Goal: Book appointment/travel/reservation

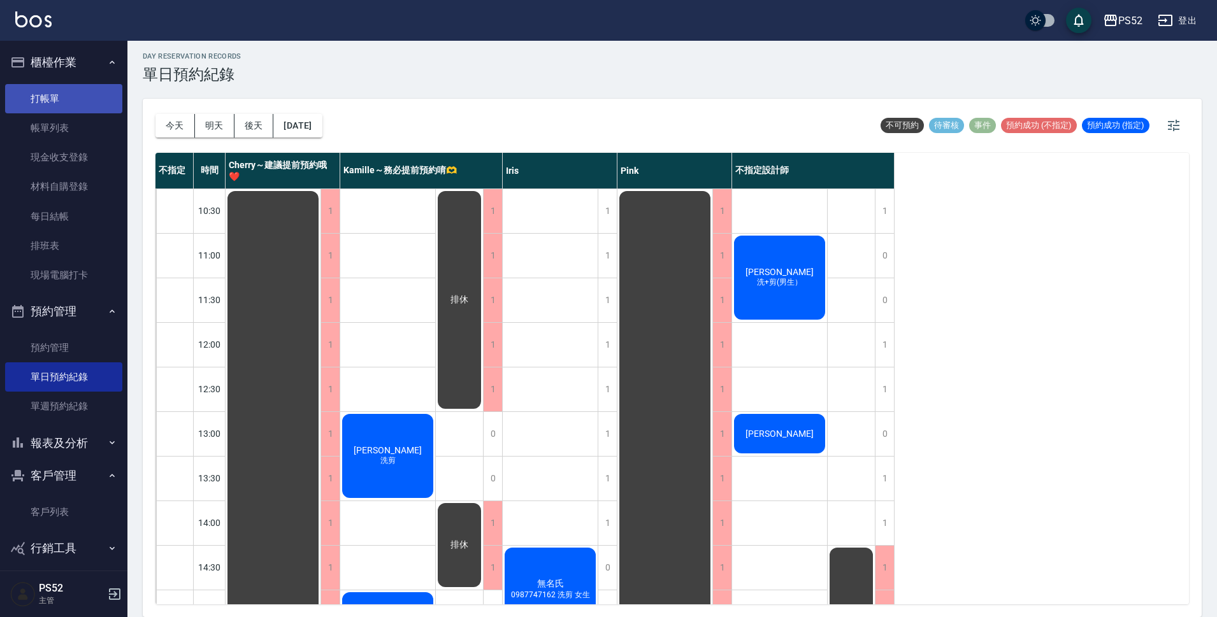
scroll to position [487, 0]
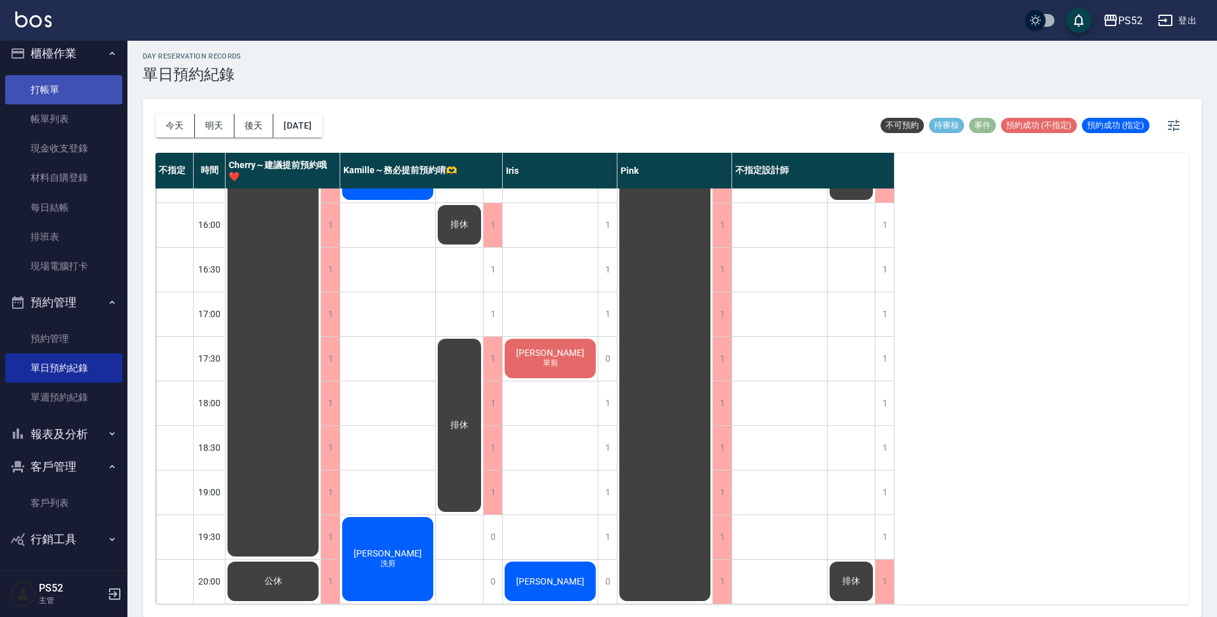
click at [65, 92] on link "打帳單" at bounding box center [63, 89] width 117 height 29
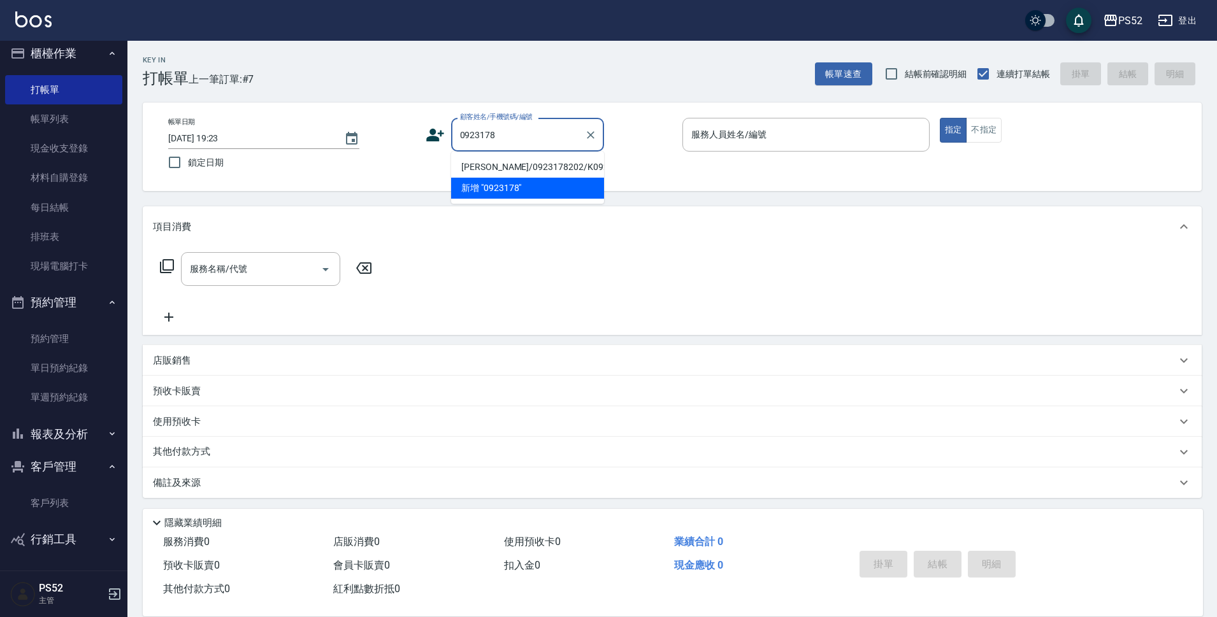
drag, startPoint x: 494, startPoint y: 173, endPoint x: 508, endPoint y: 187, distance: 20.7
click at [494, 173] on li "[PERSON_NAME]/0923178202/K0923178202" at bounding box center [527, 167] width 153 height 21
type input "[PERSON_NAME]/0923178202/K0923178202"
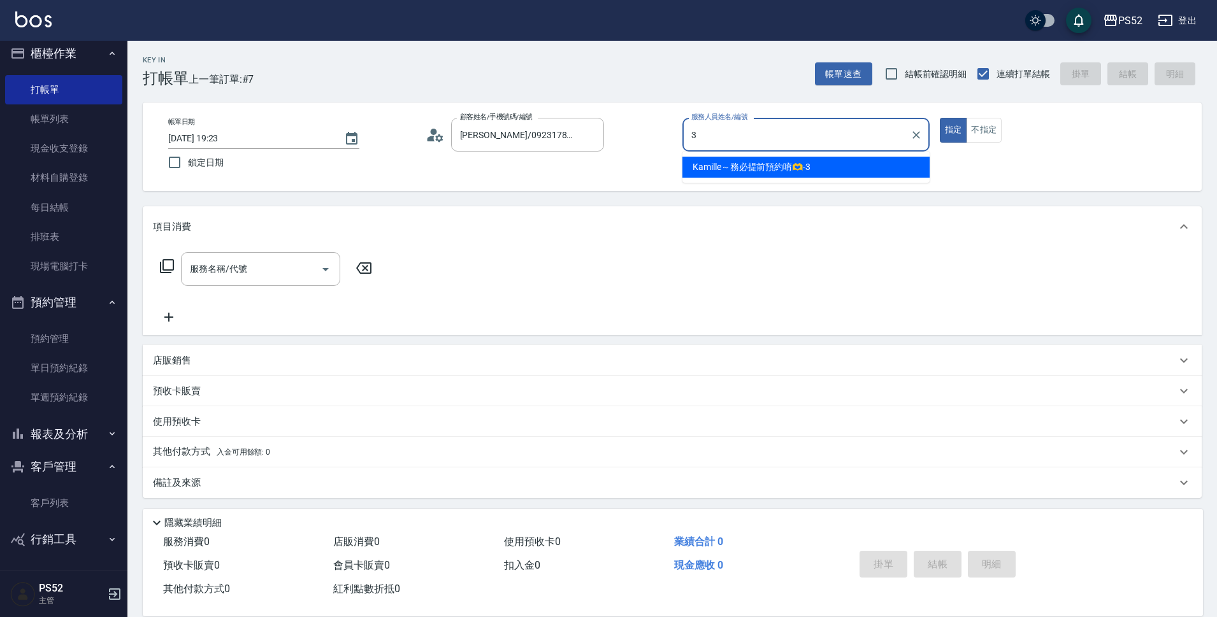
type input "3"
type button "true"
type input "Kamille～務必提前預約唷🫶-3"
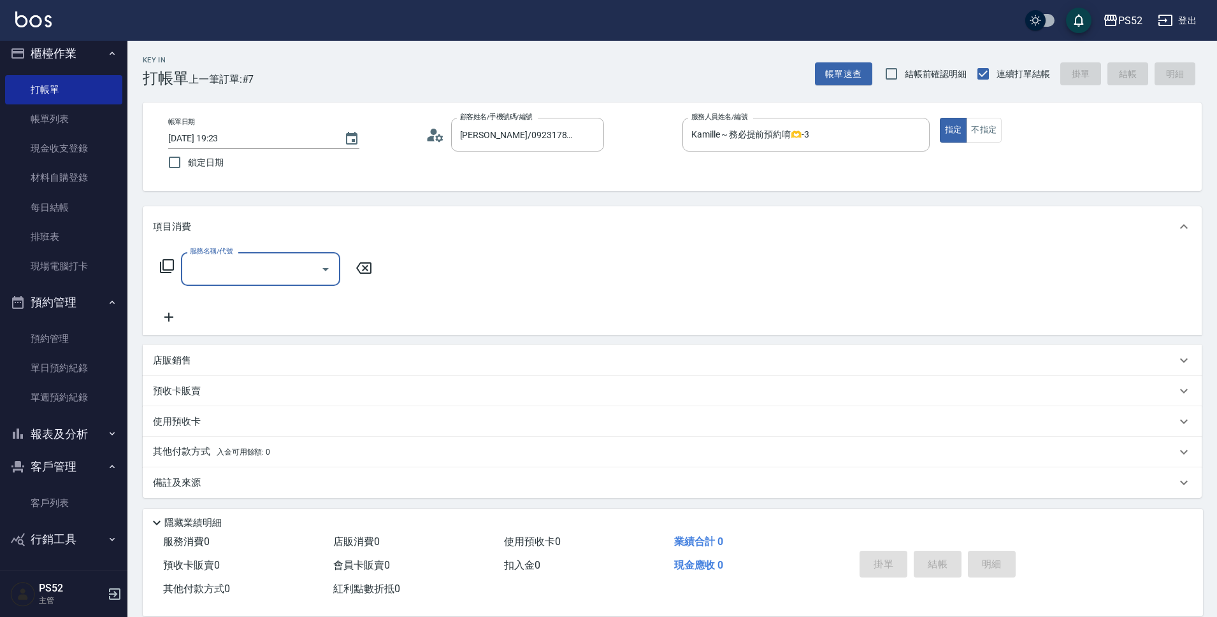
click at [310, 262] on input "服務名稱/代號" at bounding box center [251, 269] width 129 height 22
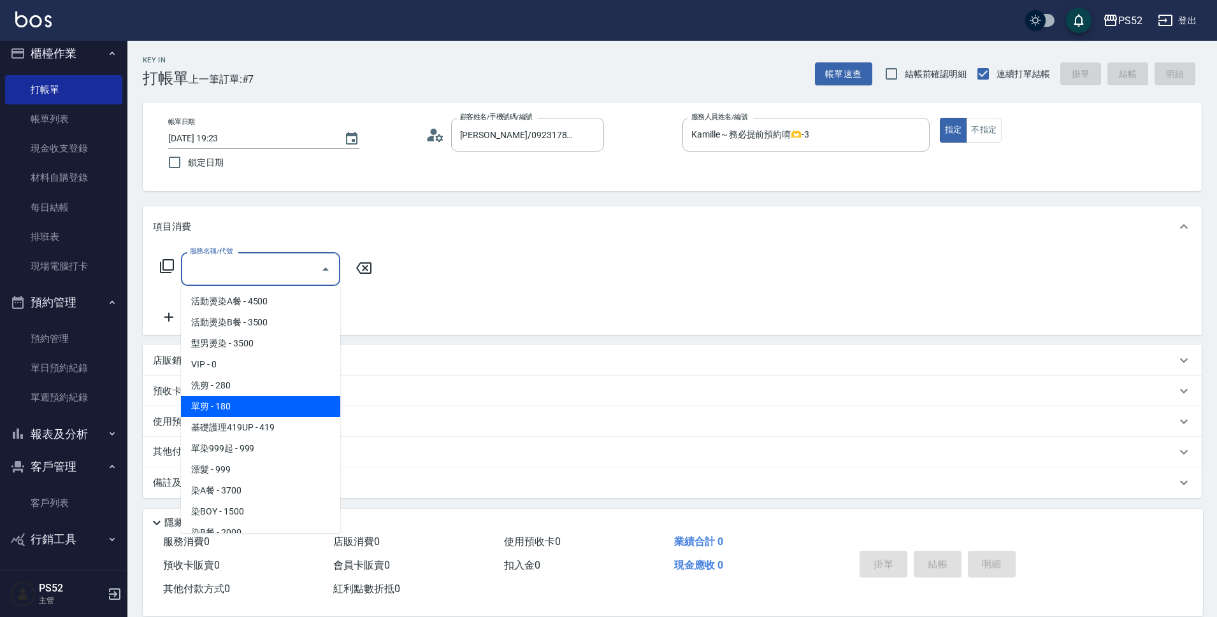
click at [265, 399] on ul "活動燙染A餐 - 4500 活動燙染B餐 - 3500 型男燙染 - 3500 VIP - 0 洗剪 - 280 單剪 - 180 基礎護理419UP - 4…" at bounding box center [260, 409] width 159 height 247
drag, startPoint x: 265, startPoint y: 399, endPoint x: 307, endPoint y: 356, distance: 60.4
click at [265, 399] on span "單剪 - 180" at bounding box center [260, 406] width 159 height 21
type input "單剪(C2)"
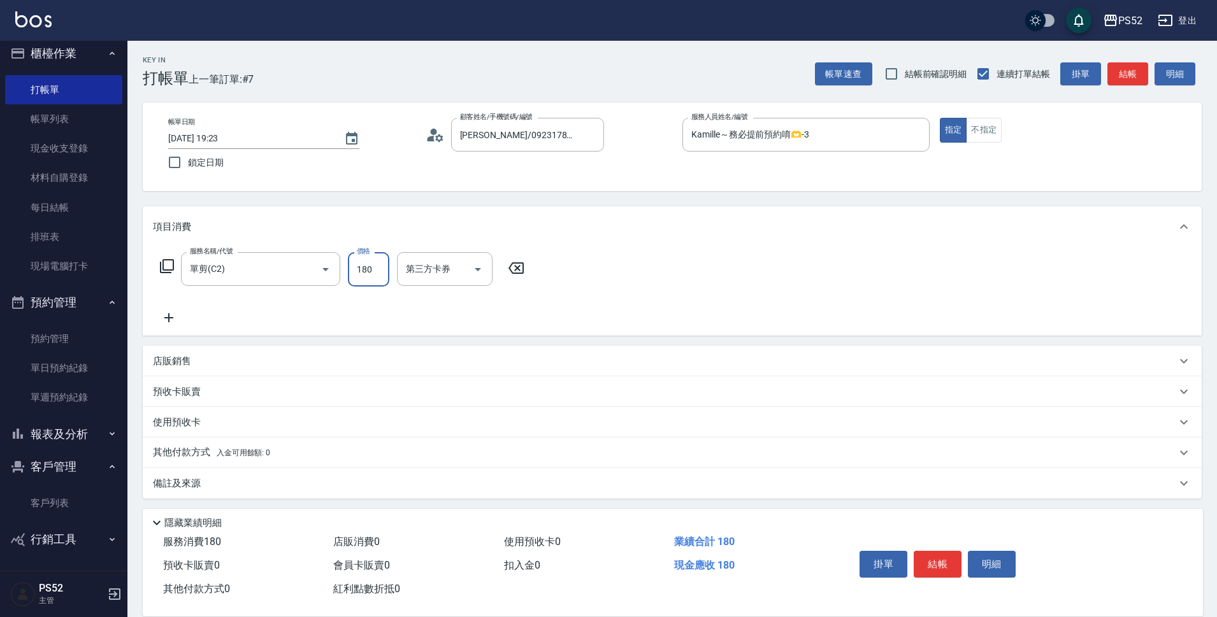
click at [373, 271] on input "180" at bounding box center [368, 269] width 41 height 34
type input "270"
click at [438, 260] on input "第三方卡券" at bounding box center [435, 269] width 65 height 22
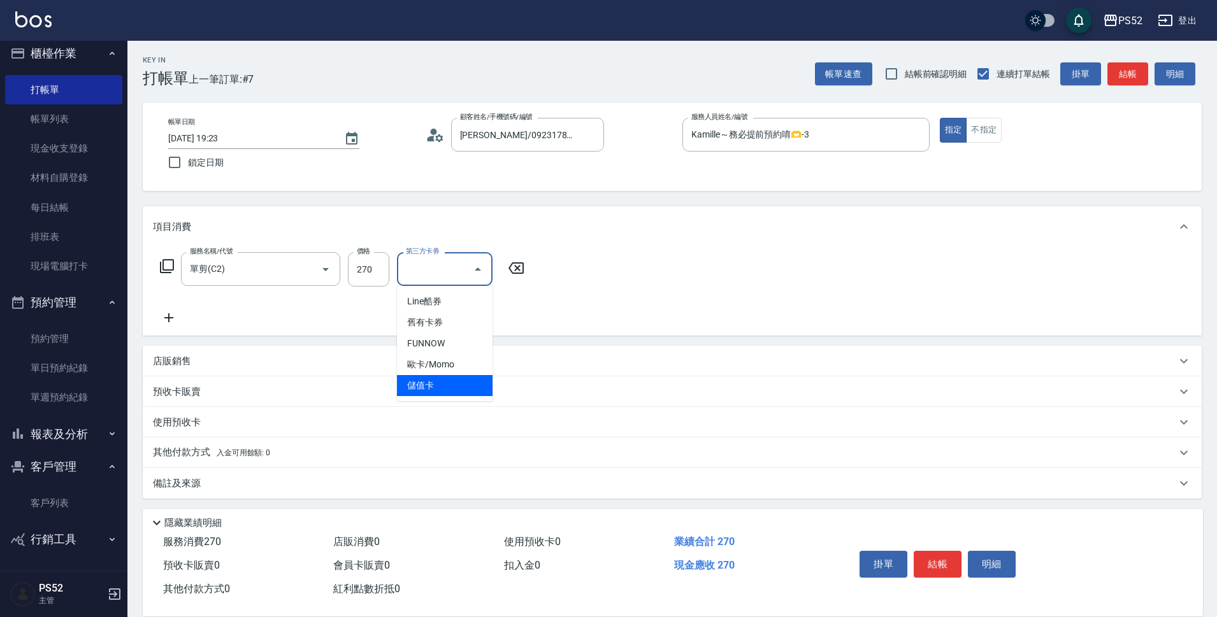
drag, startPoint x: 420, startPoint y: 396, endPoint x: 426, endPoint y: 382, distance: 14.3
click at [420, 396] on span "儲值卡" at bounding box center [445, 385] width 96 height 21
type input "儲值卡"
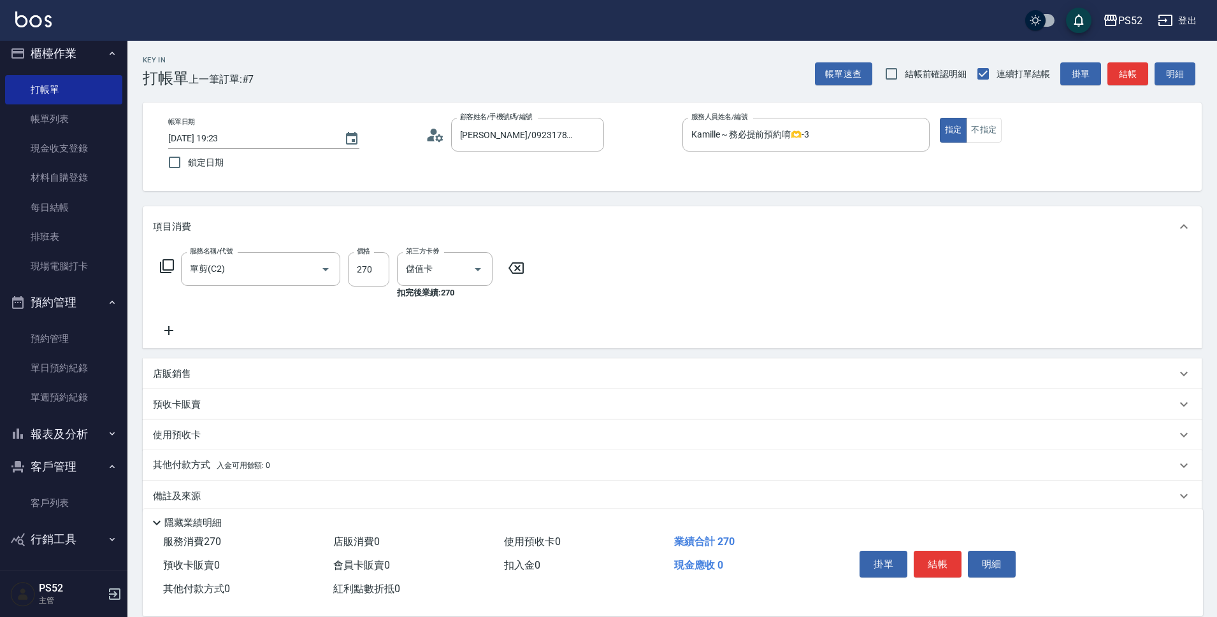
click at [427, 381] on div "店販銷售" at bounding box center [672, 374] width 1059 height 31
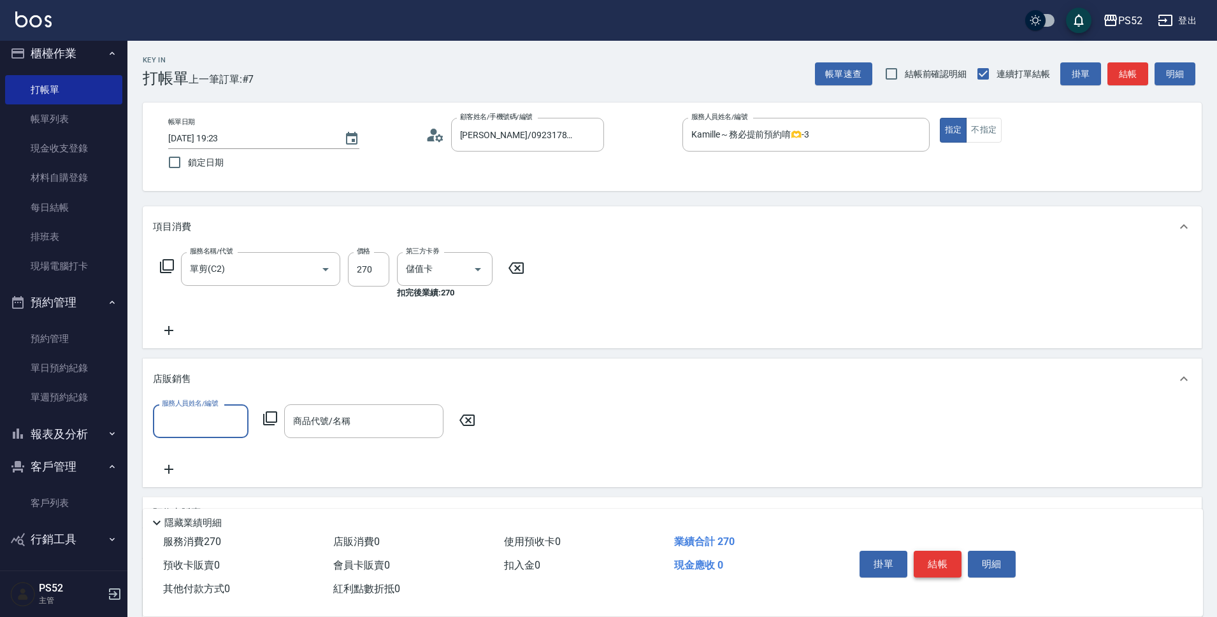
click at [951, 560] on button "結帳" at bounding box center [938, 564] width 48 height 27
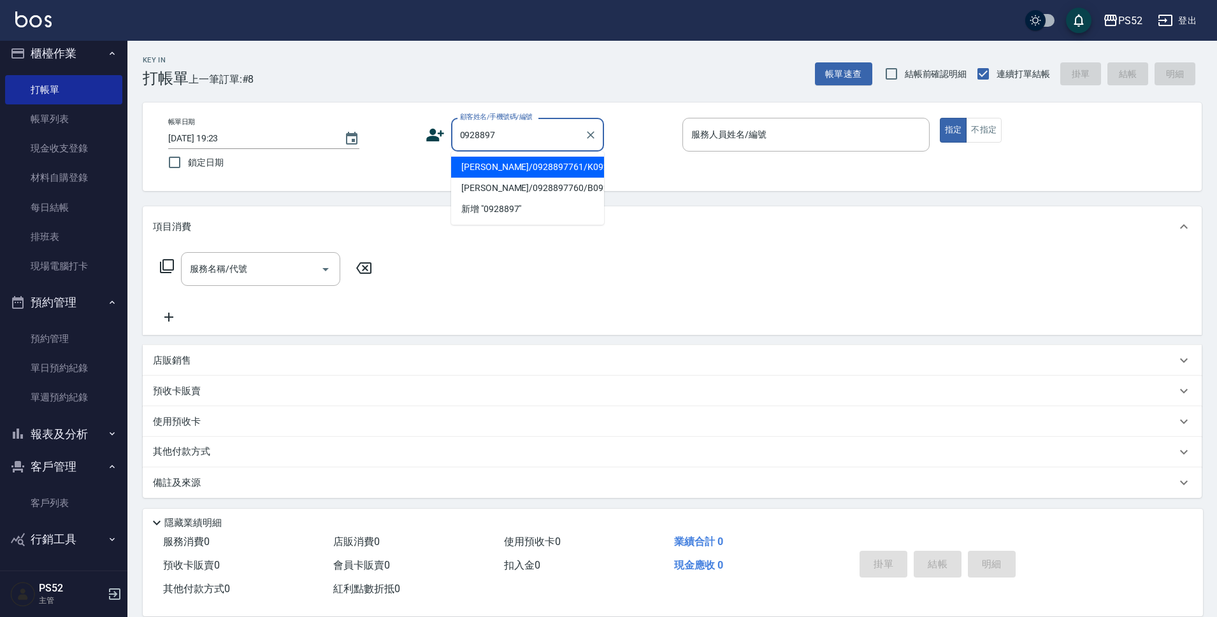
click at [486, 172] on li "[PERSON_NAME]/0928897761/K0928897761" at bounding box center [527, 167] width 153 height 21
type input "[PERSON_NAME]/0928897761/K0928897761"
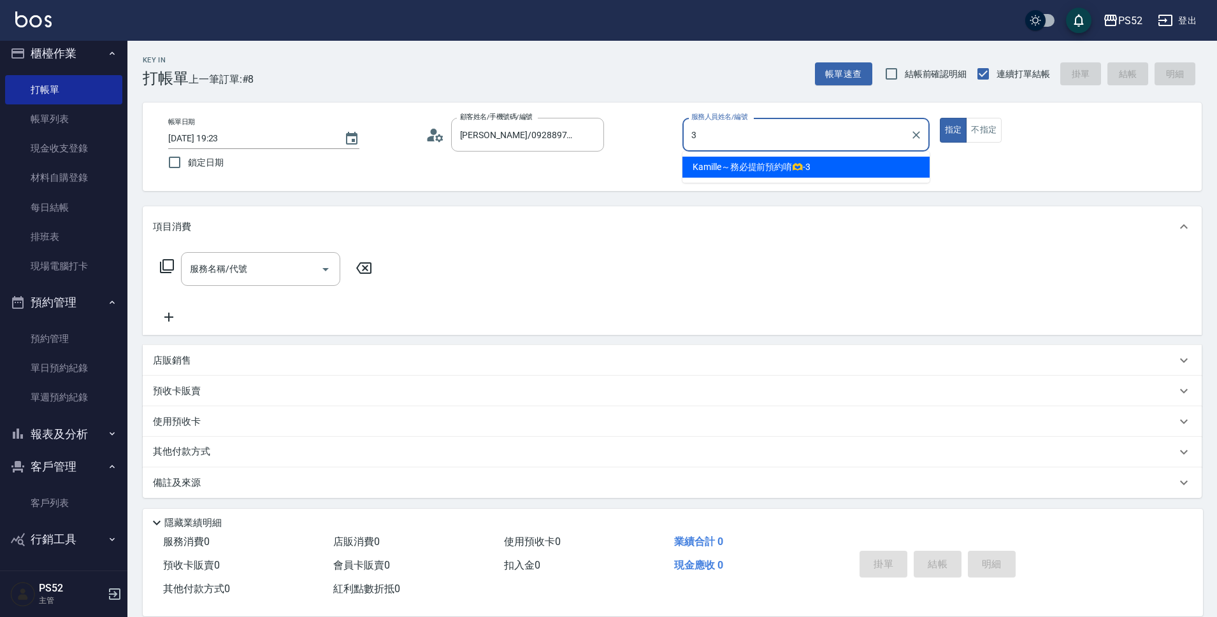
type input "Kamille～務必提前預約唷🫶-3"
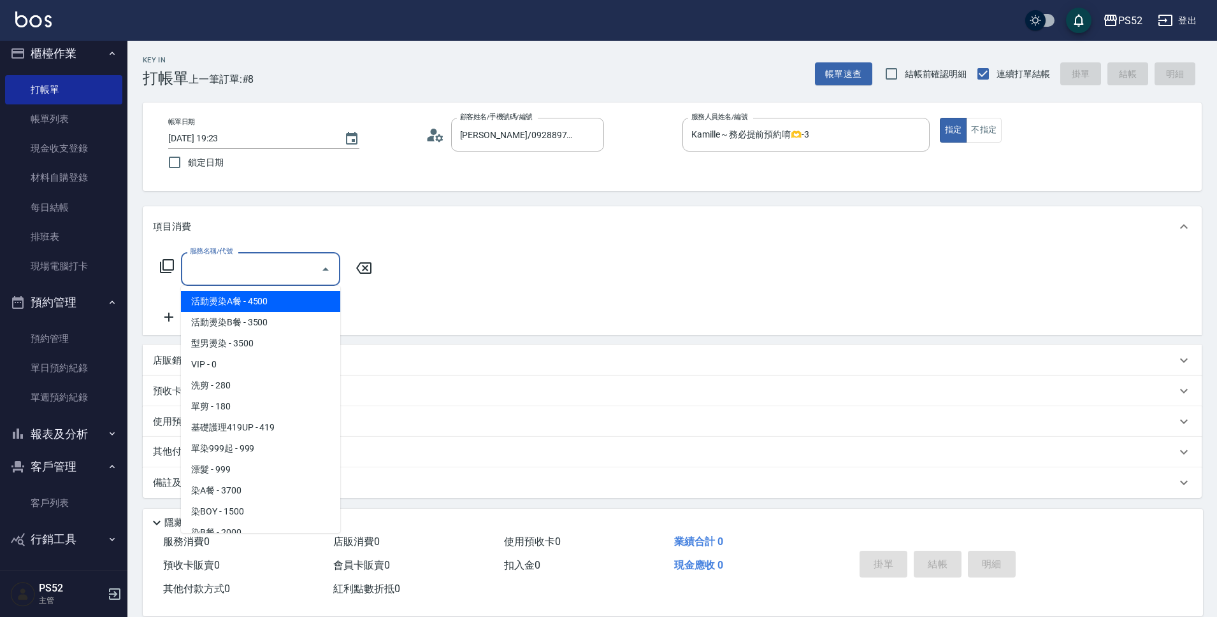
click at [224, 270] on input "服務名稱/代號" at bounding box center [251, 269] width 129 height 22
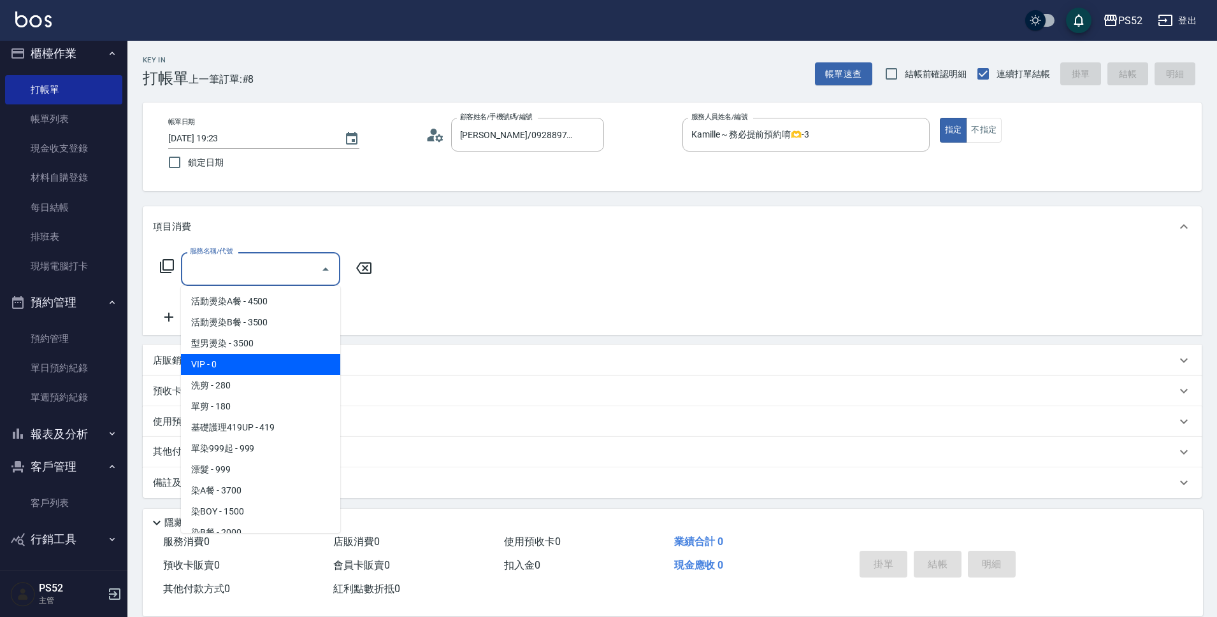
click at [492, 324] on div "服務名稱/代號 服務名稱/代號" at bounding box center [672, 291] width 1059 height 88
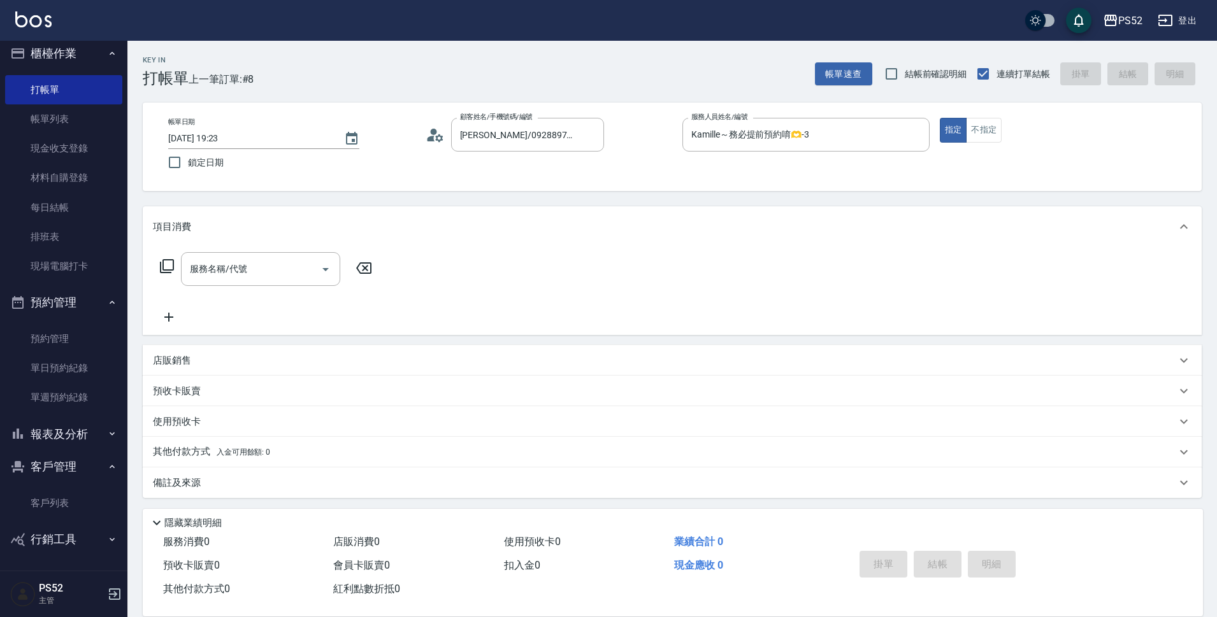
click at [238, 421] on div "使用預收卡" at bounding box center [664, 421] width 1023 height 13
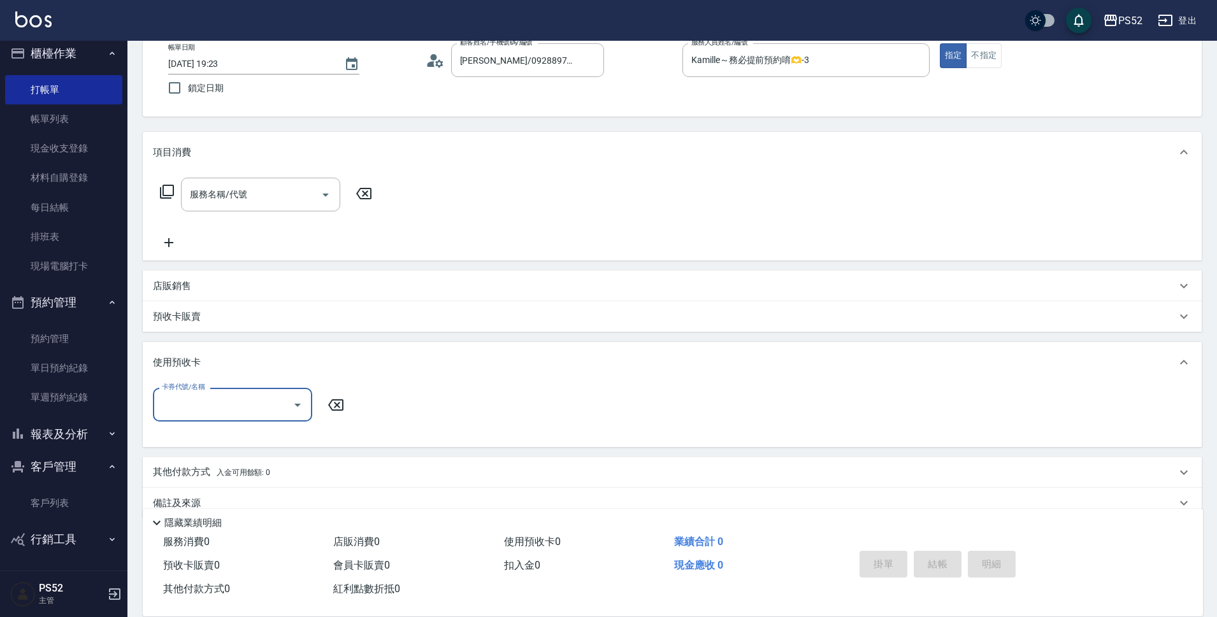
scroll to position [85, 0]
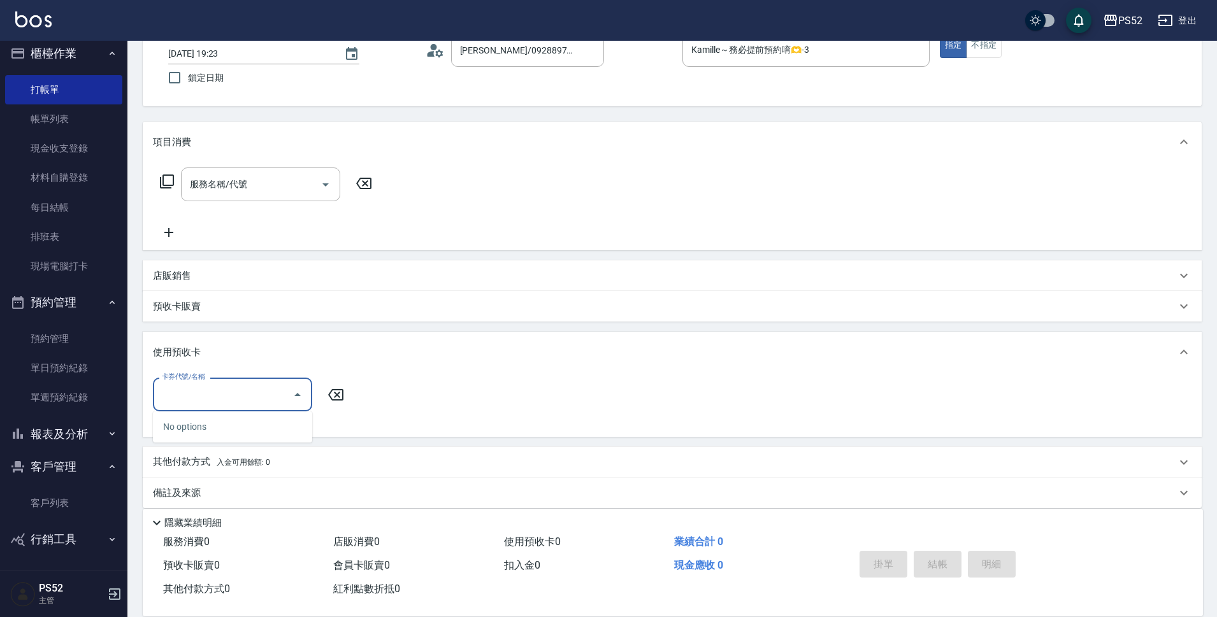
click at [226, 398] on input "卡券代號/名稱" at bounding box center [223, 395] width 129 height 22
click at [186, 305] on p "預收卡販賣" at bounding box center [177, 306] width 48 height 13
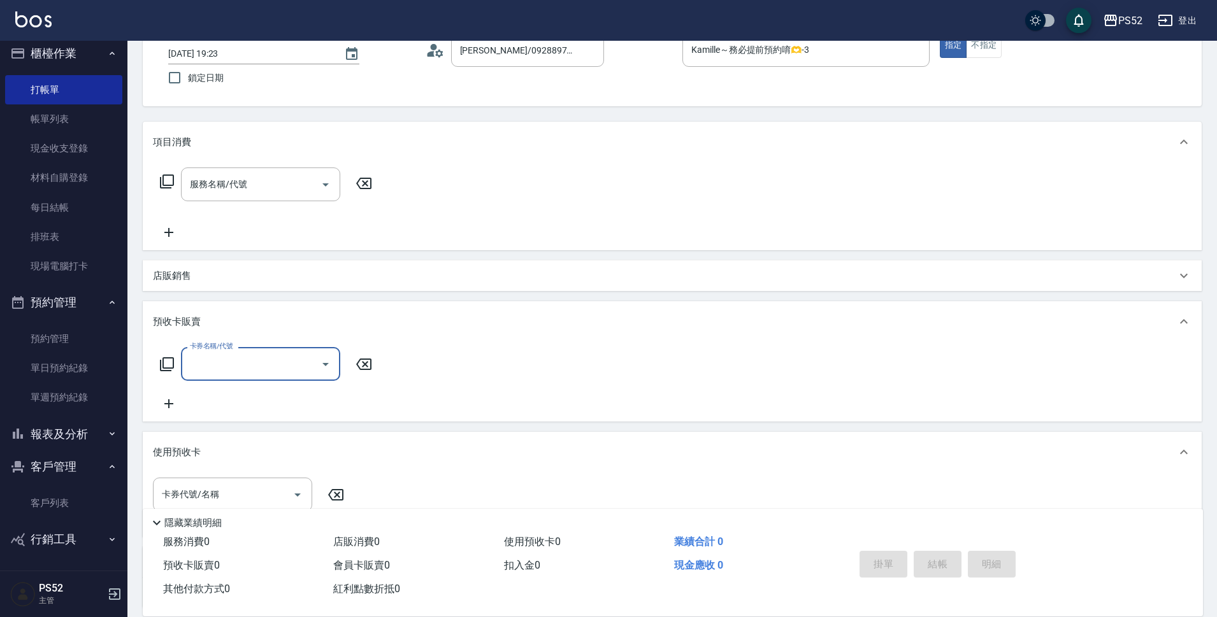
scroll to position [0, 0]
click at [203, 360] on input "卡券名稱/代號" at bounding box center [251, 364] width 129 height 22
click at [220, 411] on span "NEW洗髮卡" at bounding box center [260, 417] width 159 height 21
type input "NEW洗髮卡(2500)"
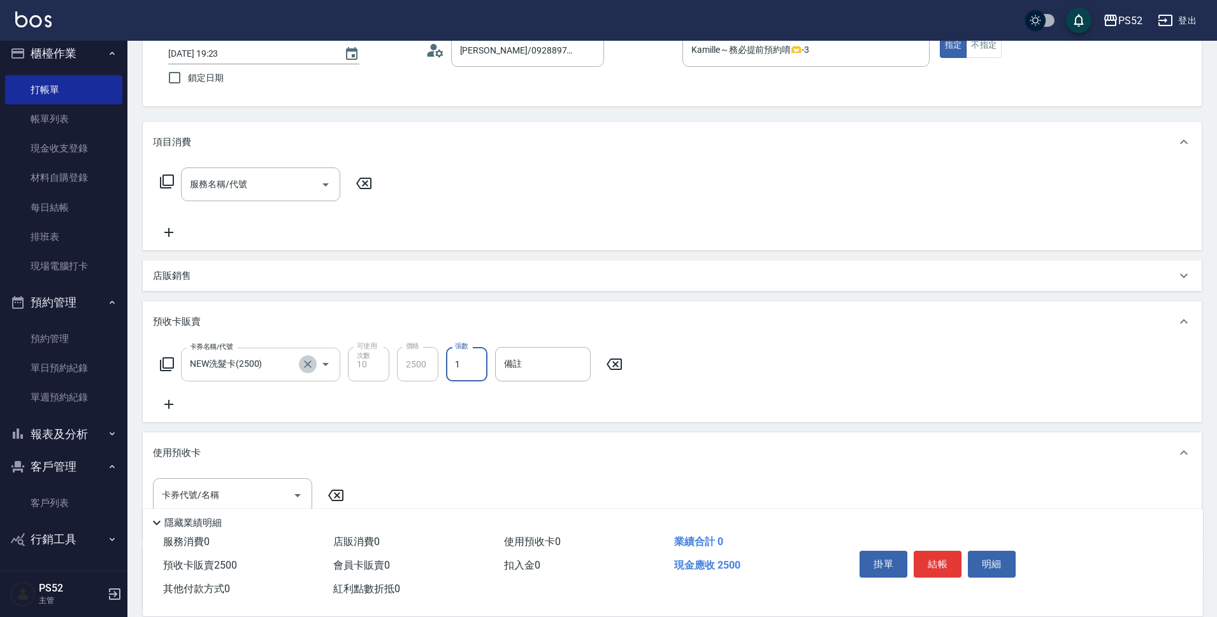
click at [311, 359] on icon "Clear" at bounding box center [307, 364] width 13 height 13
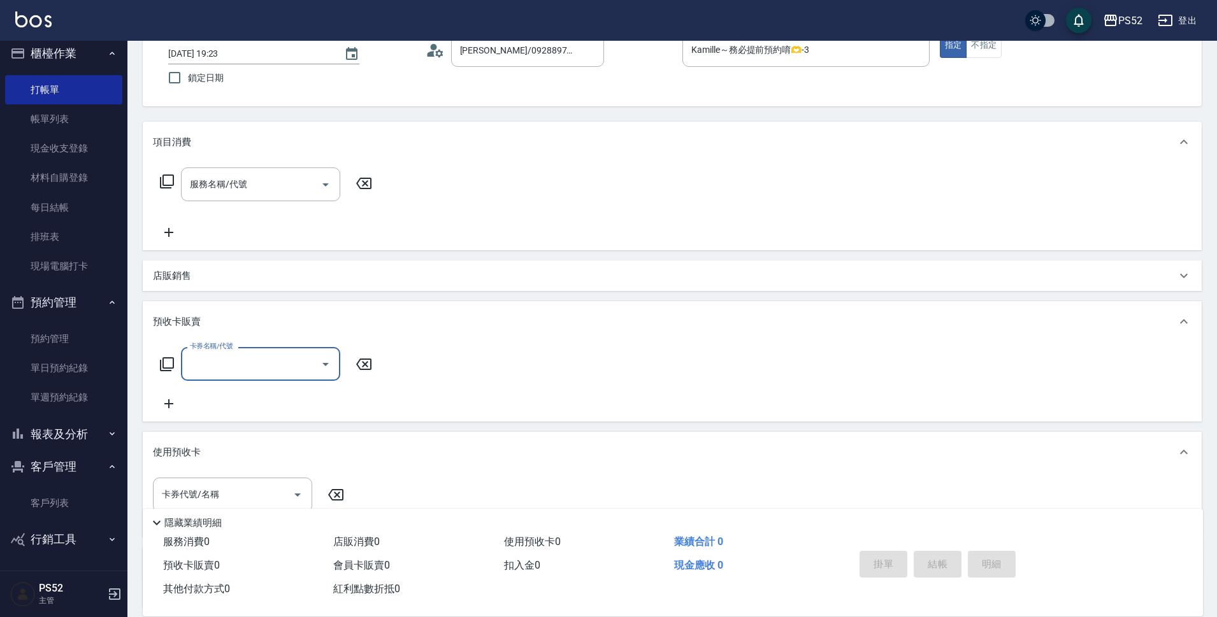
click at [306, 368] on input "卡券名稱/代號" at bounding box center [251, 364] width 129 height 22
click at [284, 397] on span "洗髮卡" at bounding box center [260, 396] width 159 height 21
type input "洗髮卡(2000)"
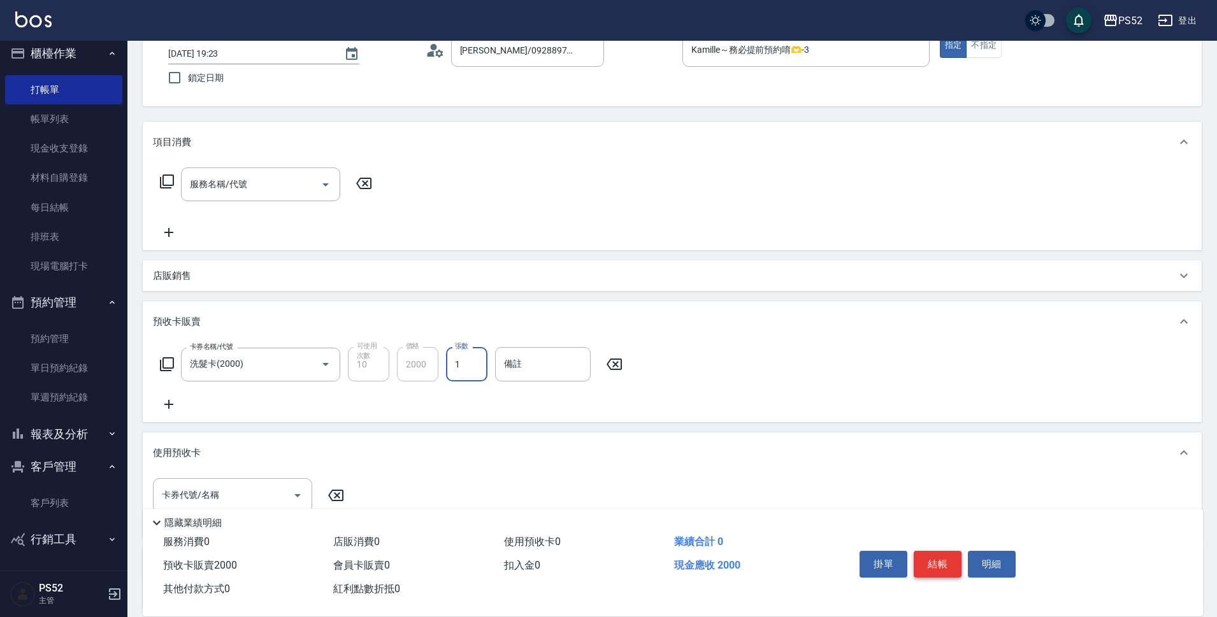
click at [921, 554] on button "結帳" at bounding box center [938, 564] width 48 height 27
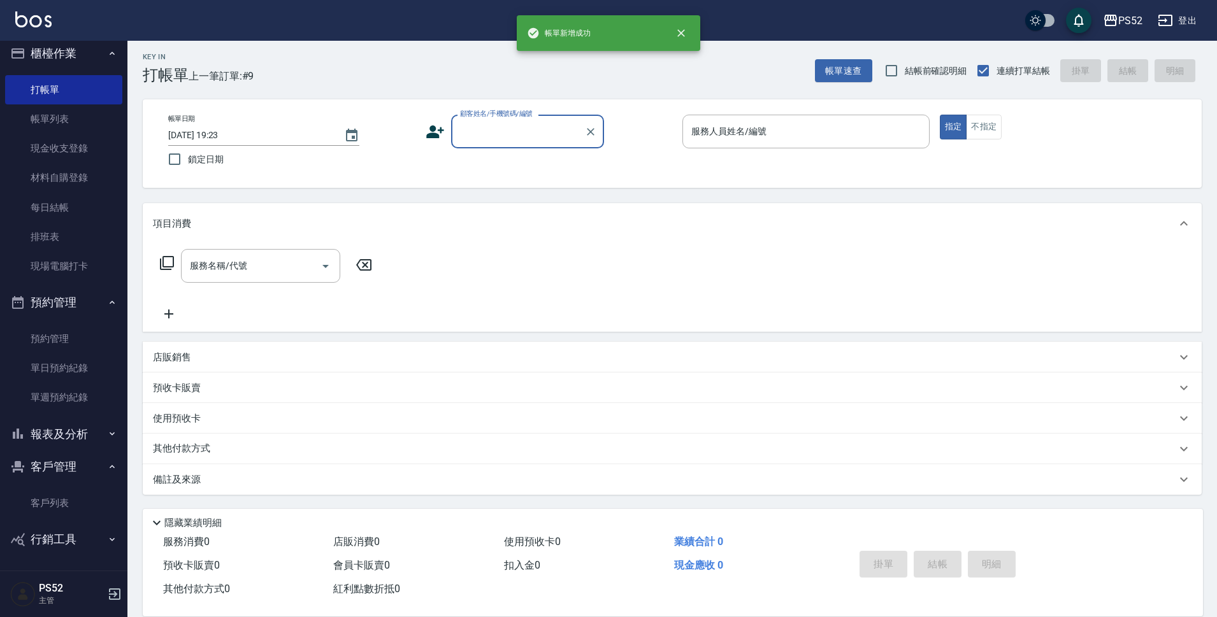
scroll to position [3, 0]
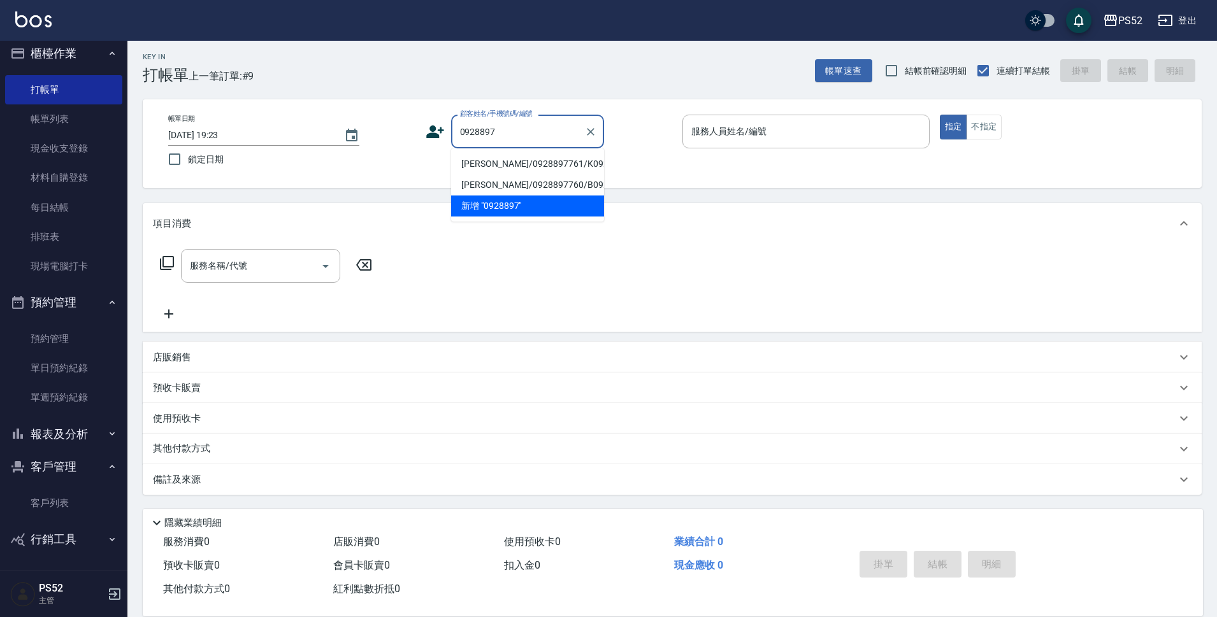
click at [473, 167] on li "[PERSON_NAME]/0928897761/K0928897761" at bounding box center [527, 164] width 153 height 21
type input "[PERSON_NAME]/0928897761/K0928897761"
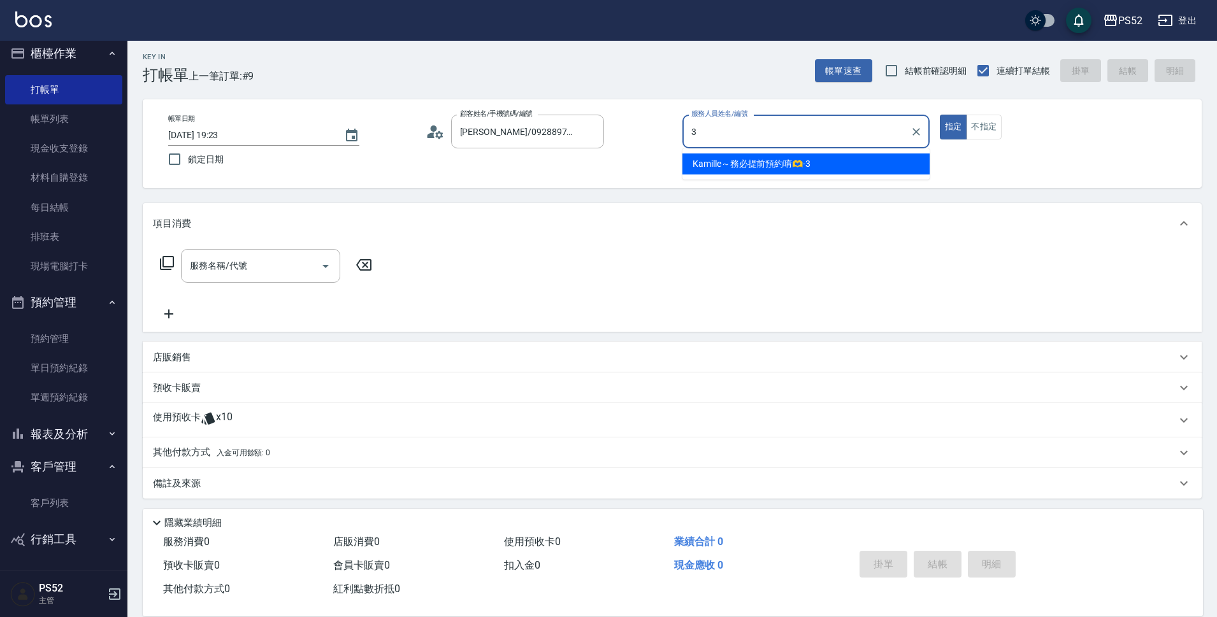
type input "Kamille～務必提前預約唷🫶-3"
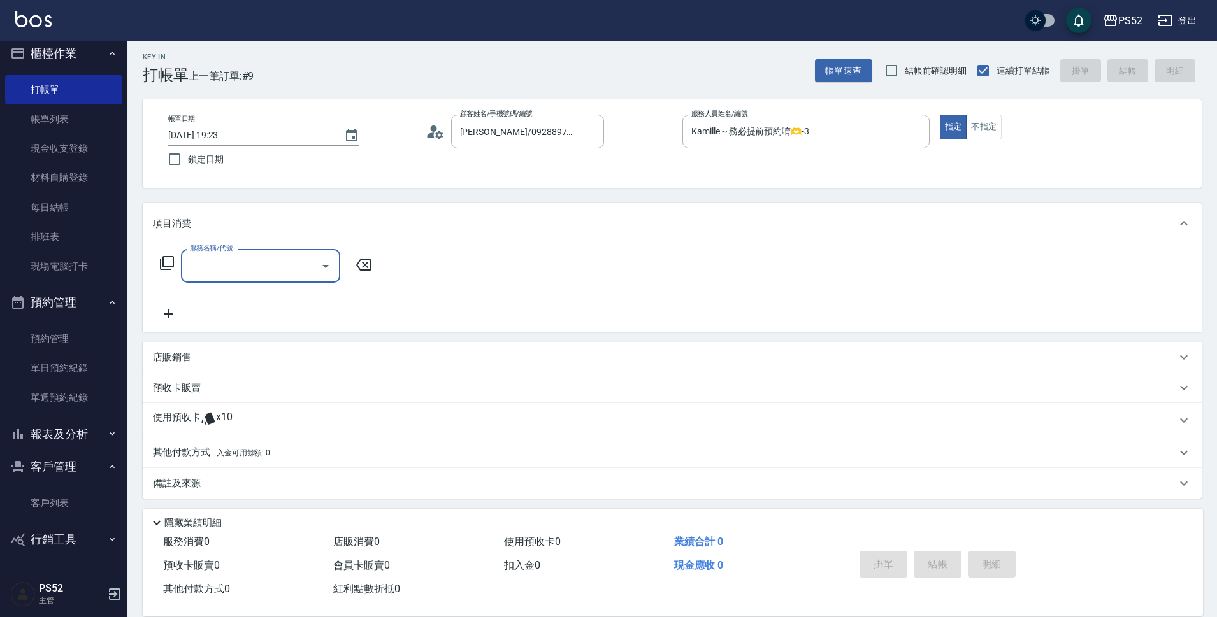
click at [273, 419] on div "使用預收卡 x10" at bounding box center [664, 420] width 1023 height 19
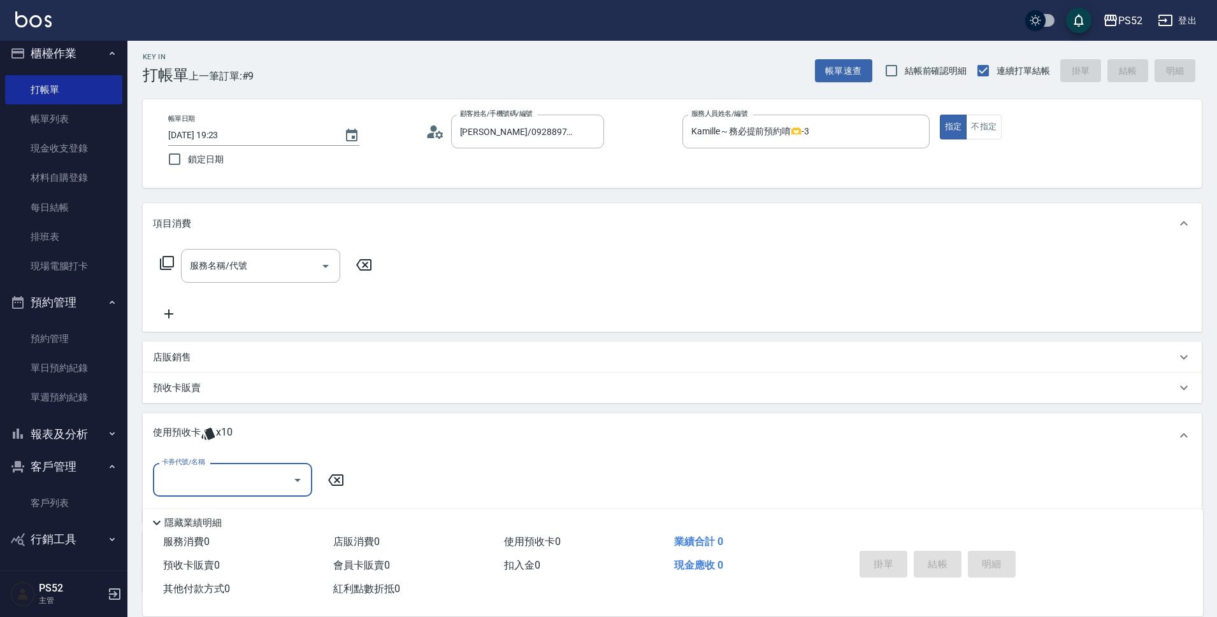
scroll to position [0, 0]
click at [279, 473] on input "卡券代號/名稱" at bounding box center [223, 480] width 129 height 22
click at [266, 517] on div "洗髮卡 剩餘10張" at bounding box center [232, 512] width 159 height 21
type input "洗髮卡"
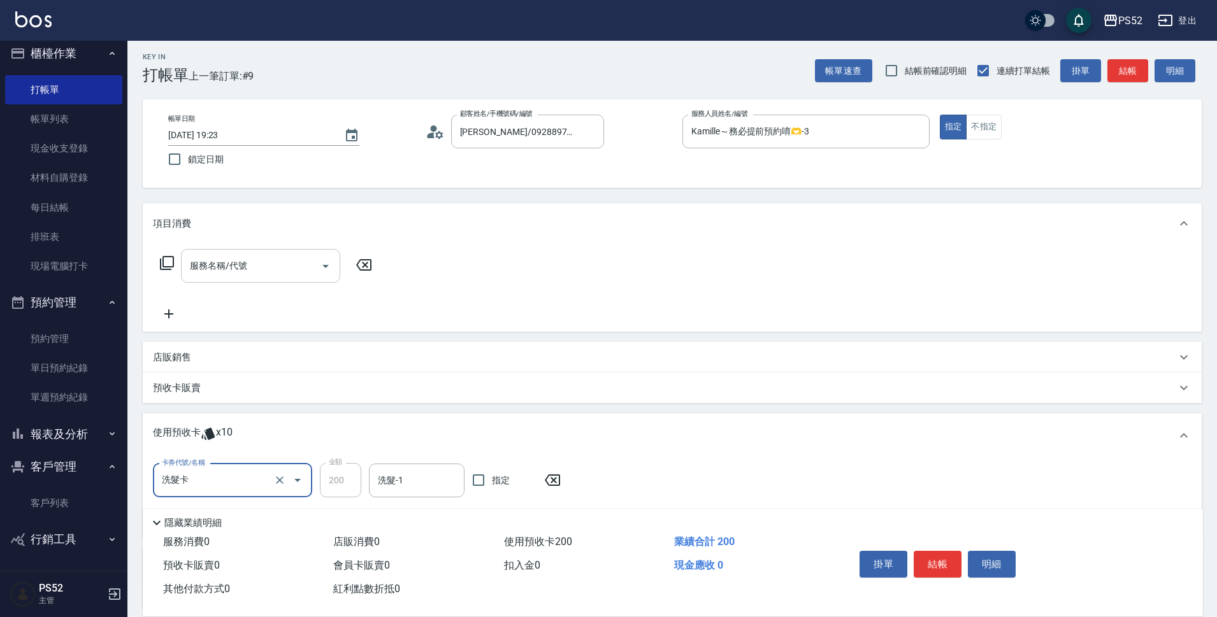
click at [281, 256] on input "服務名稱/代號" at bounding box center [251, 266] width 129 height 22
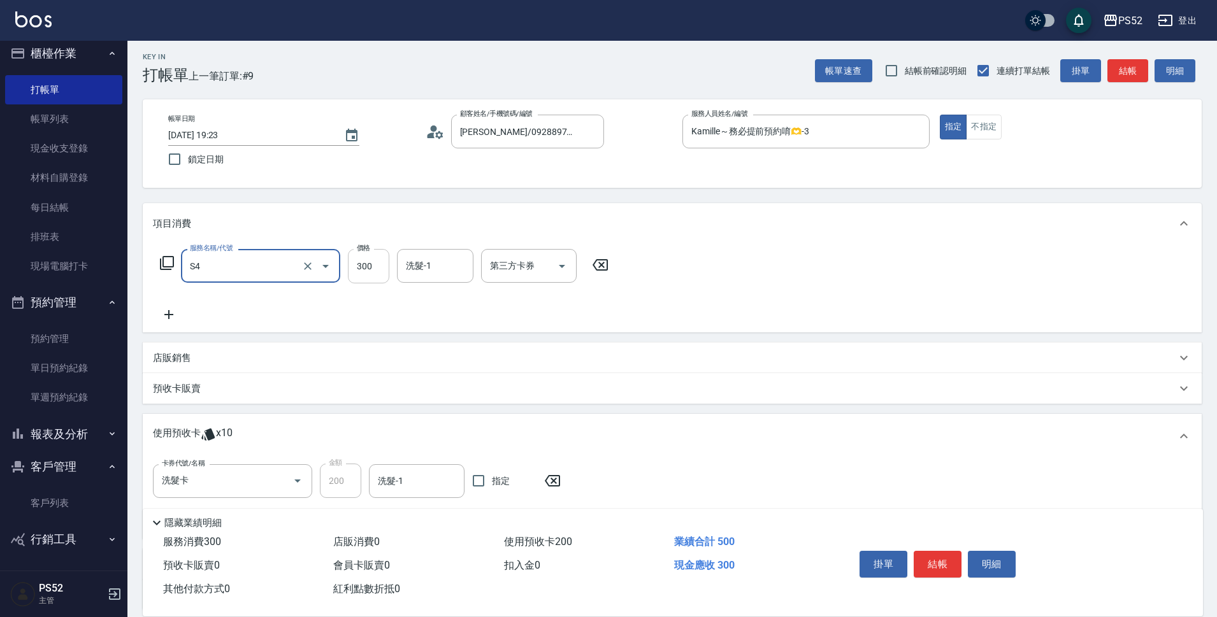
click at [375, 278] on input "300" at bounding box center [368, 266] width 41 height 34
type input "洗髮300元(S4)"
type input "150"
click at [538, 264] on input "第三方卡券" at bounding box center [519, 266] width 65 height 22
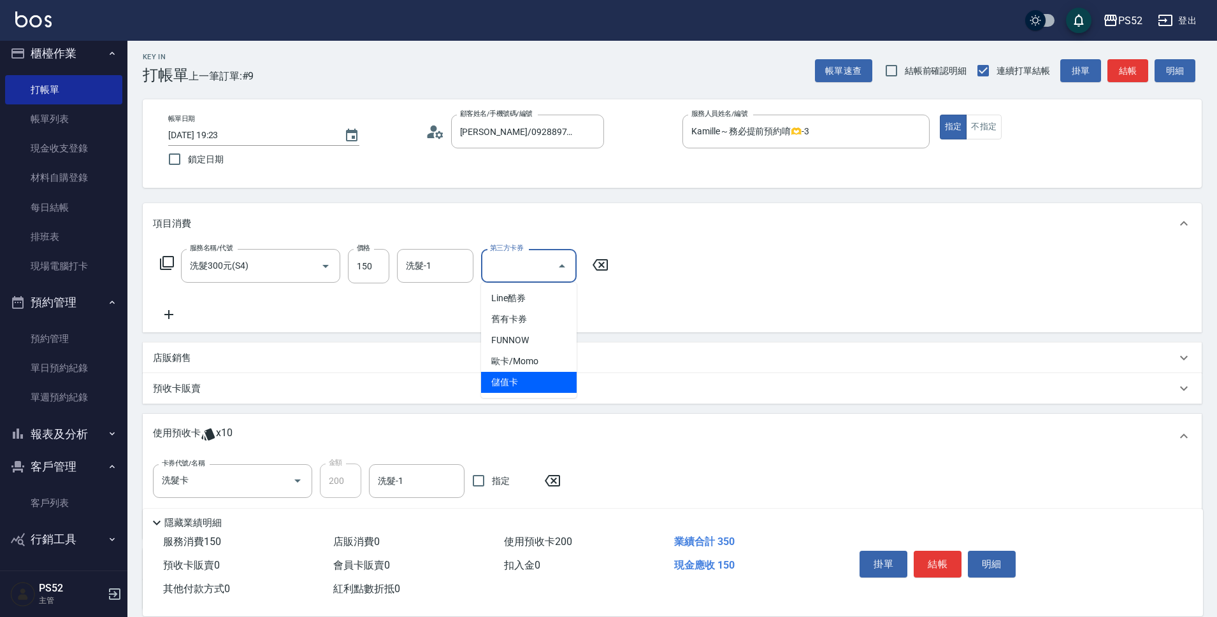
drag, startPoint x: 511, startPoint y: 388, endPoint x: 535, endPoint y: 399, distance: 26.5
click at [511, 388] on span "儲值卡" at bounding box center [529, 382] width 96 height 21
type input "儲值卡"
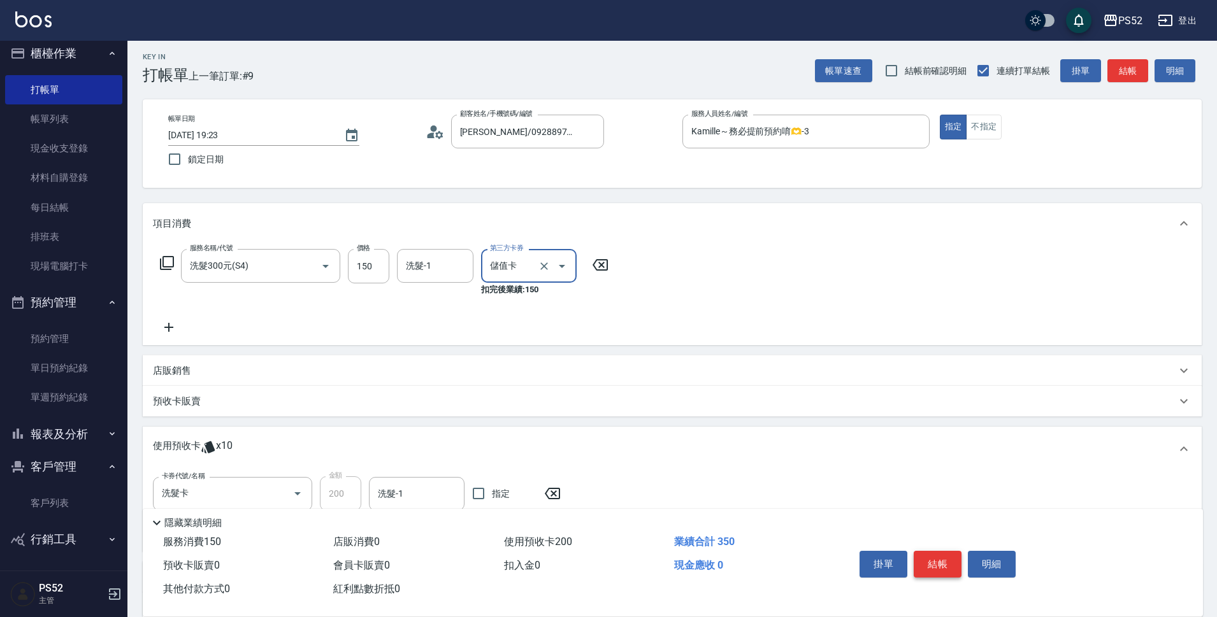
click at [933, 557] on button "結帳" at bounding box center [938, 564] width 48 height 27
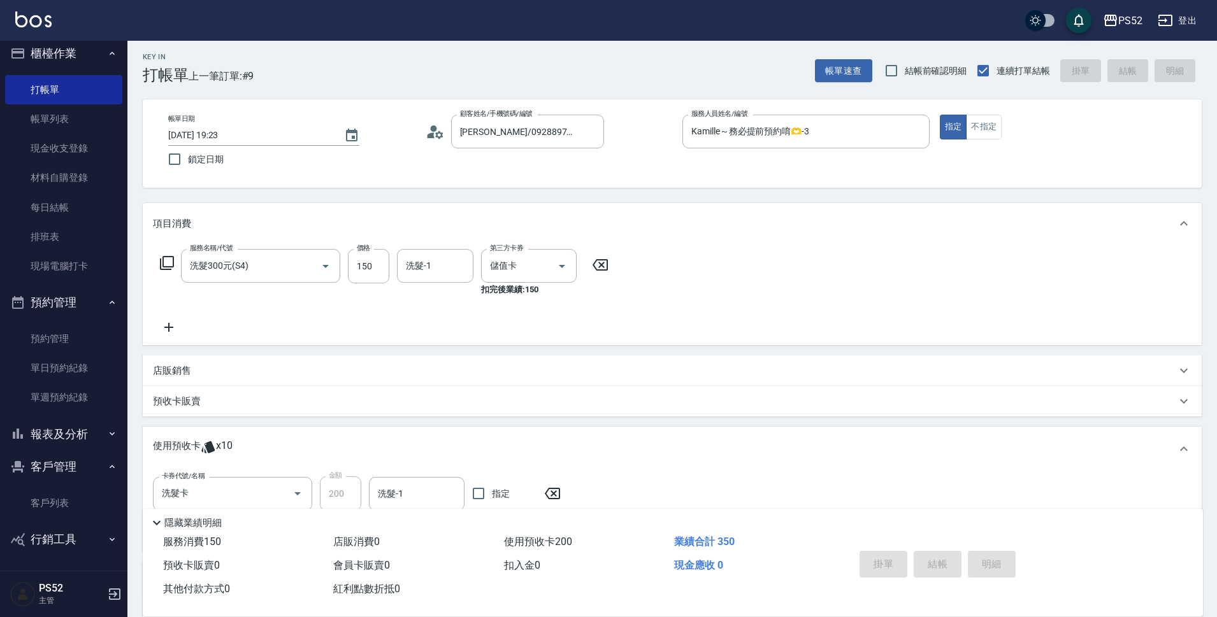
type input "[DATE] 19:24"
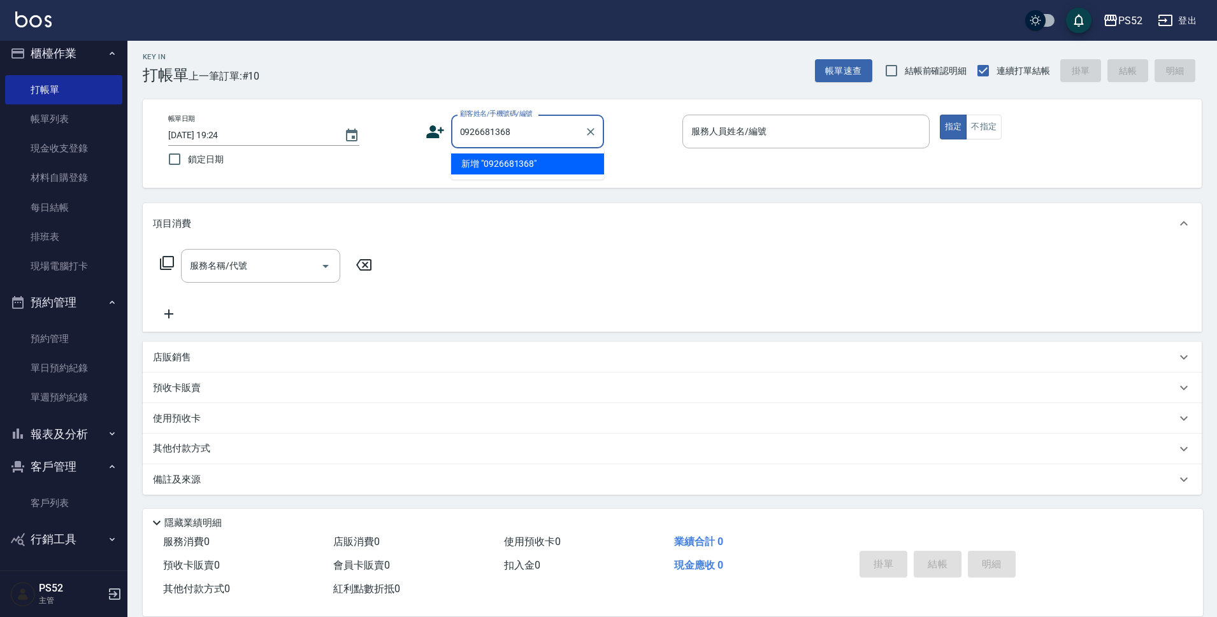
type input "0926681368"
click at [428, 122] on icon at bounding box center [435, 131] width 19 height 19
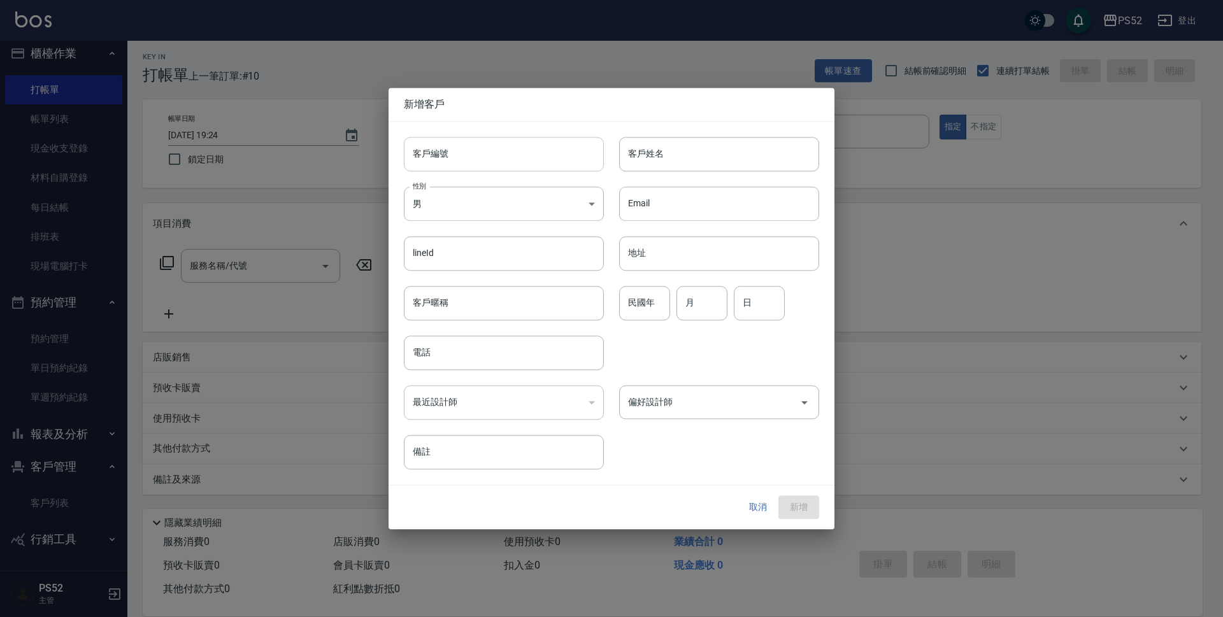
drag, startPoint x: 428, startPoint y: 122, endPoint x: 457, endPoint y: 142, distance: 34.8
click at [457, 140] on input "客戶編號" at bounding box center [504, 154] width 200 height 34
paste input "0926681368"
type input "B0926681368"
click at [434, 197] on body "PS52 登出 櫃檯作業 打帳單 帳單列表 現金收支登錄 材料自購登錄 每日結帳 排班表 現場電腦打卡 預約管理 預約管理 單日預約紀錄 單週預約紀錄 報表及…" at bounding box center [611, 307] width 1223 height 621
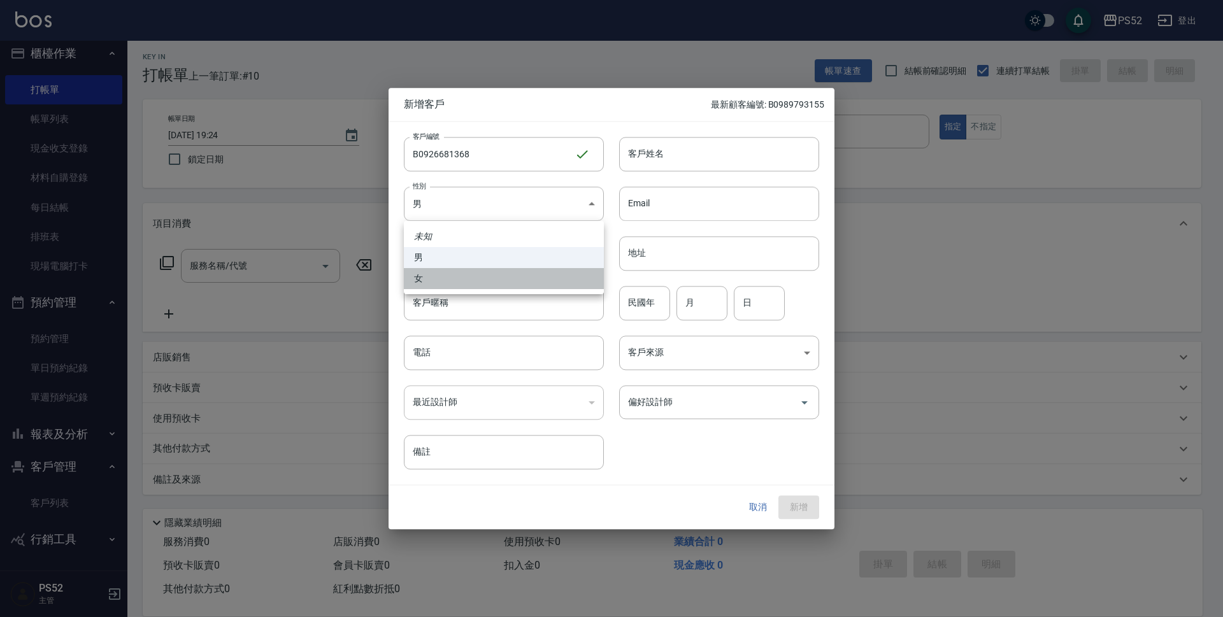
click at [456, 272] on li "女" at bounding box center [504, 278] width 200 height 21
type input "[DEMOGRAPHIC_DATA]"
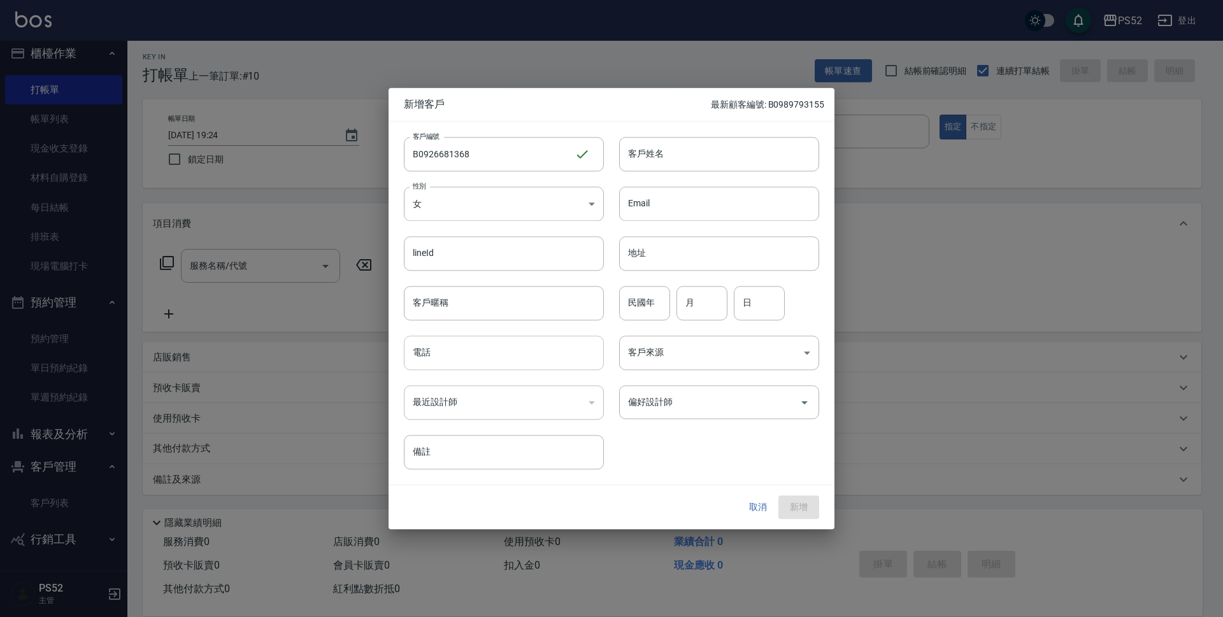
click at [456, 341] on input "電話" at bounding box center [504, 353] width 200 height 34
paste input "0926681368"
type input "0926681368"
click at [651, 313] on input "民國年" at bounding box center [644, 303] width 51 height 34
type input "2"
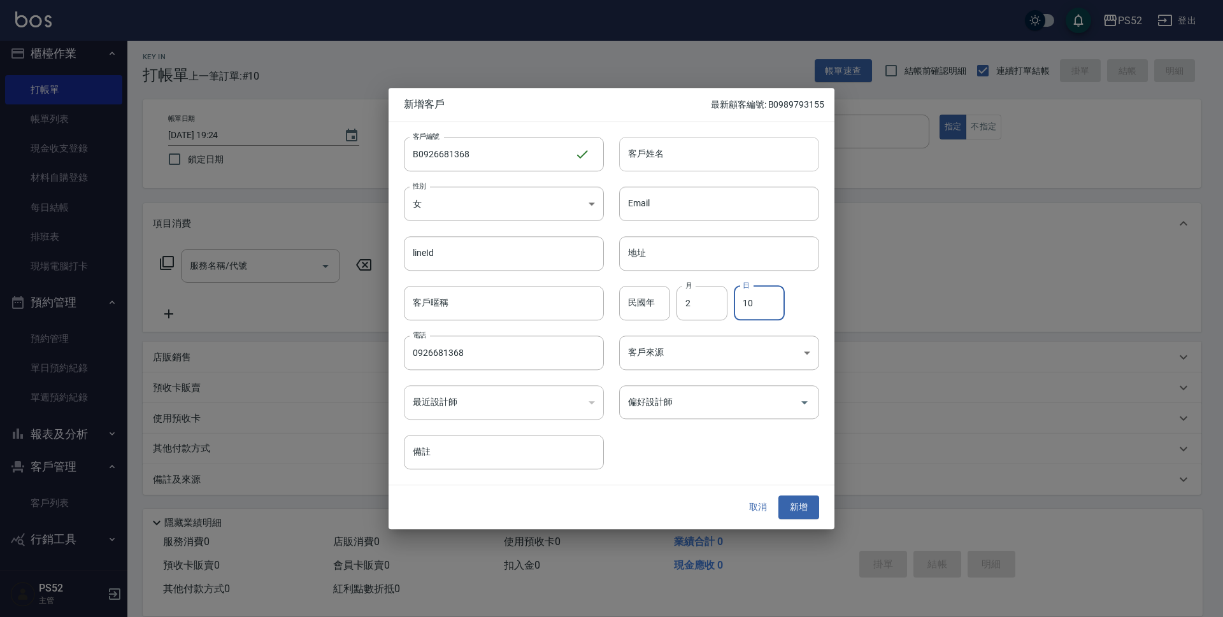
type input "10"
click at [731, 144] on input "客戶姓名" at bounding box center [719, 154] width 200 height 34
type input "[PERSON_NAME]"
click at [787, 503] on button "新增" at bounding box center [798, 508] width 41 height 24
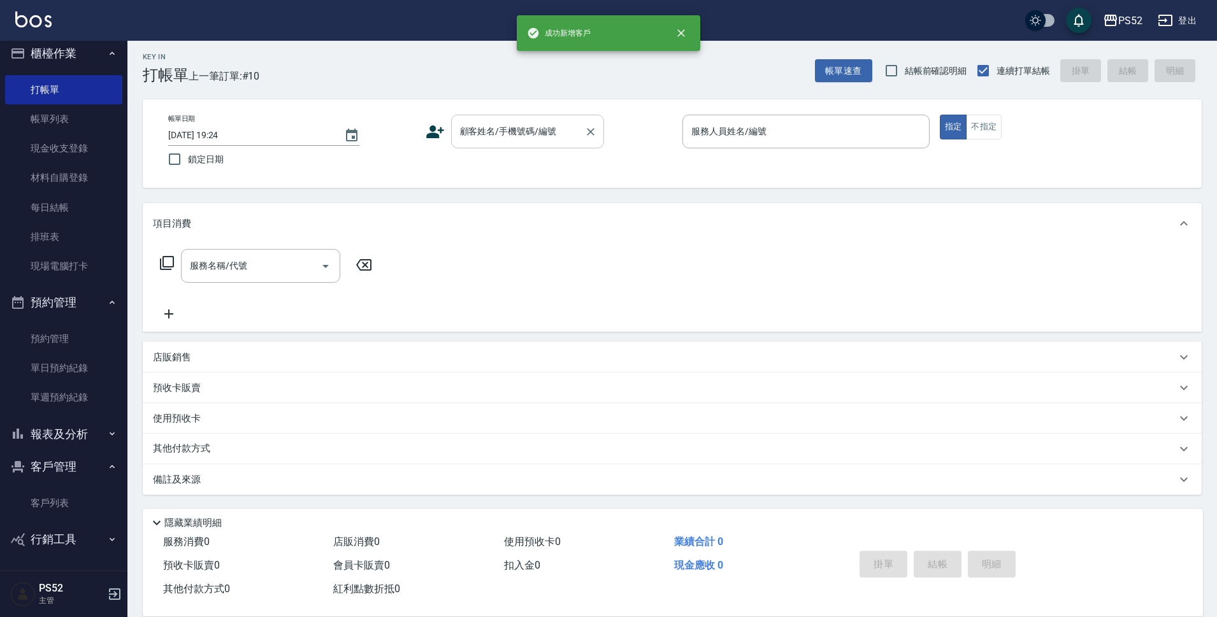
drag, startPoint x: 560, startPoint y: 138, endPoint x: 554, endPoint y: 143, distance: 7.3
click at [560, 138] on input "顧客姓名/手機號碼/編號" at bounding box center [518, 131] width 122 height 22
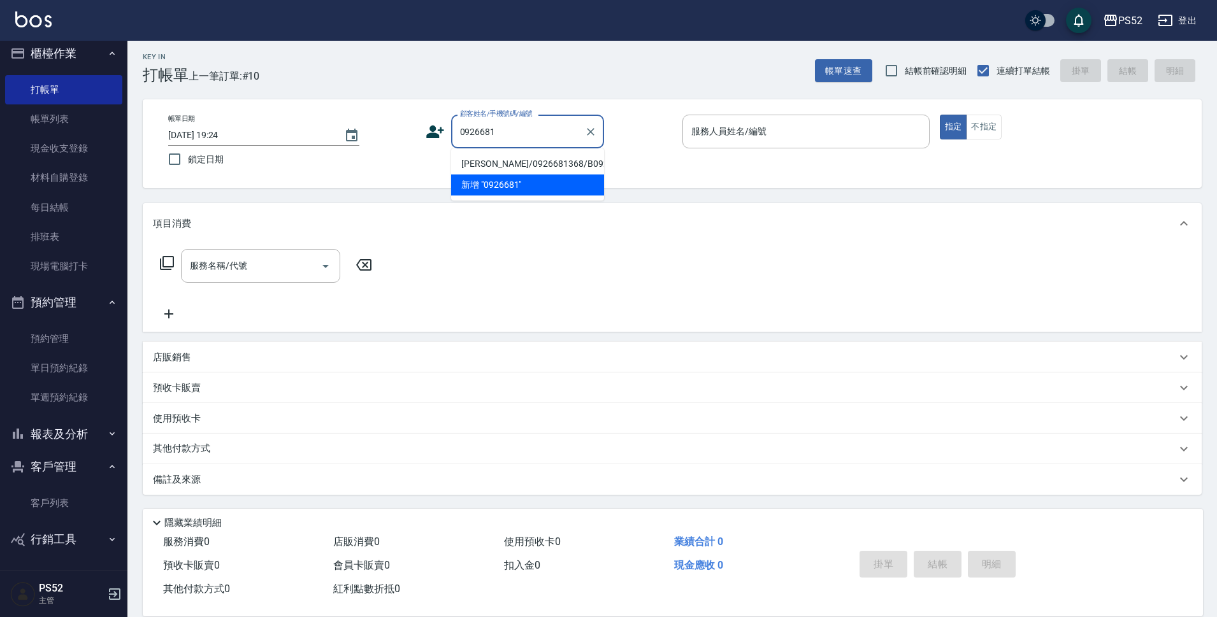
click at [481, 164] on li "[PERSON_NAME]/0926681368/B0926681368" at bounding box center [527, 164] width 153 height 21
type input "[PERSON_NAME]/0926681368/B0926681368"
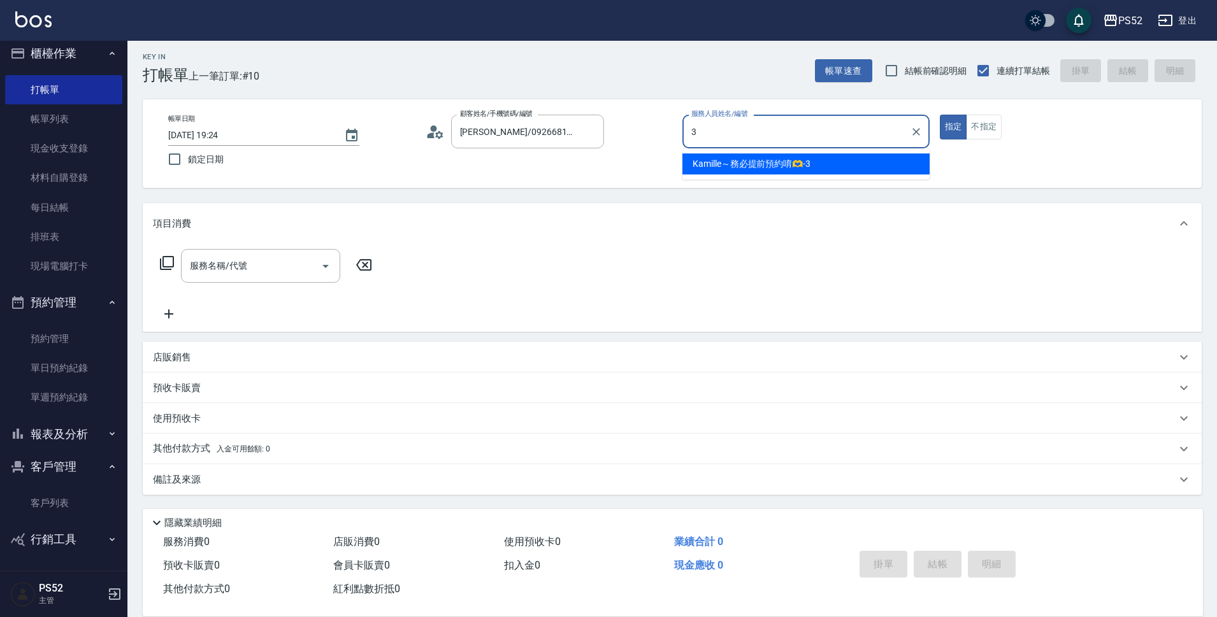
type input "Kamille～務必提前預約唷🫶-3"
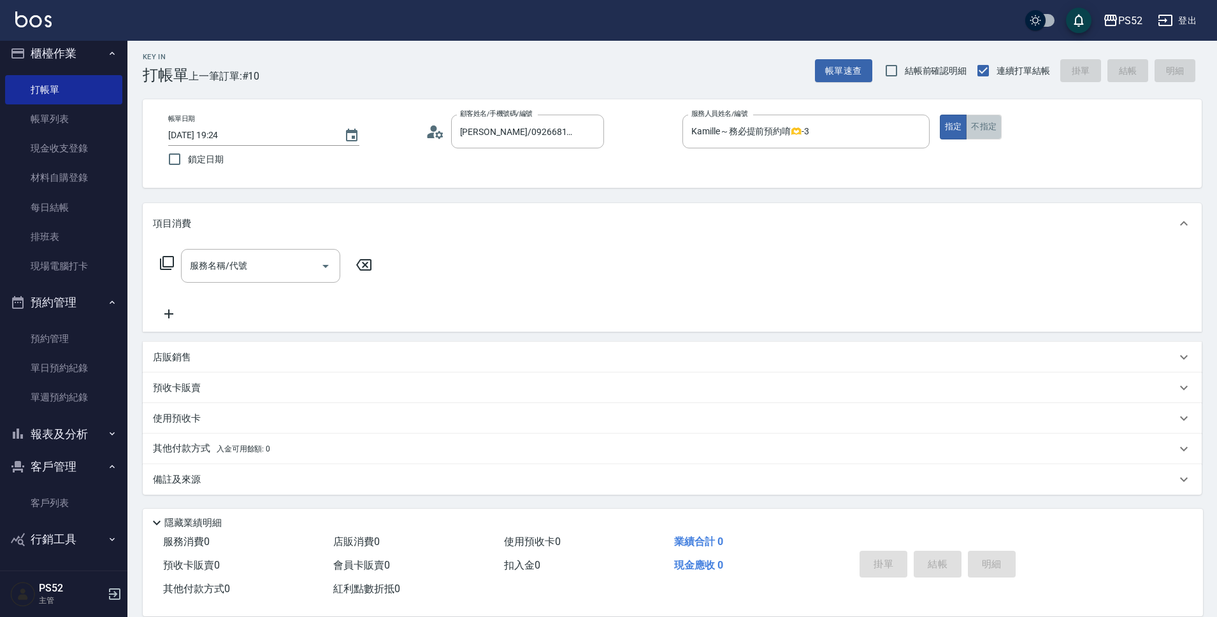
click at [979, 124] on button "不指定" at bounding box center [984, 127] width 36 height 25
click at [273, 268] on input "服務名稱/代號" at bounding box center [251, 266] width 129 height 22
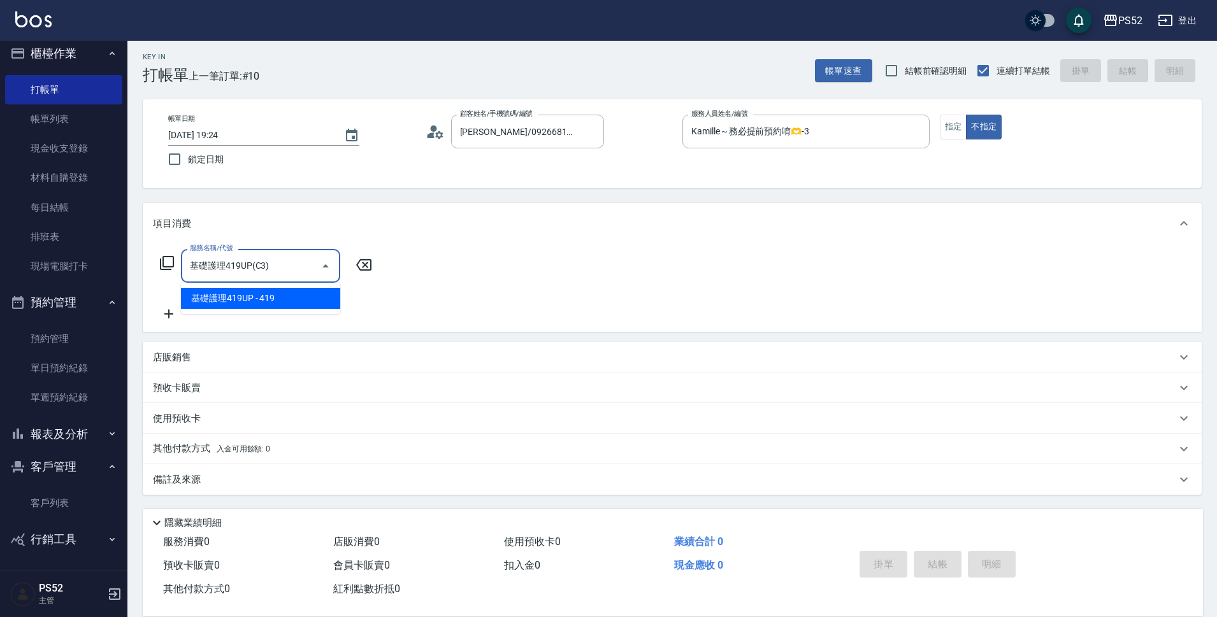
type input "基礎護理419UP(C3)"
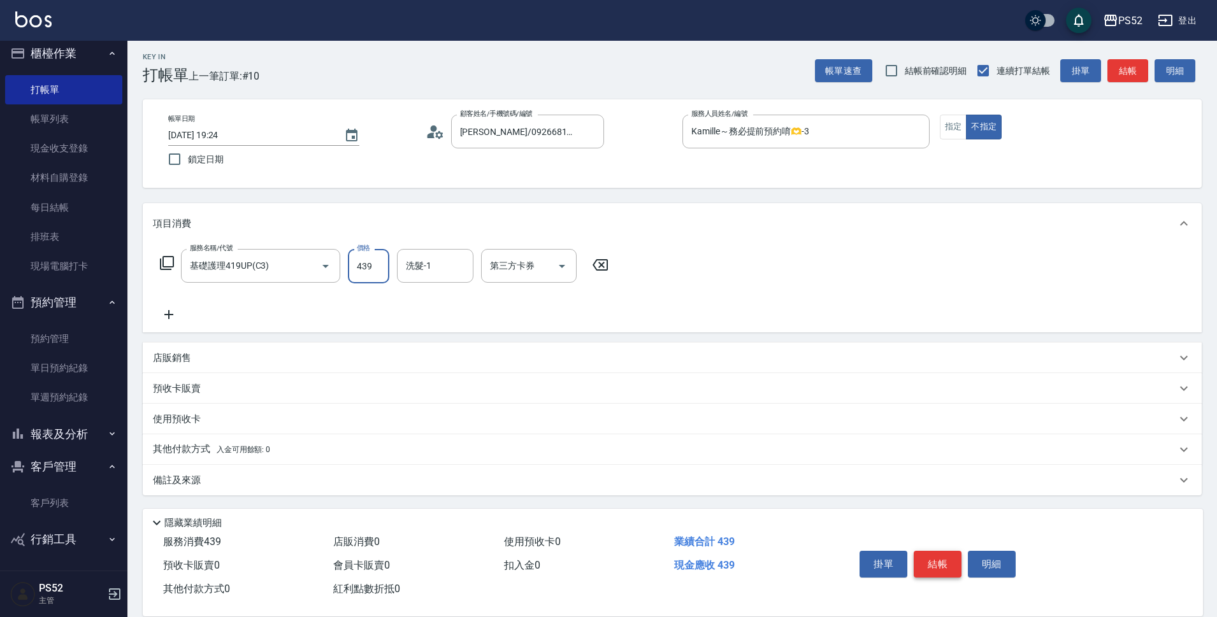
type input "439"
click at [935, 558] on button "結帳" at bounding box center [938, 564] width 48 height 27
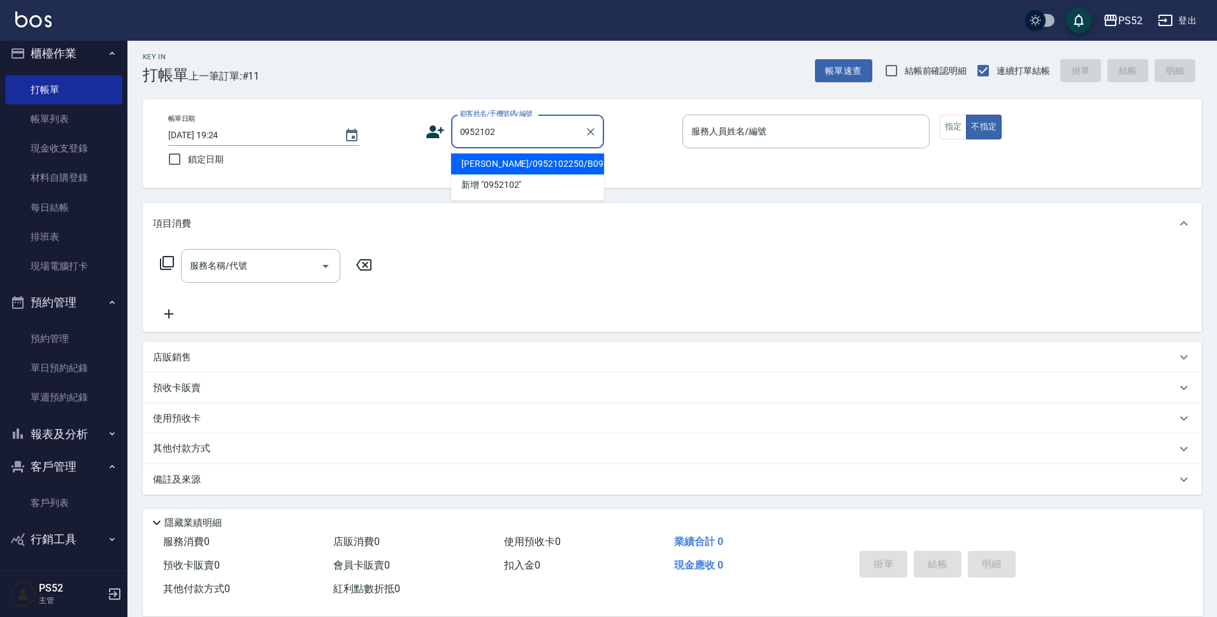
type input "[PERSON_NAME]/0952102250/B0952102250"
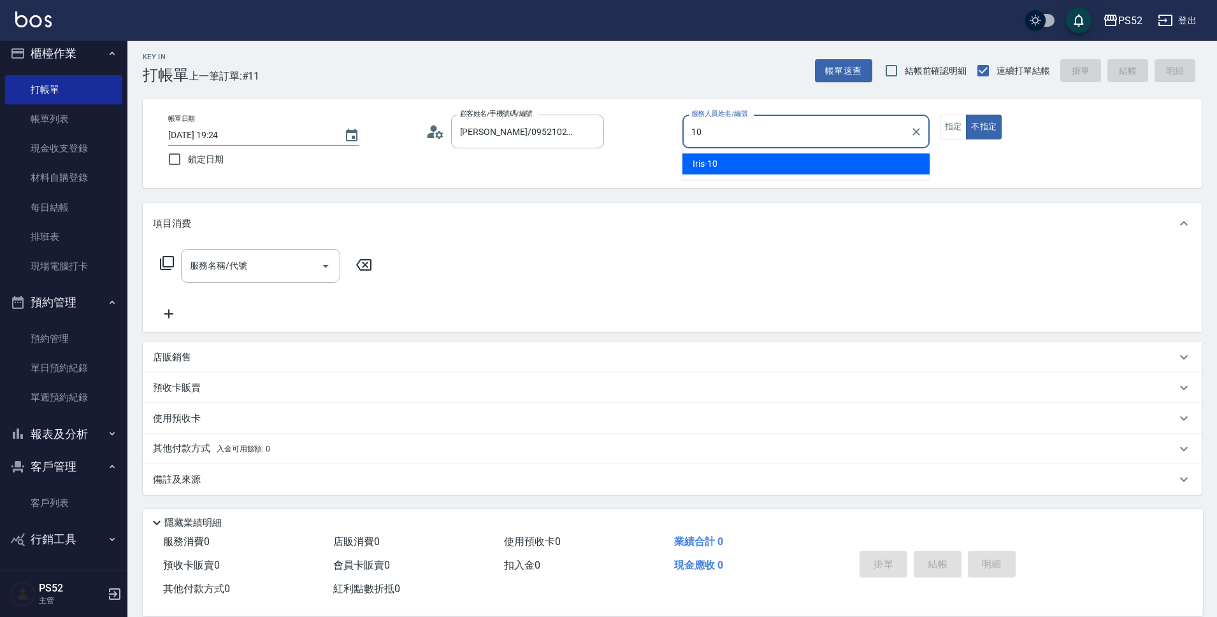
type input "Iris-10"
type button "false"
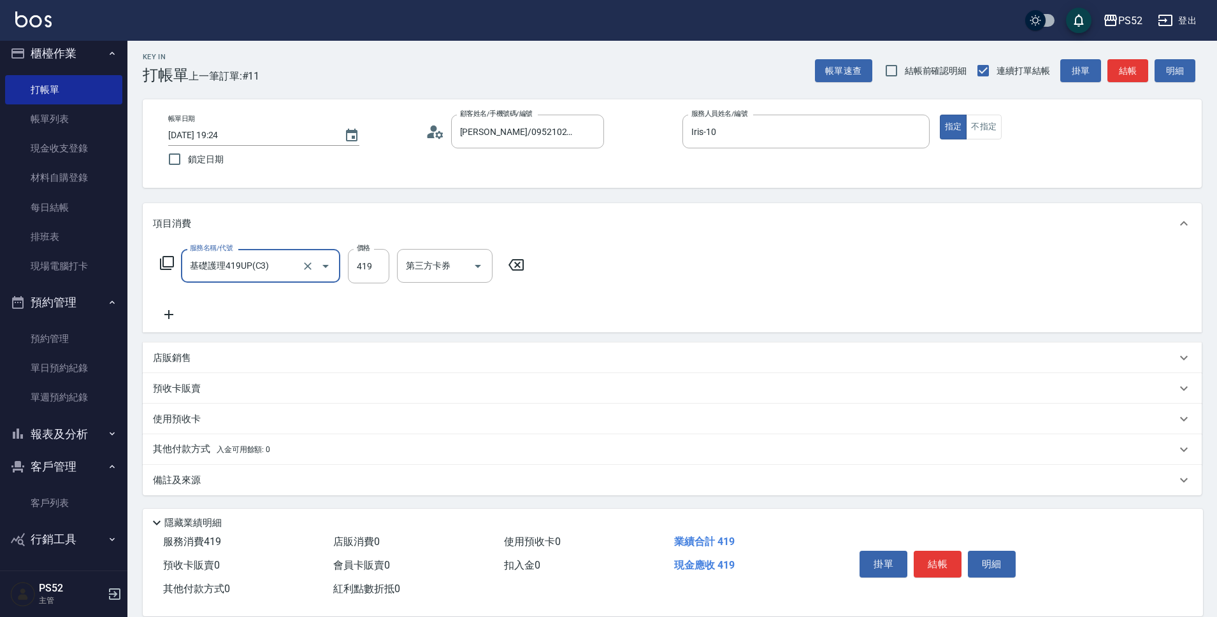
type input "基礎護理419UP(C3)"
type input "520"
click at [945, 564] on button "結帳" at bounding box center [938, 564] width 48 height 27
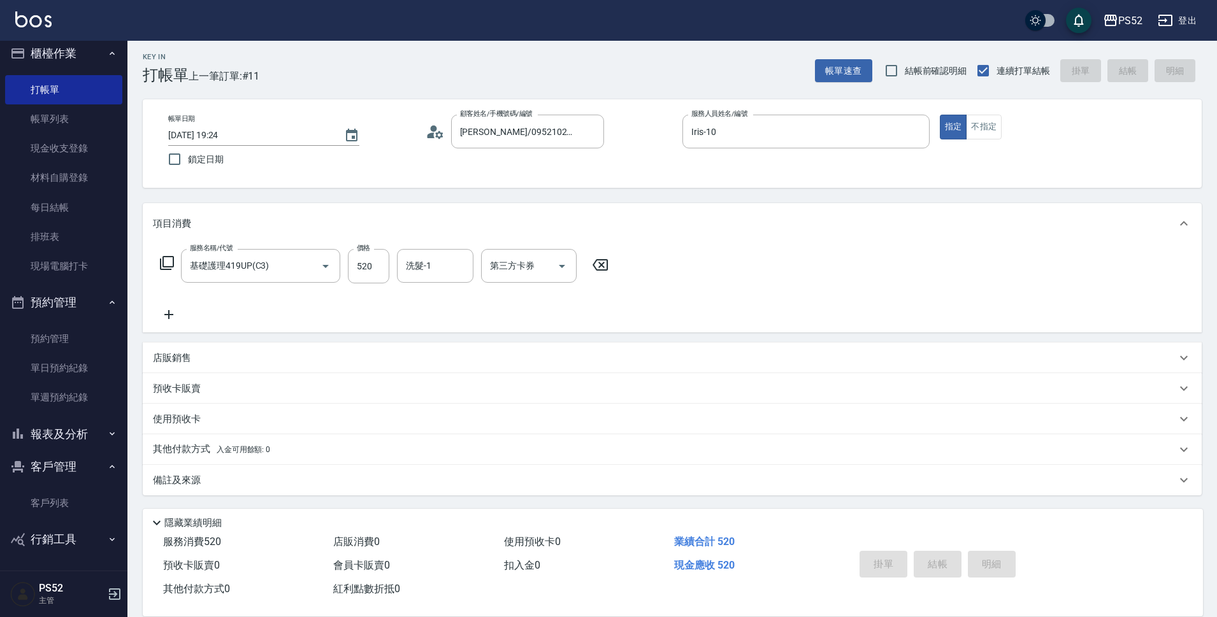
type input "[DATE] 19:25"
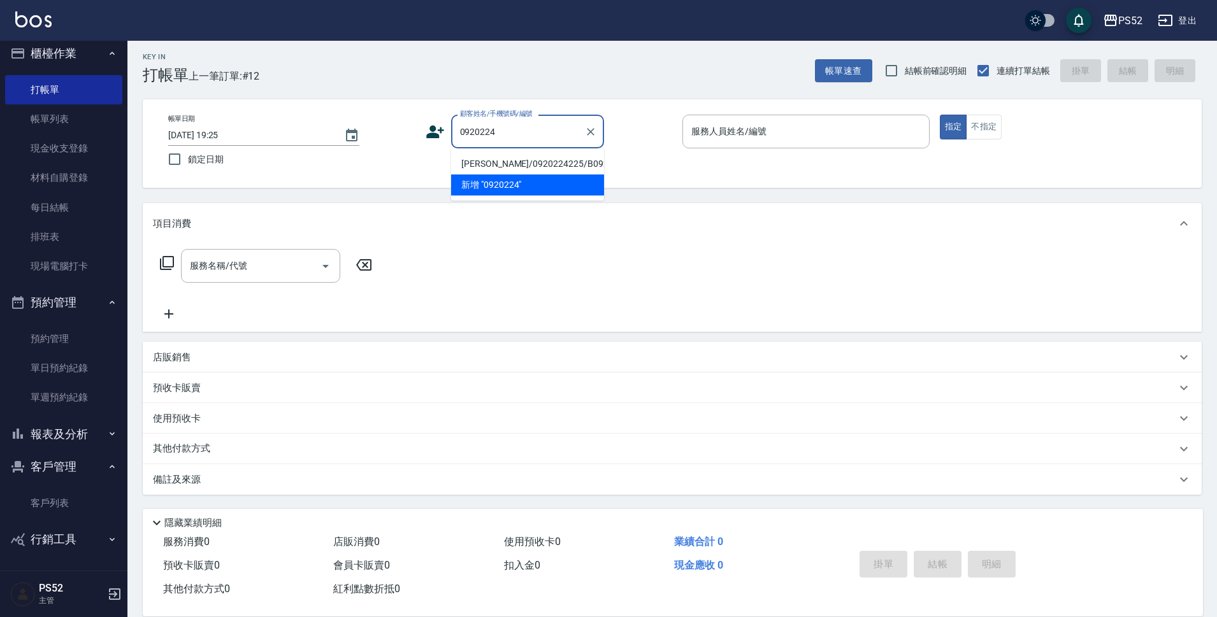
click at [484, 168] on li "[PERSON_NAME]/0920224225/B0920224225" at bounding box center [527, 164] width 153 height 21
type input "[PERSON_NAME]/0920224225/B0920224225"
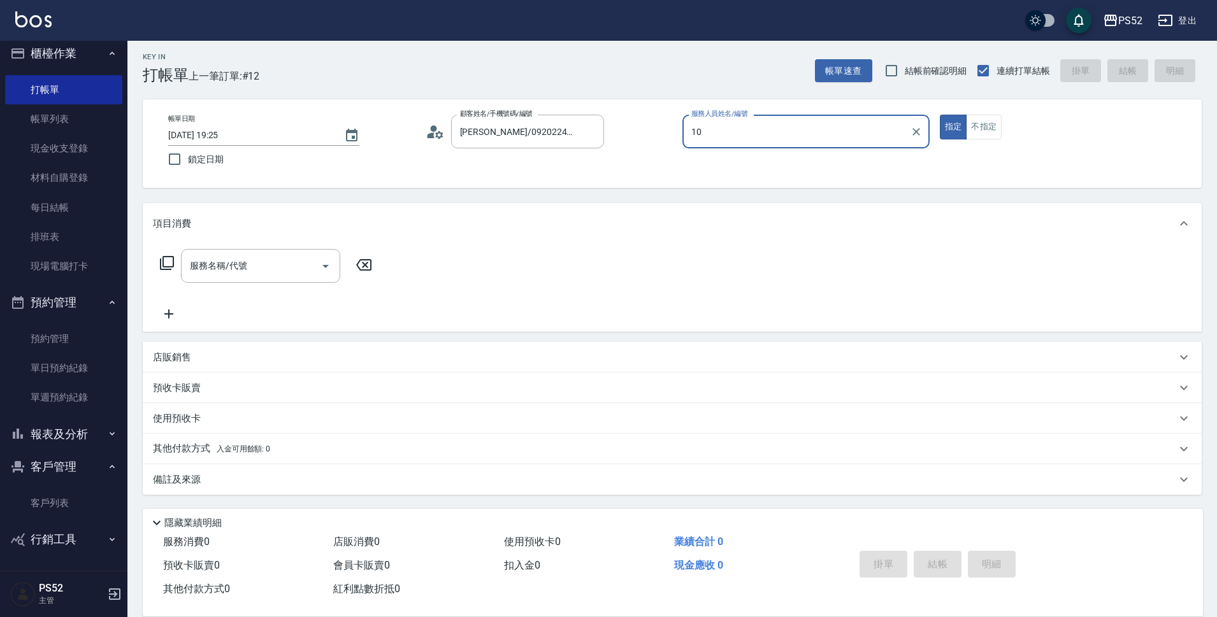
type input "Iris-10"
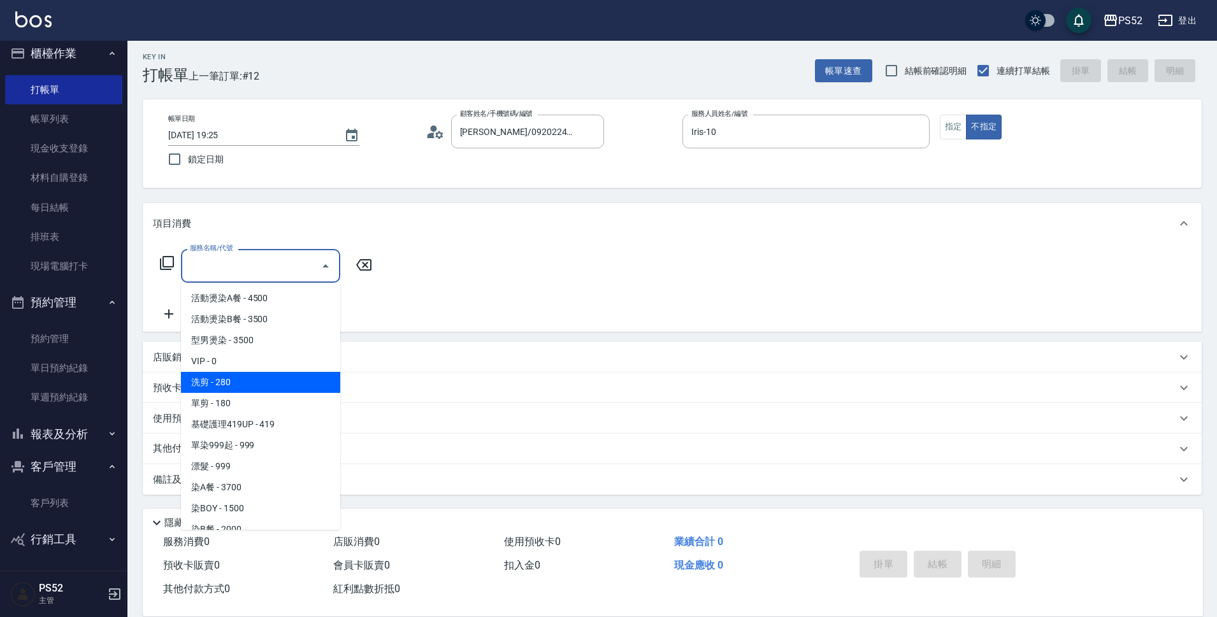
type input "洗剪(C1)"
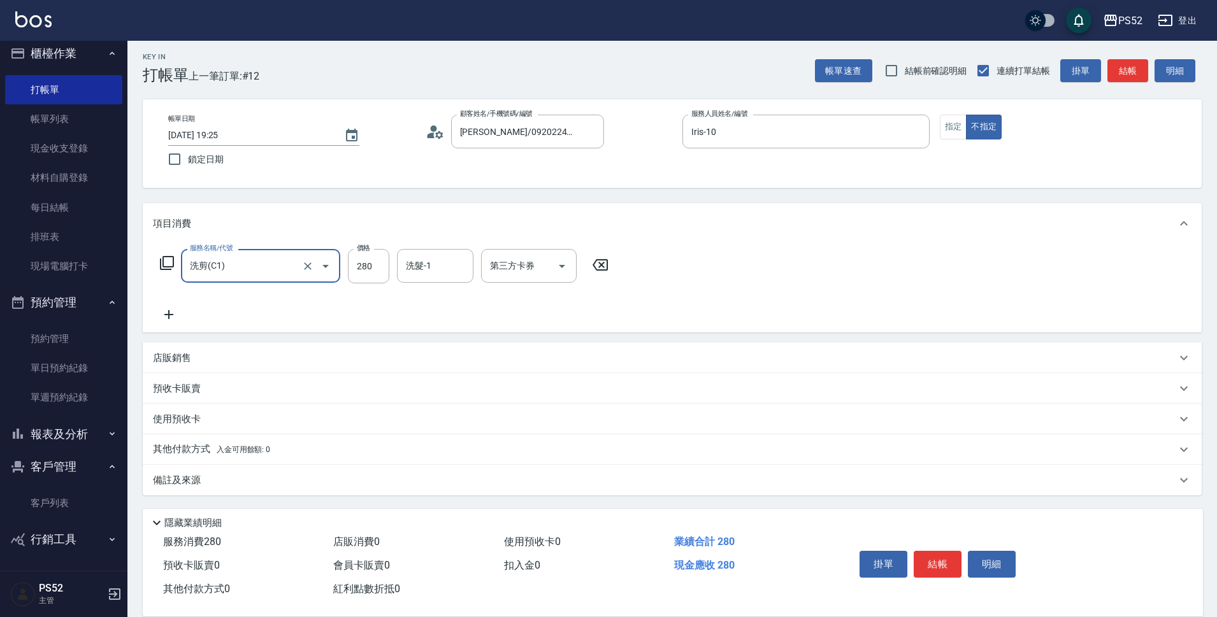
click at [928, 571] on button "結帳" at bounding box center [938, 564] width 48 height 27
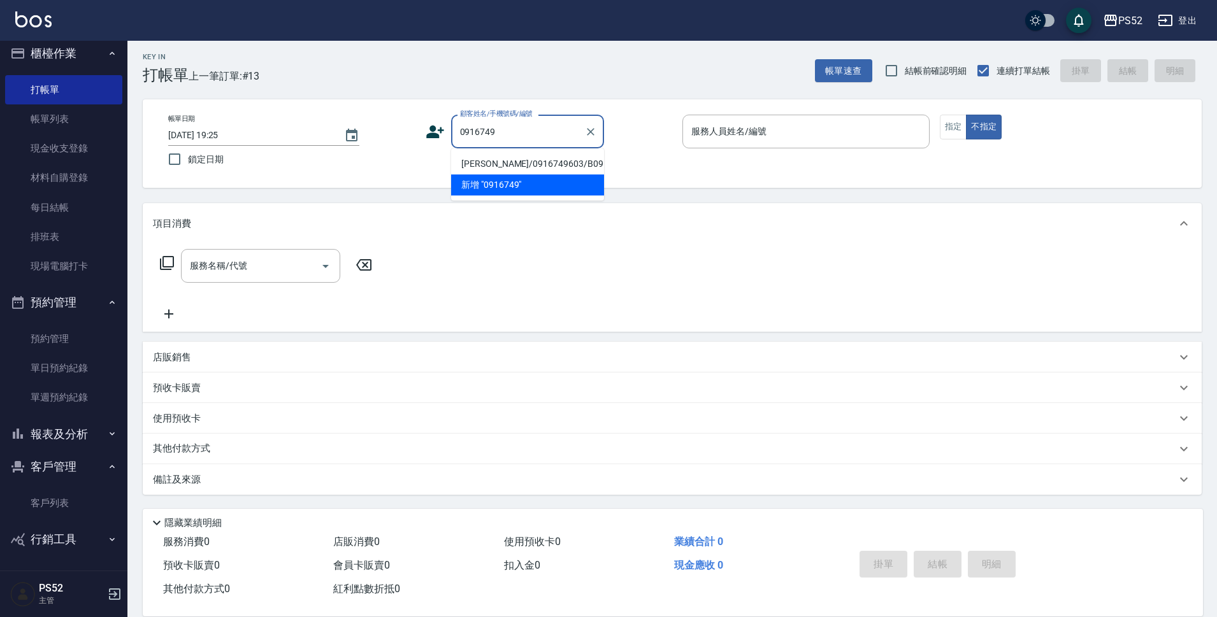
click at [519, 171] on li "[PERSON_NAME]/0916749603/B0916749603" at bounding box center [527, 164] width 153 height 21
type input "[PERSON_NAME]/0916749603/B0916749603"
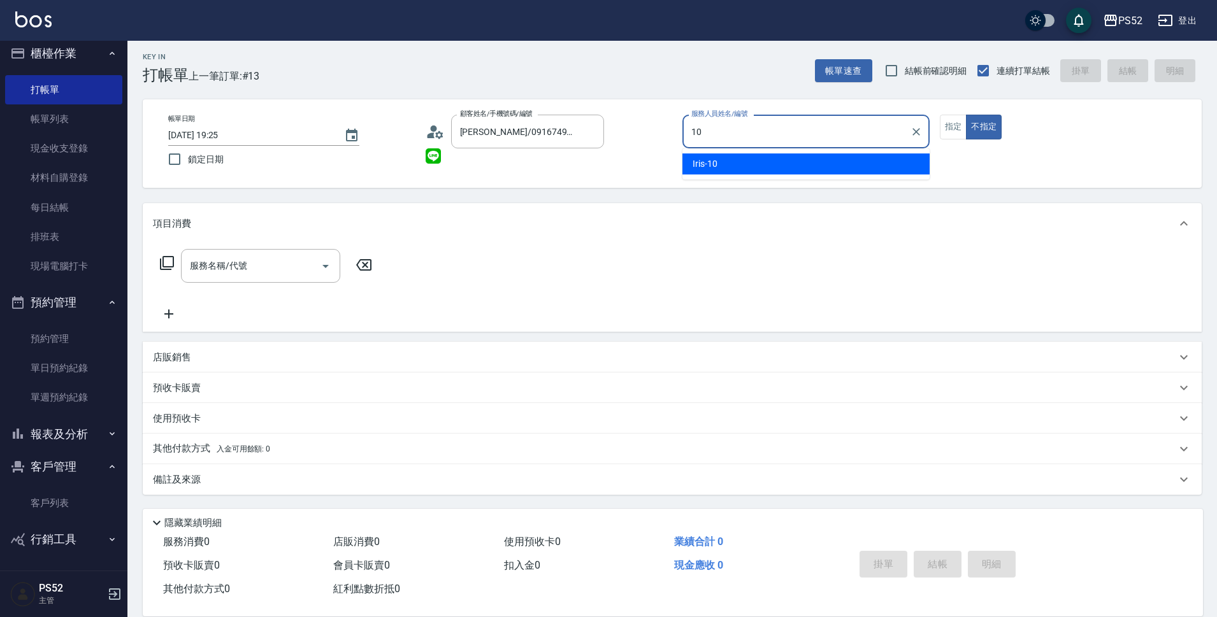
type input "Iris-10"
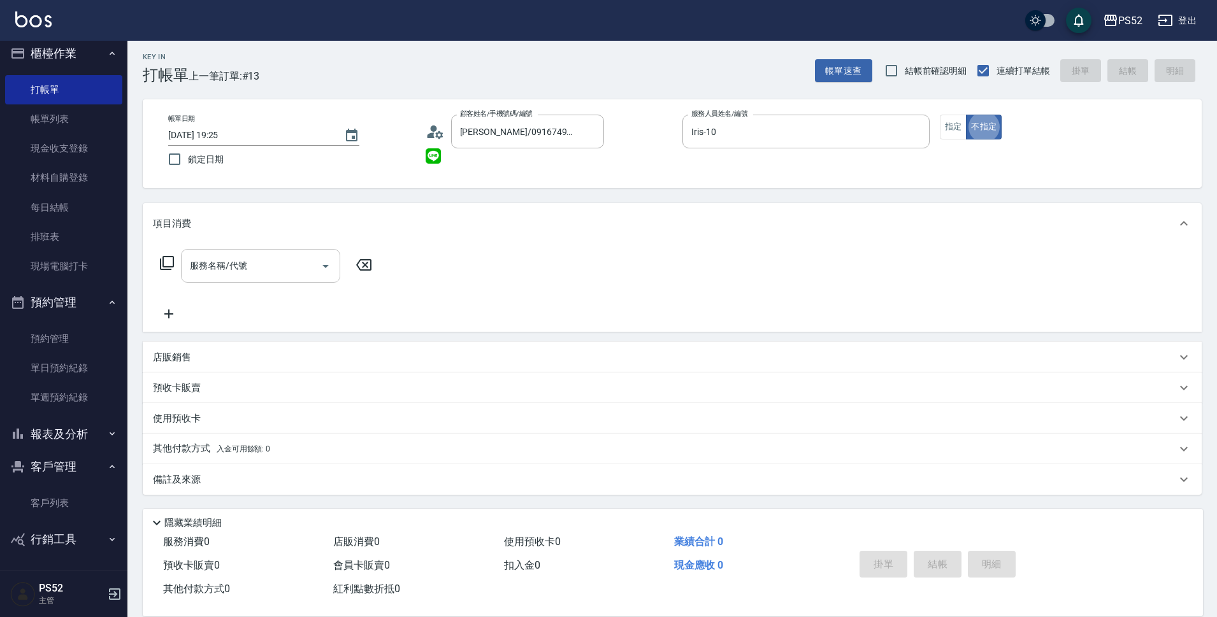
click at [271, 255] on input "服務名稱/代號" at bounding box center [251, 266] width 129 height 22
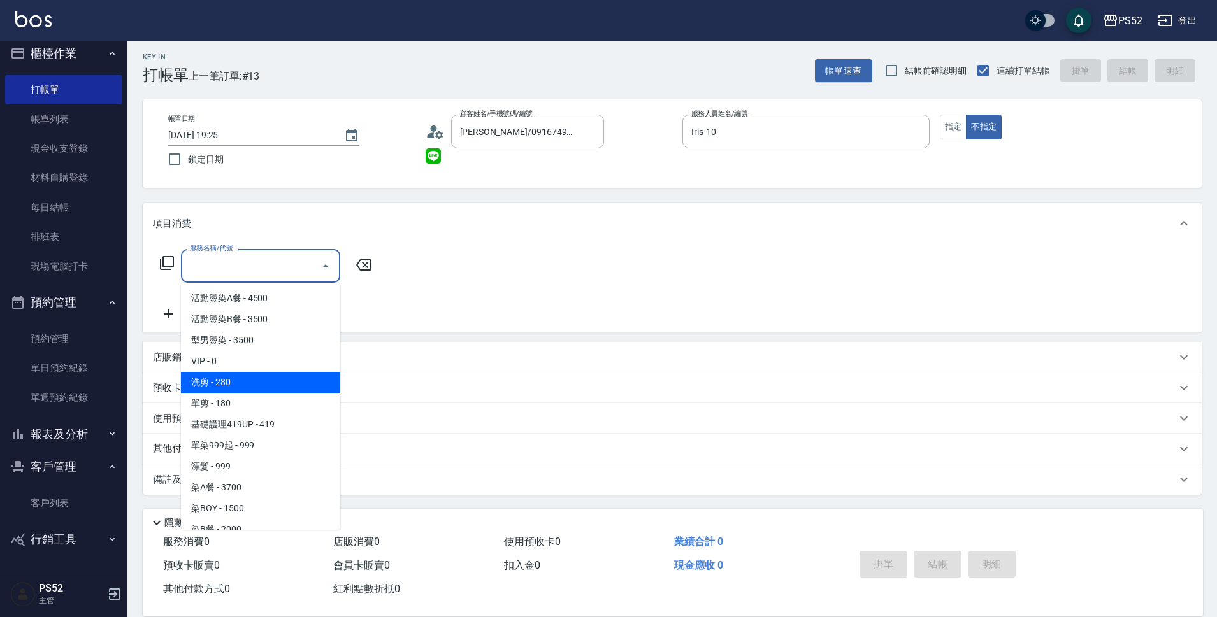
click at [274, 392] on span "洗剪 - 280" at bounding box center [260, 382] width 159 height 21
type input "洗剪(C1)"
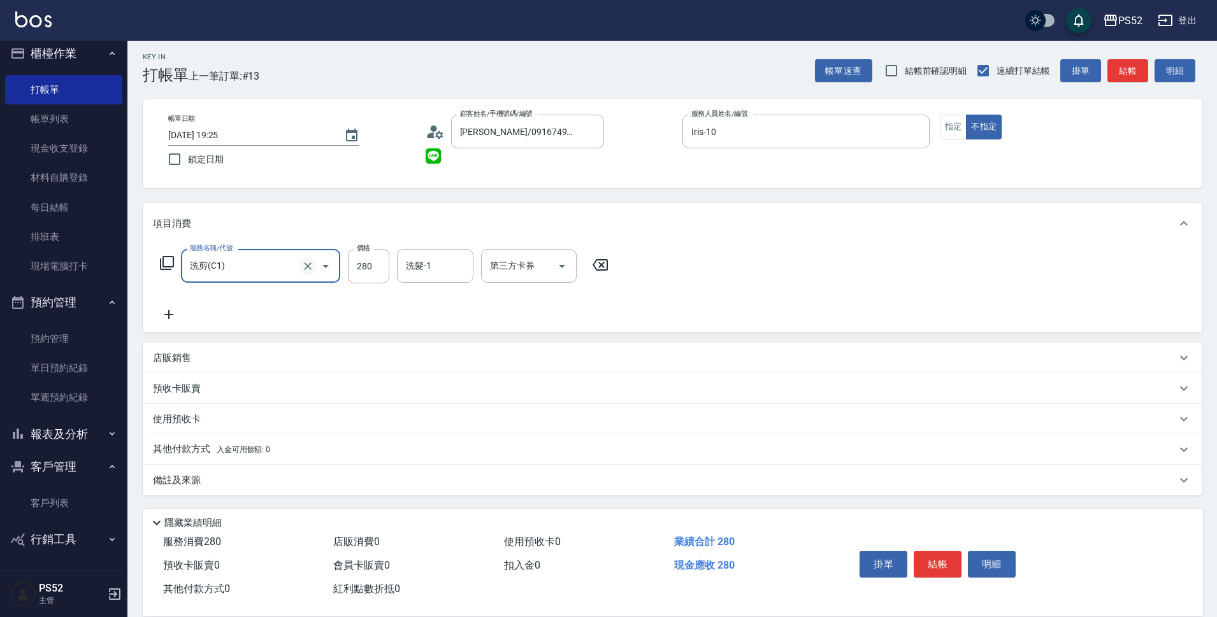
click at [303, 269] on icon "Clear" at bounding box center [307, 266] width 13 height 13
click at [327, 262] on icon "Open" at bounding box center [325, 266] width 15 height 15
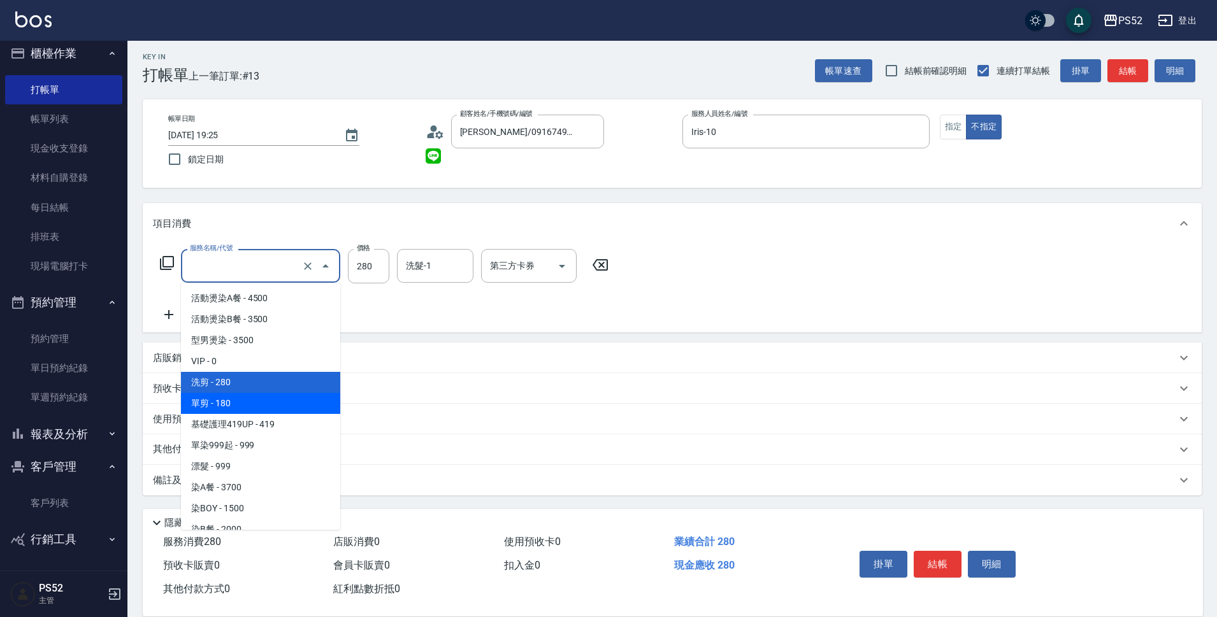
drag, startPoint x: 290, startPoint y: 398, endPoint x: 341, endPoint y: 399, distance: 51.6
click at [290, 398] on span "單剪 - 180" at bounding box center [260, 403] width 159 height 21
type input "單剪(C2)"
type input "180"
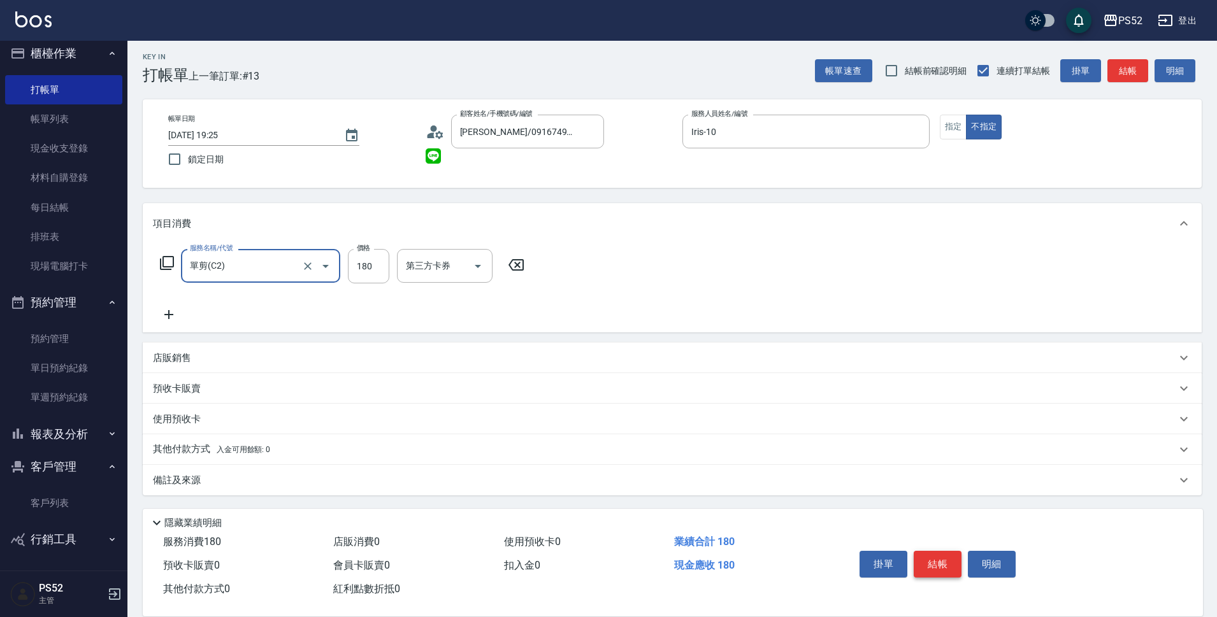
click at [927, 561] on button "結帳" at bounding box center [938, 564] width 48 height 27
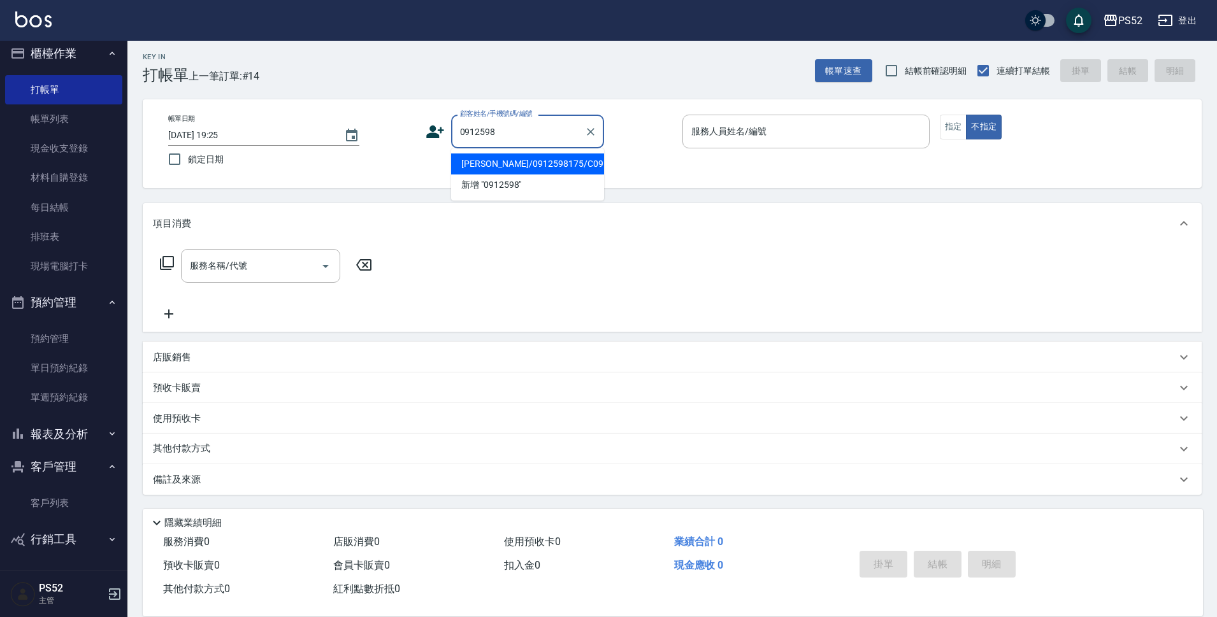
click at [515, 170] on li "[PERSON_NAME]/0912598175/C0912598175" at bounding box center [527, 164] width 153 height 21
type input "[PERSON_NAME]/0912598175/C0912598175"
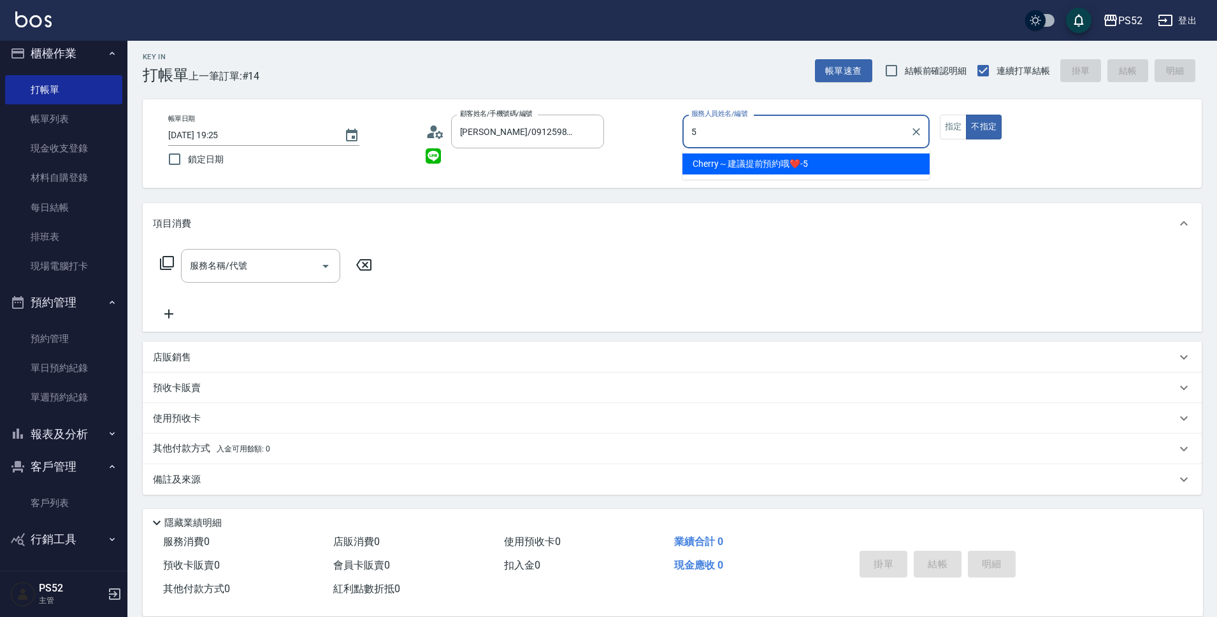
type input "Cherry～建議提前預約哦❤️-5"
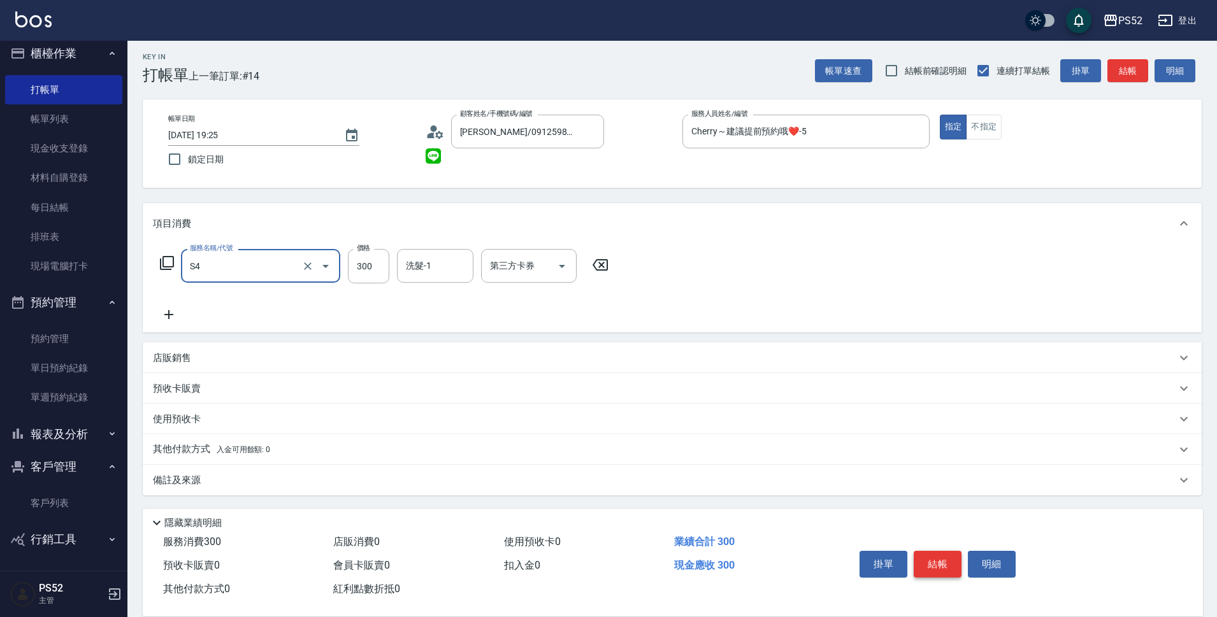
type input "洗髮300元(S4)"
click at [949, 560] on button "結帳" at bounding box center [938, 564] width 48 height 27
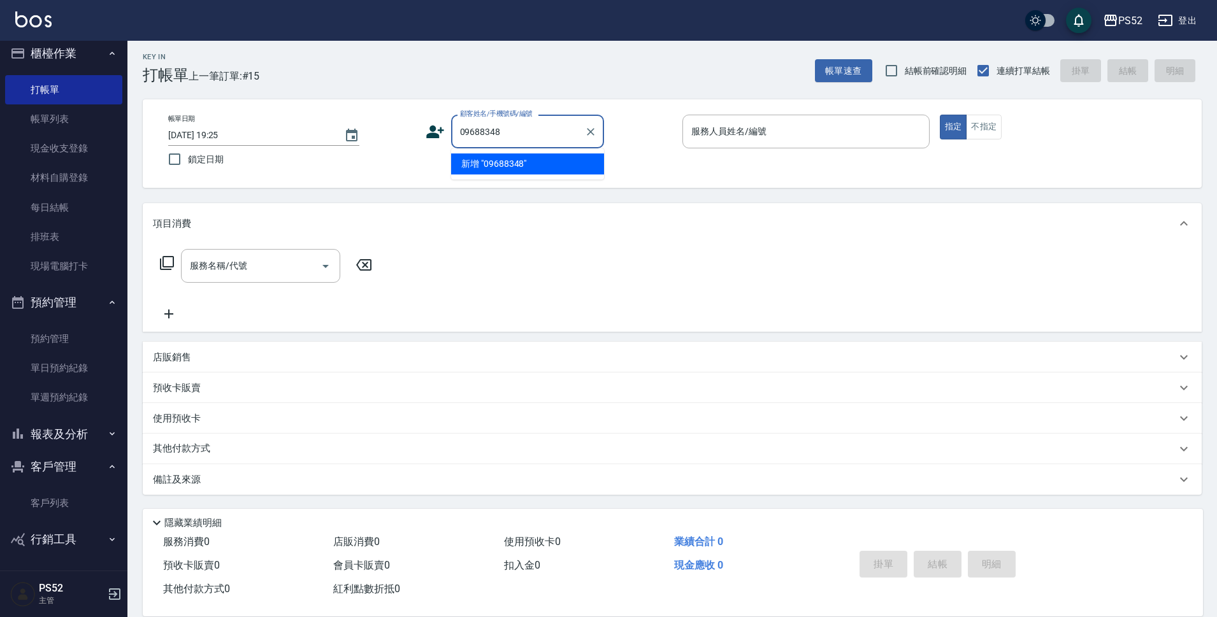
type input "09688348"
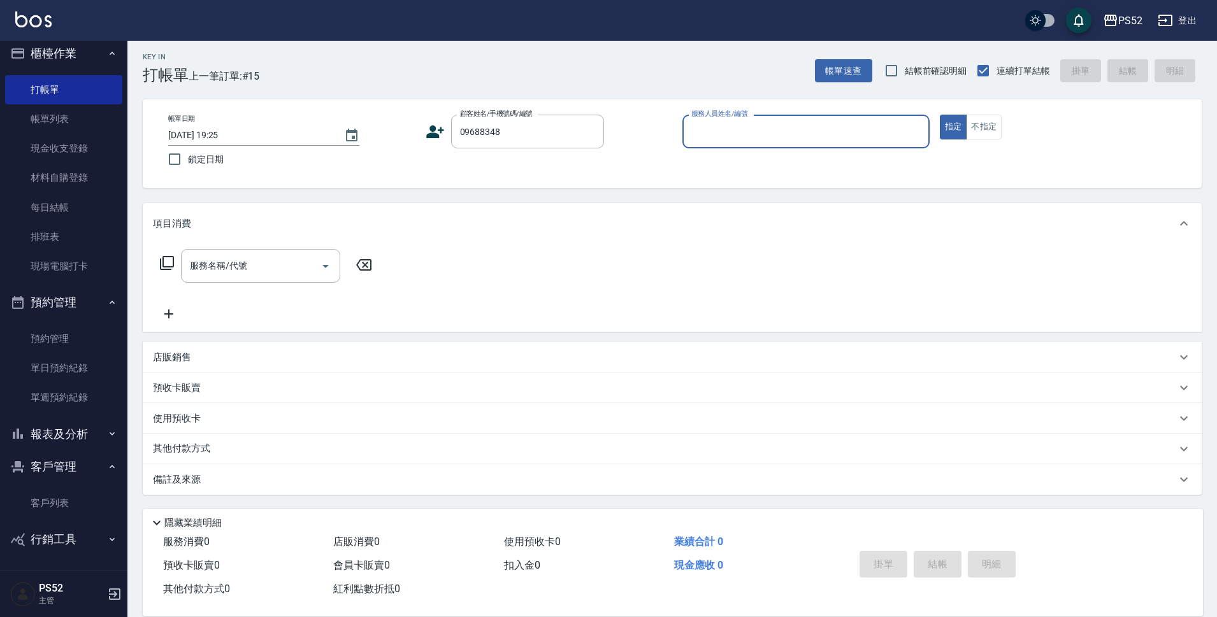
type input "8"
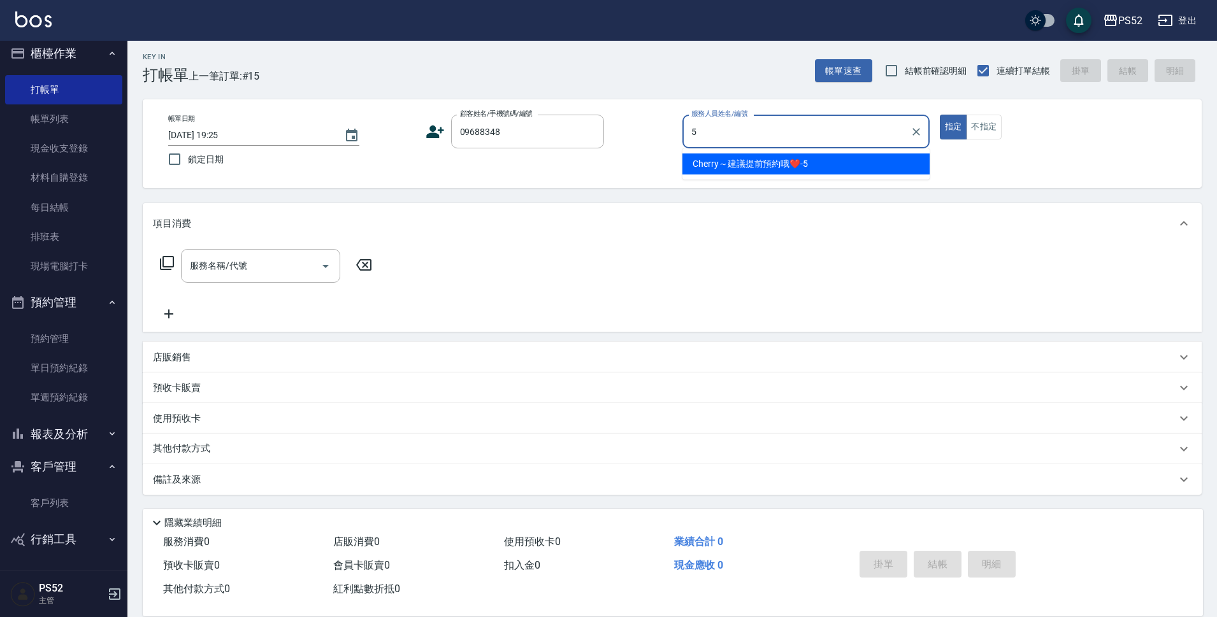
type input "Cherry～建議提前預約哦❤️-5"
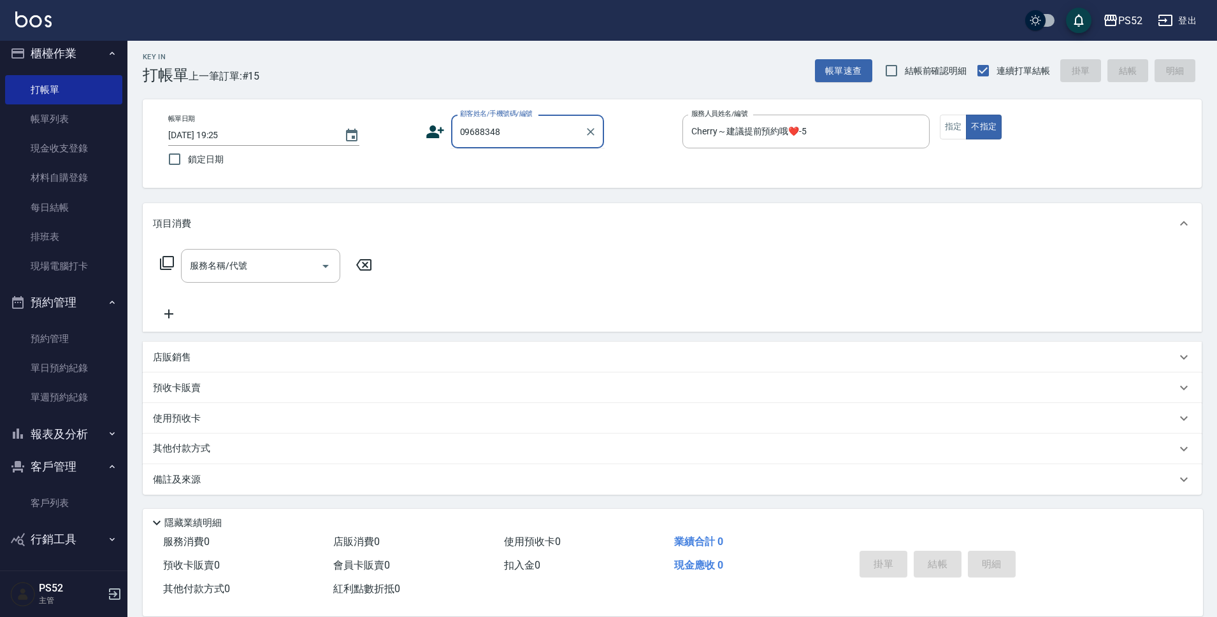
drag, startPoint x: 499, startPoint y: 136, endPoint x: 403, endPoint y: 111, distance: 98.7
click at [406, 109] on div "帳單日期 [DATE] 19:25 鎖定日期 顧客姓名/手機號碼/編號 09688348 顧客姓名/手機號碼/編號 服務人員姓名/編號 [PERSON_NAM…" at bounding box center [672, 143] width 1059 height 89
click at [522, 175] on li "[PERSON_NAME]/0968534737/B0968534737" at bounding box center [527, 164] width 153 height 21
type input "[PERSON_NAME]/0968534737/B0968534737"
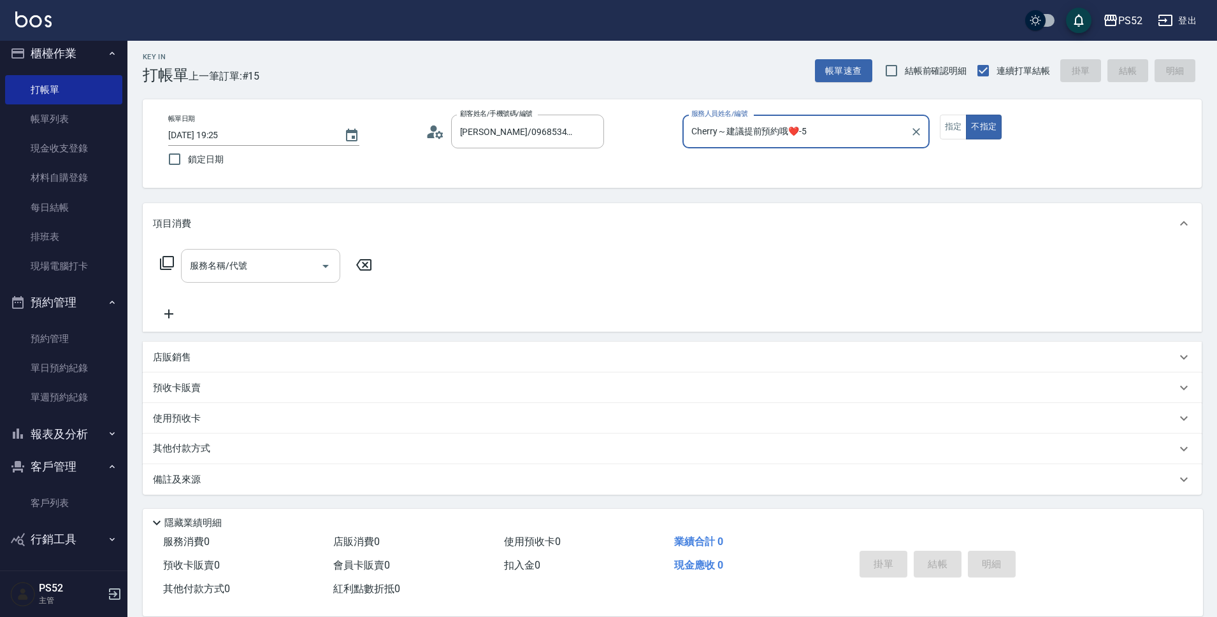
click at [240, 270] on div "服務名稱/代號 服務名稱/代號" at bounding box center [260, 266] width 159 height 34
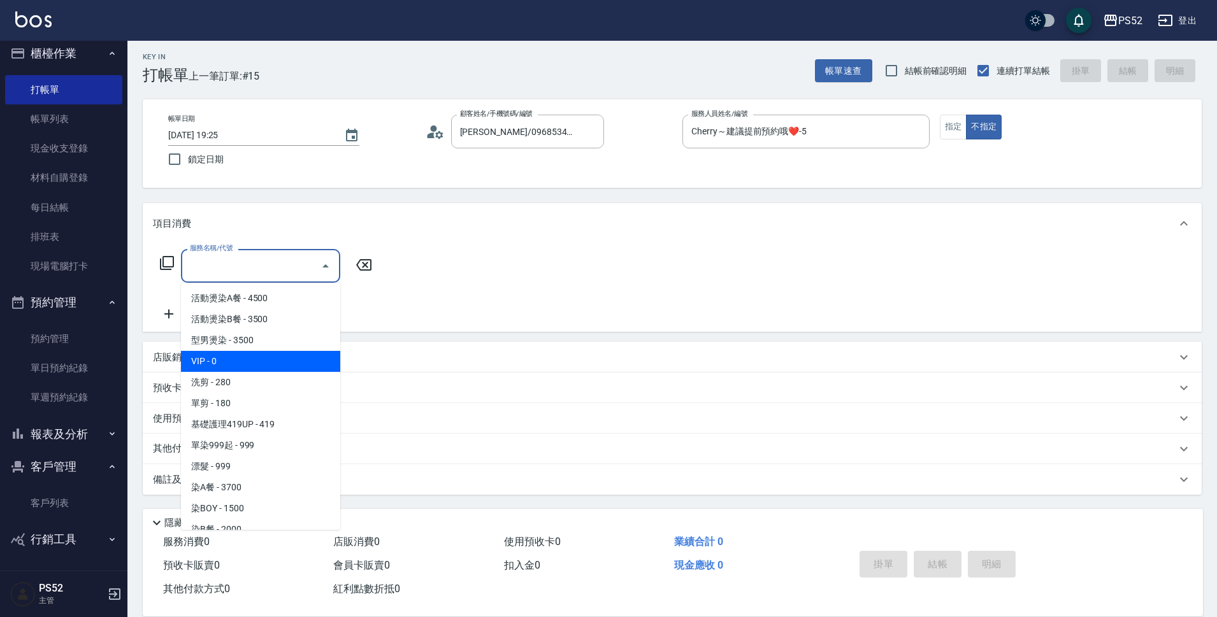
click at [240, 379] on span "洗剪 - 280" at bounding box center [260, 382] width 159 height 21
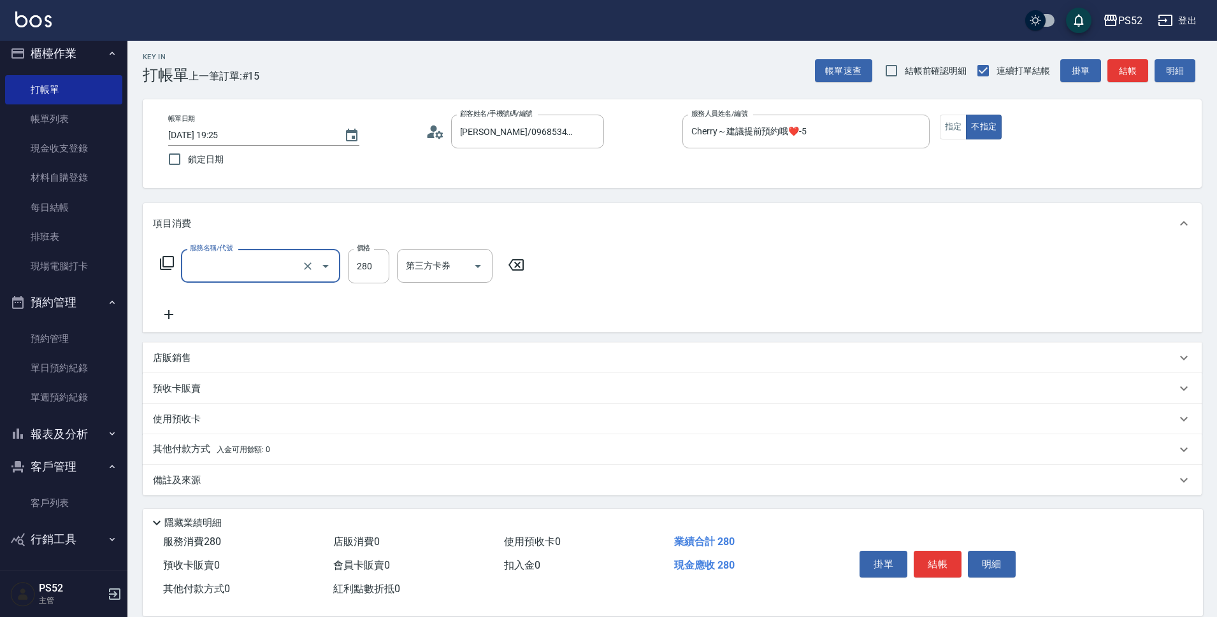
type input "洗剪(C1)"
click at [945, 566] on button "結帳" at bounding box center [938, 564] width 48 height 27
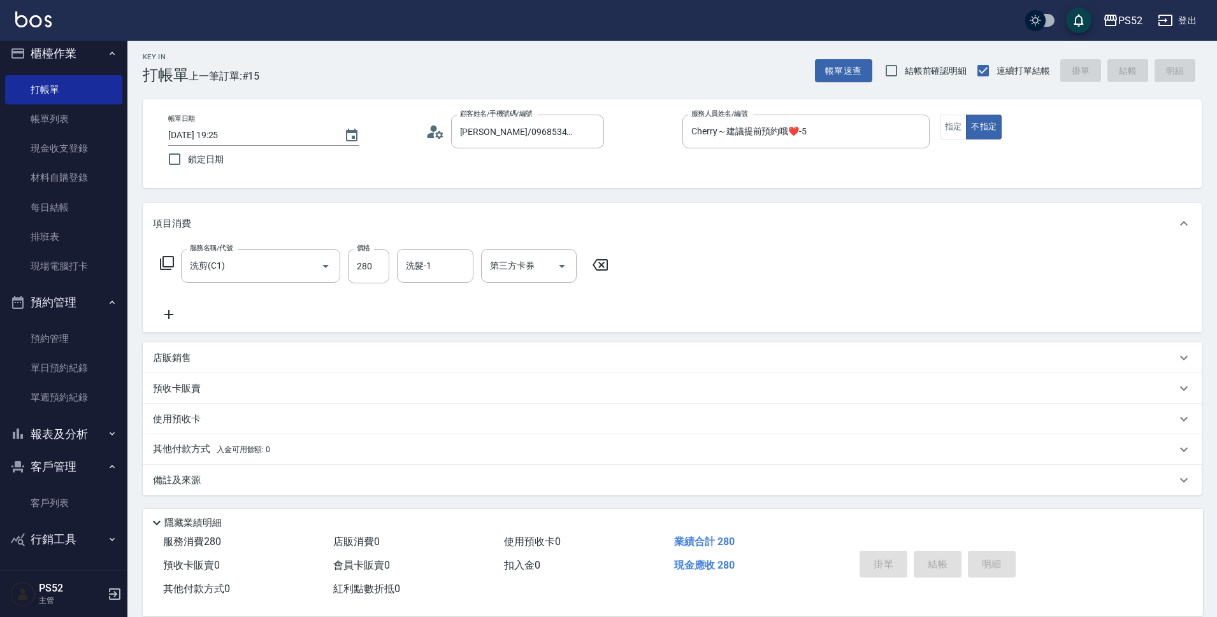
type input "[DATE] 19:26"
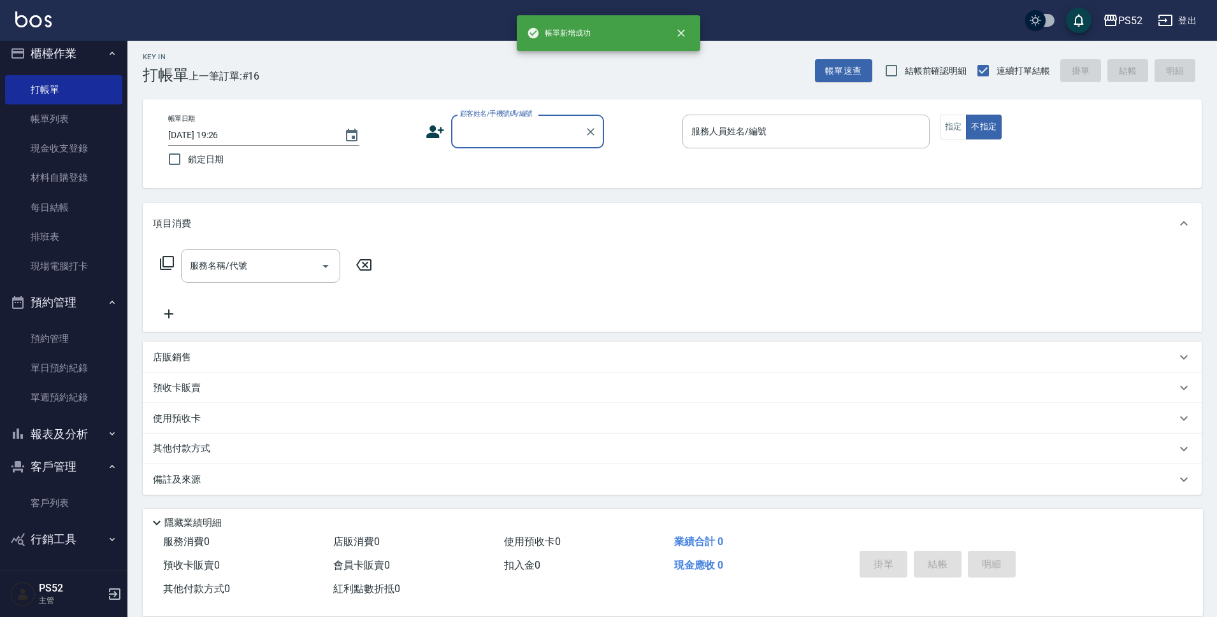
drag, startPoint x: 62, startPoint y: 461, endPoint x: 74, endPoint y: 450, distance: 16.7
click at [62, 461] on button "客戶管理" at bounding box center [63, 466] width 117 height 33
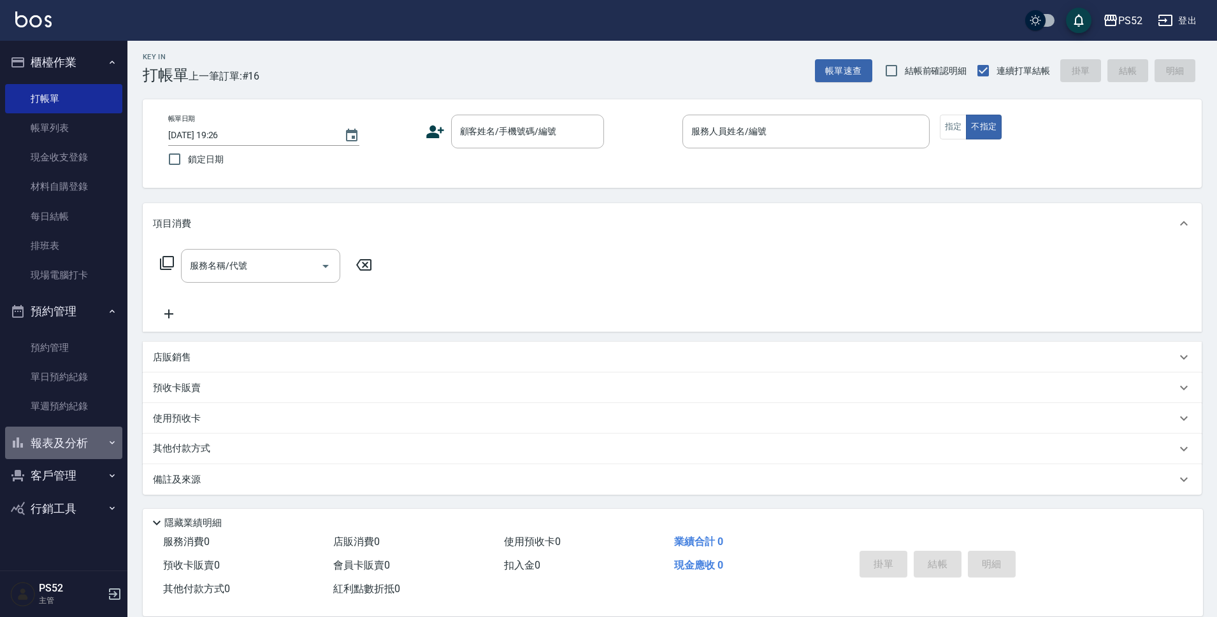
click at [80, 438] on button "報表及分析" at bounding box center [63, 443] width 117 height 33
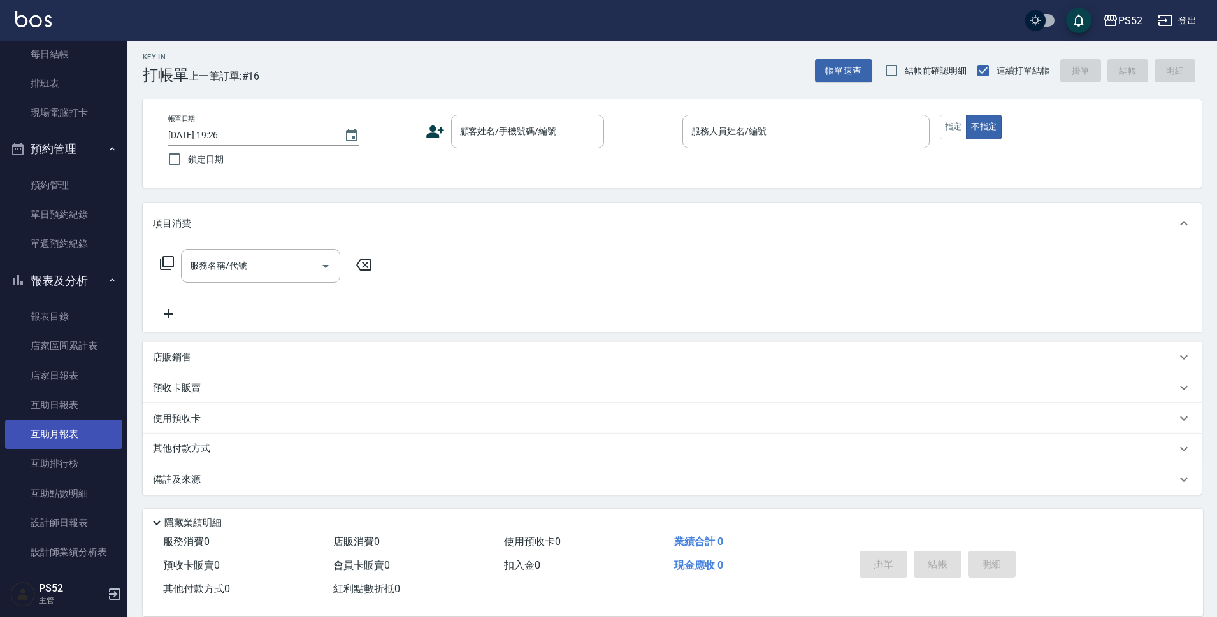
scroll to position [170, 0]
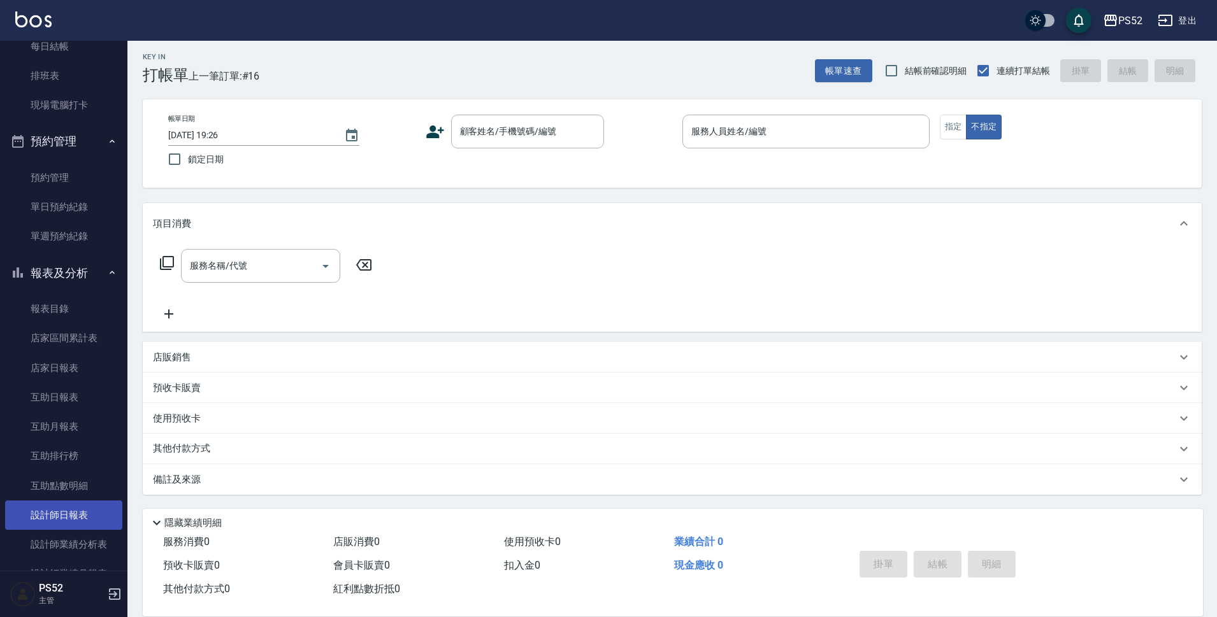
click at [92, 503] on link "設計師日報表" at bounding box center [63, 515] width 117 height 29
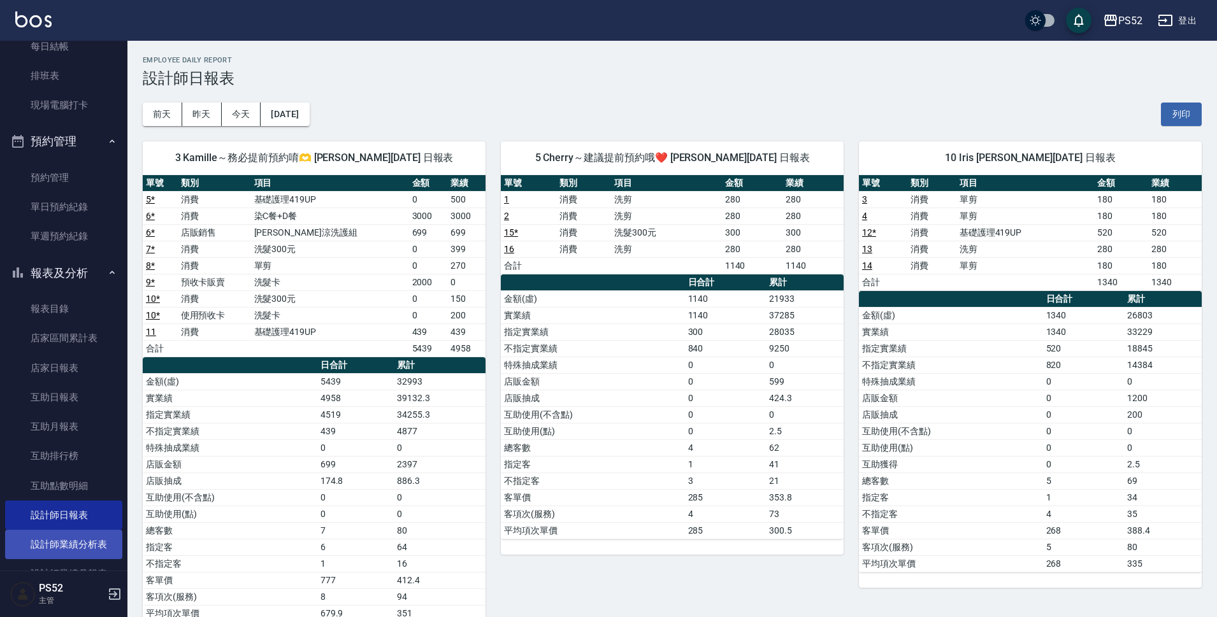
click at [80, 545] on link "設計師業績分析表" at bounding box center [63, 544] width 117 height 29
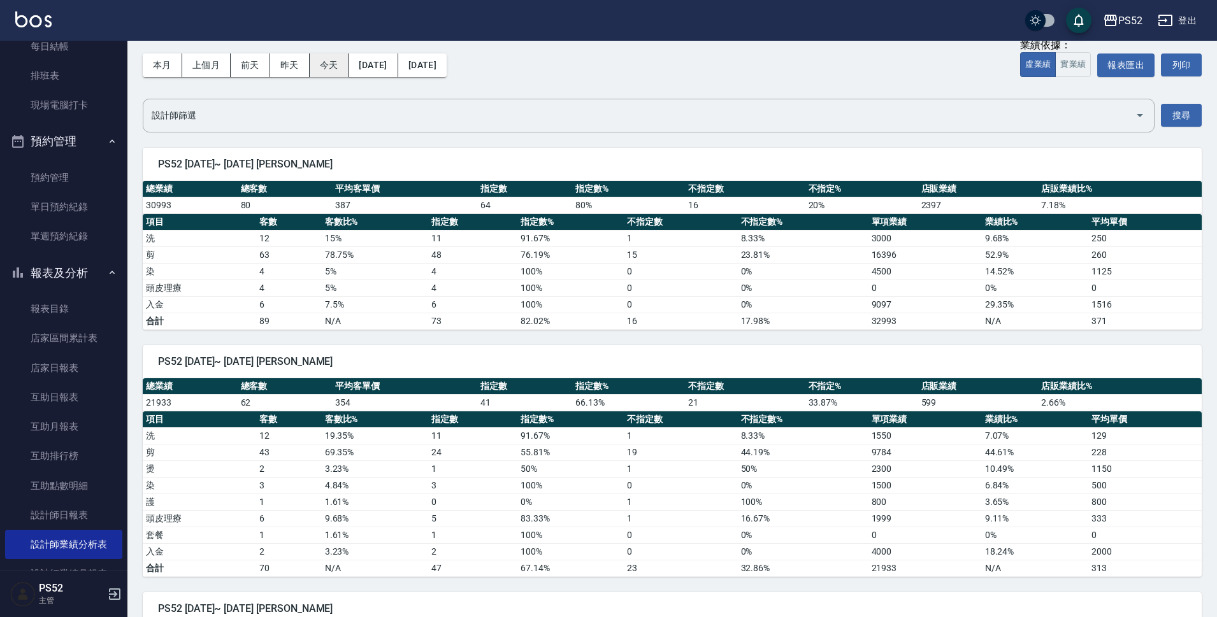
scroll to position [43, 0]
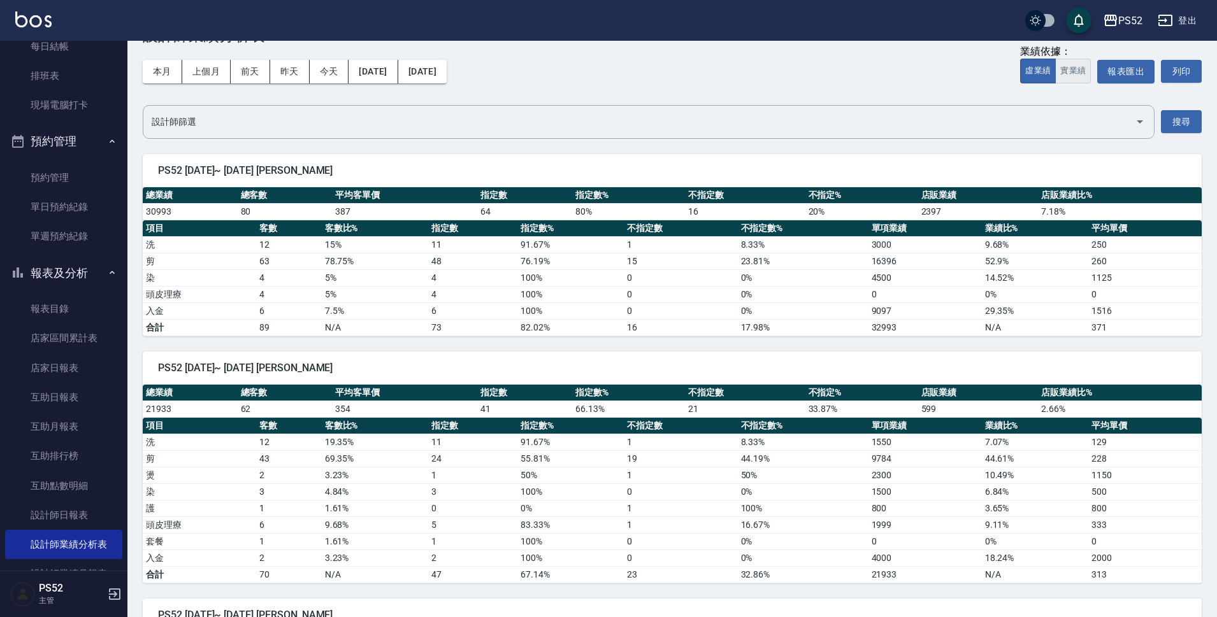
click at [1076, 66] on button "實業績" at bounding box center [1073, 71] width 36 height 25
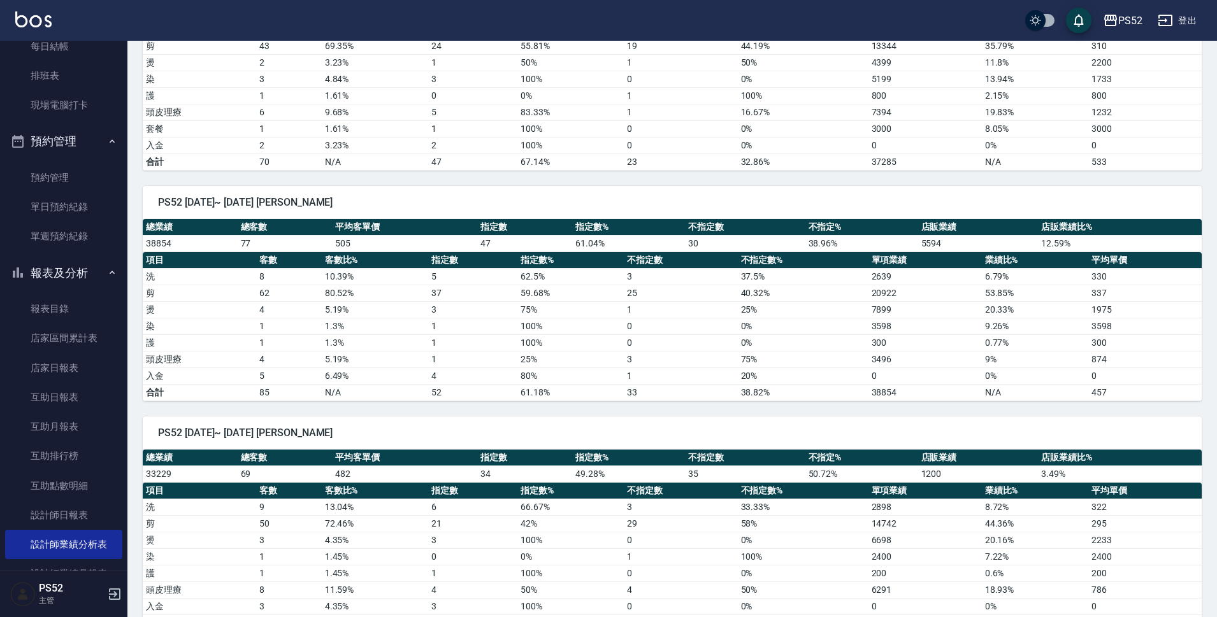
scroll to position [315, 0]
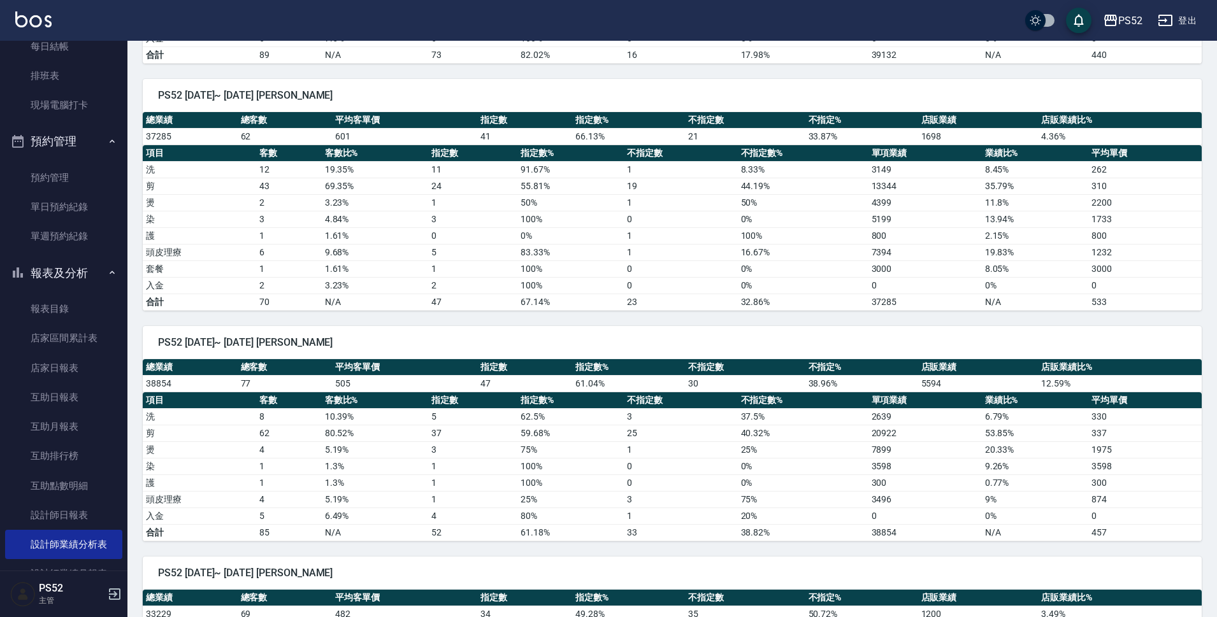
click at [82, 262] on button "報表及分析" at bounding box center [63, 273] width 117 height 33
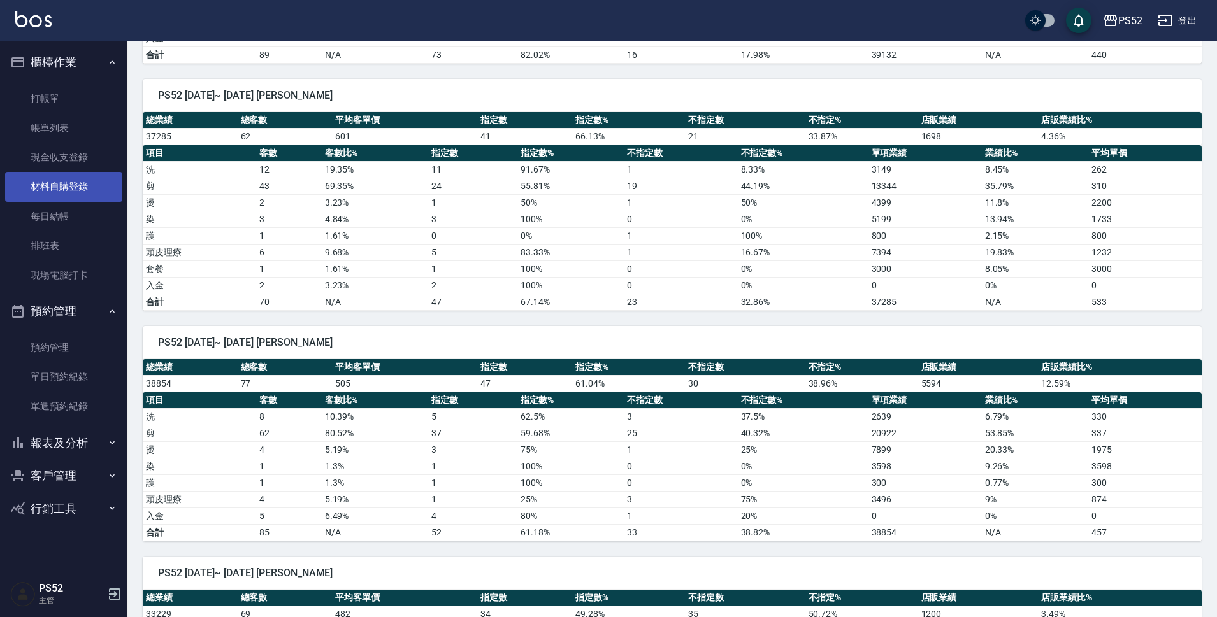
scroll to position [0, 0]
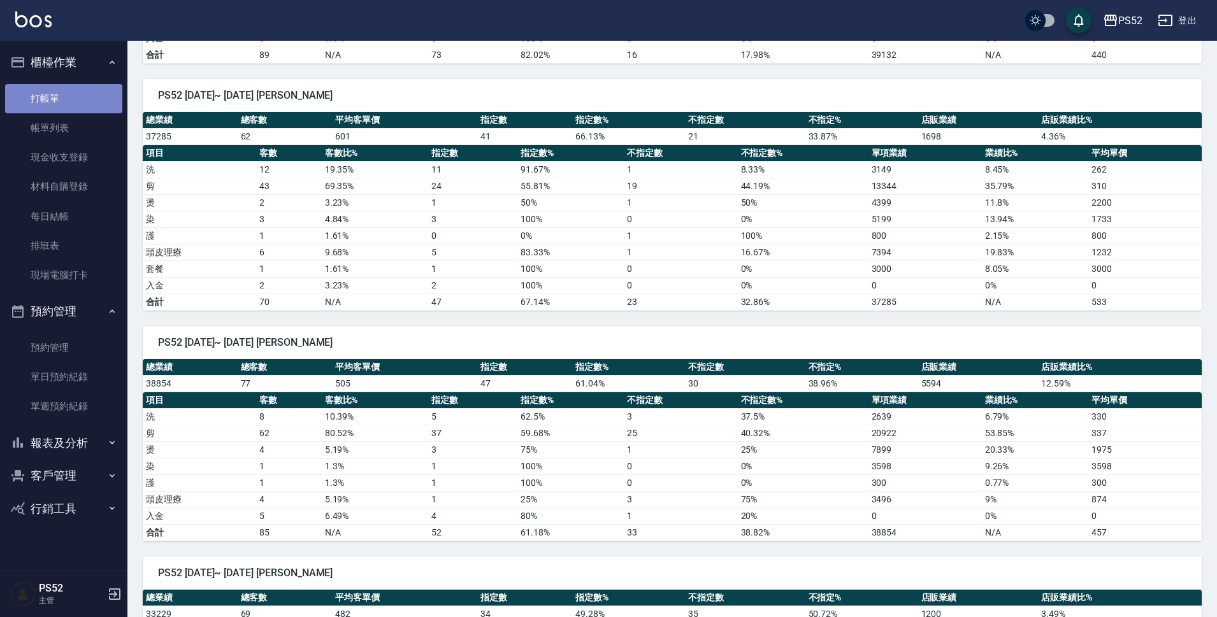
click at [73, 103] on link "打帳單" at bounding box center [63, 98] width 117 height 29
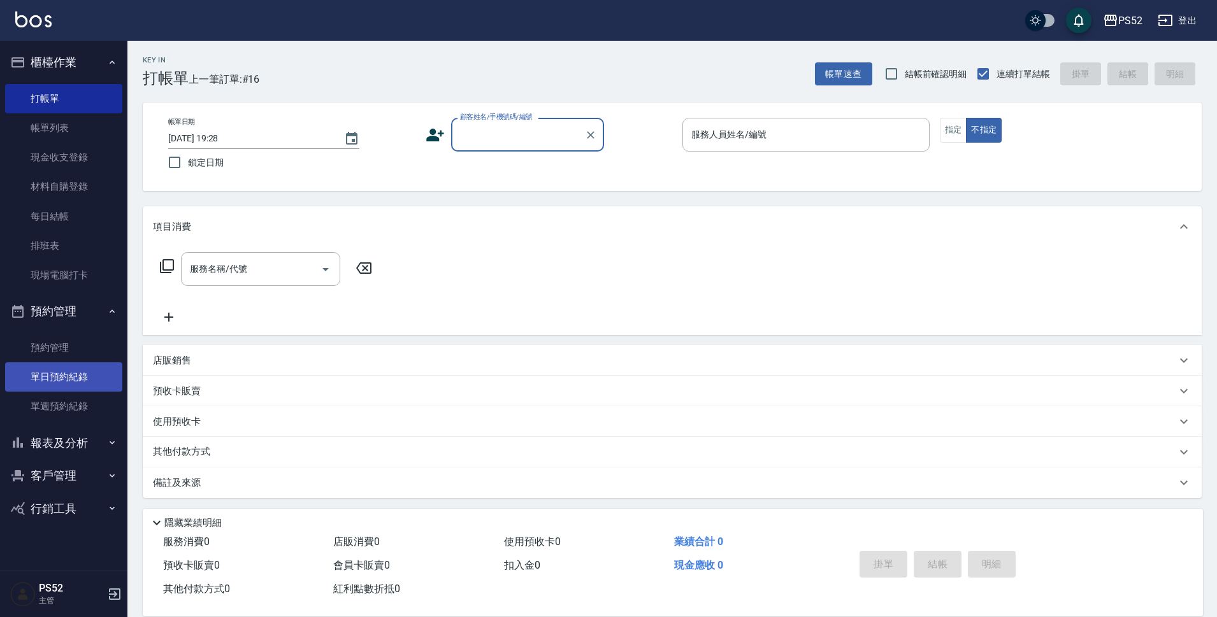
click at [46, 379] on link "單日預約紀錄" at bounding box center [63, 376] width 117 height 29
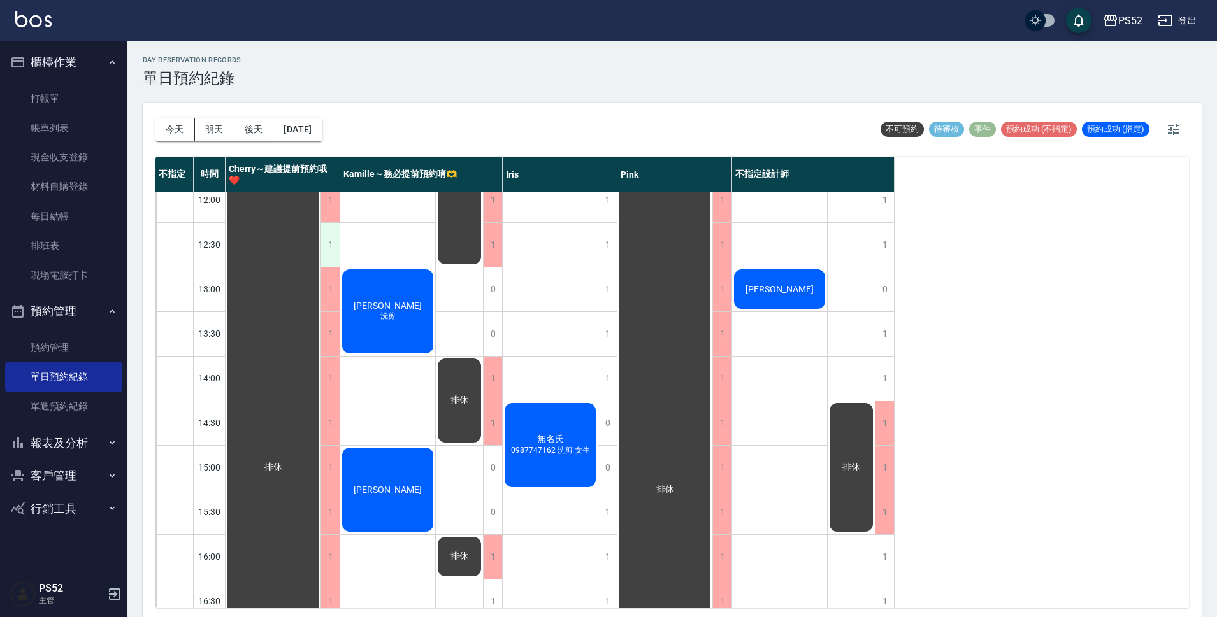
scroll to position [106, 0]
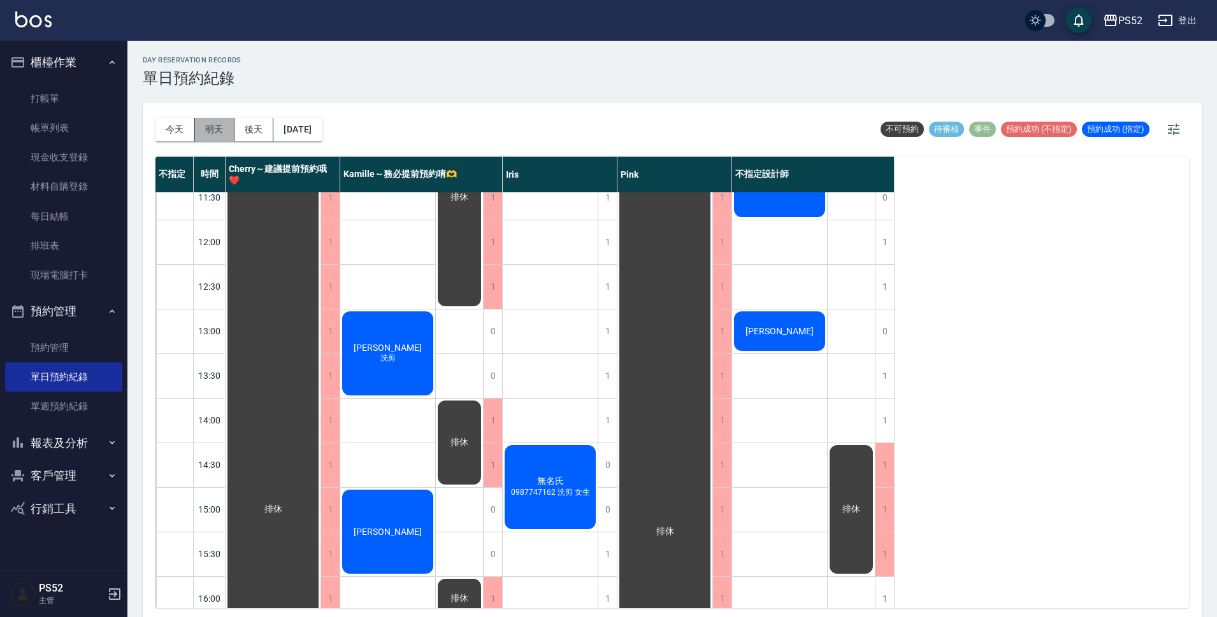
click at [213, 123] on button "明天" at bounding box center [214, 130] width 39 height 24
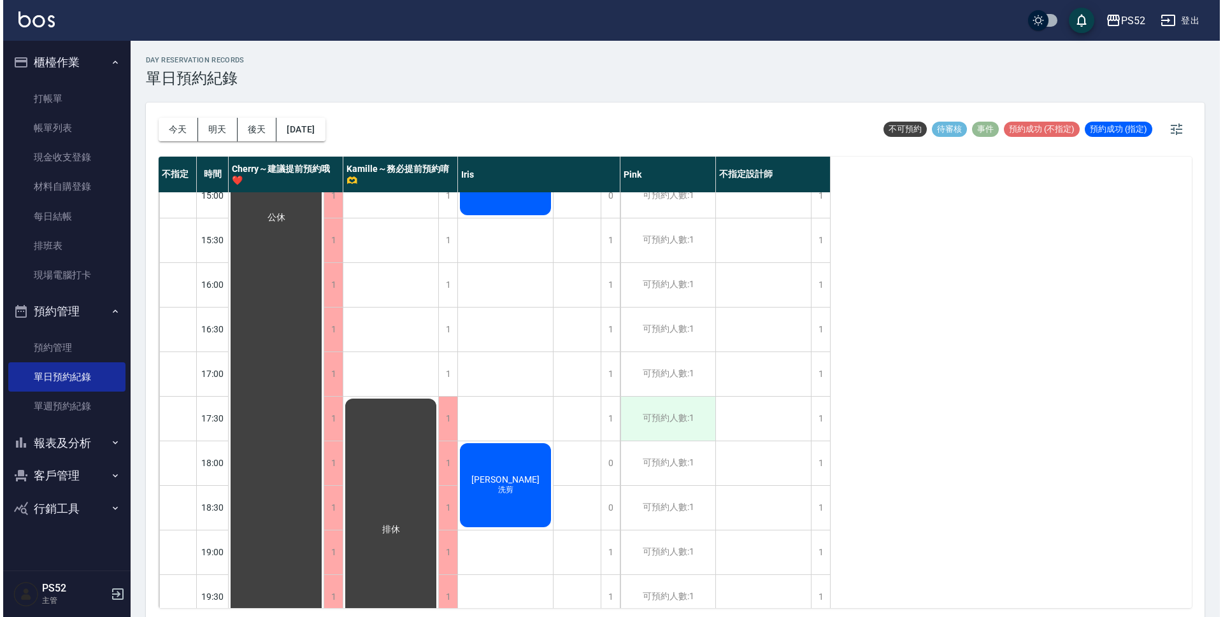
scroll to position [487, 0]
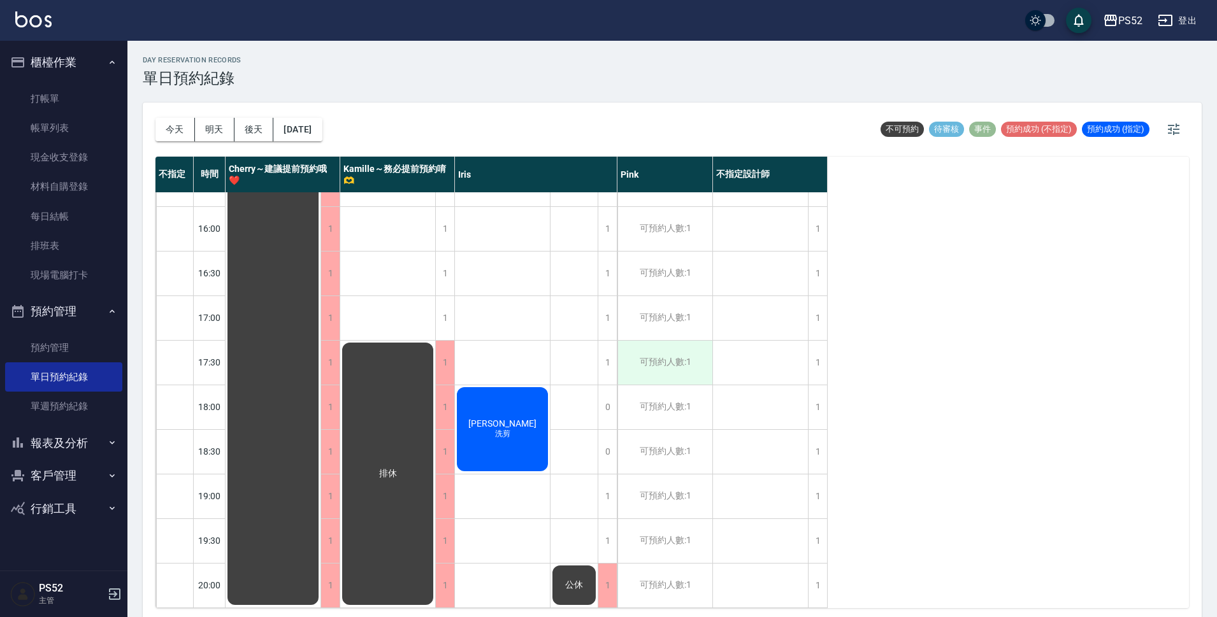
click at [678, 355] on div "可預約人數:1" at bounding box center [664, 363] width 95 height 44
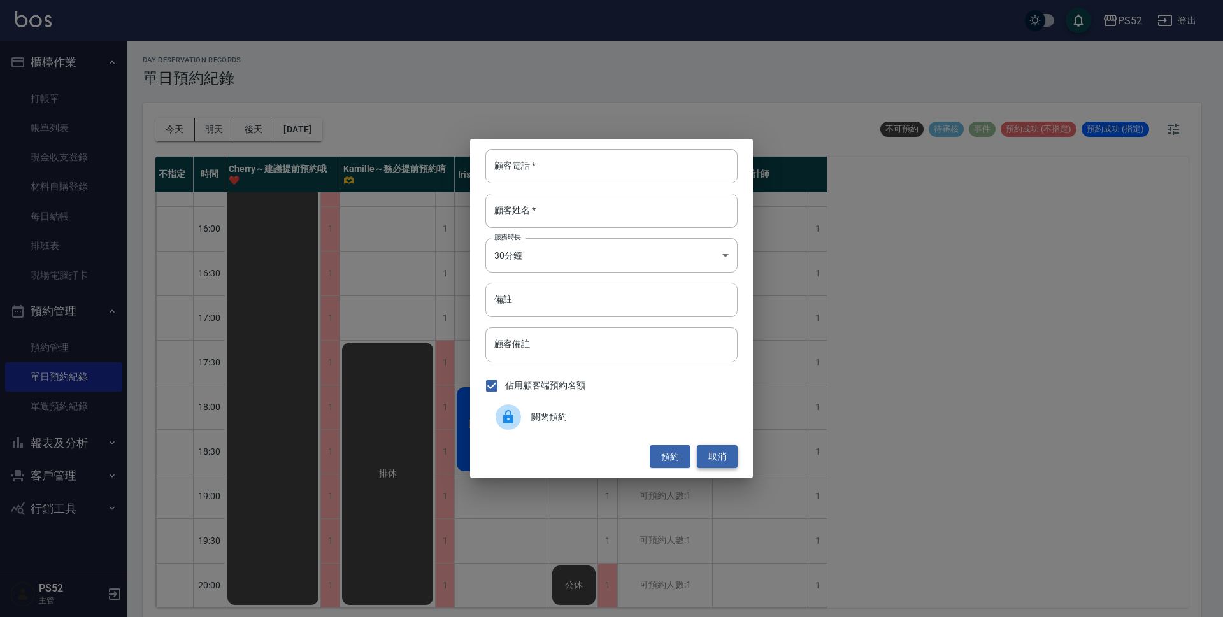
drag, startPoint x: 715, startPoint y: 452, endPoint x: 707, endPoint y: 454, distance: 8.5
click at [715, 452] on button "取消" at bounding box center [717, 457] width 41 height 24
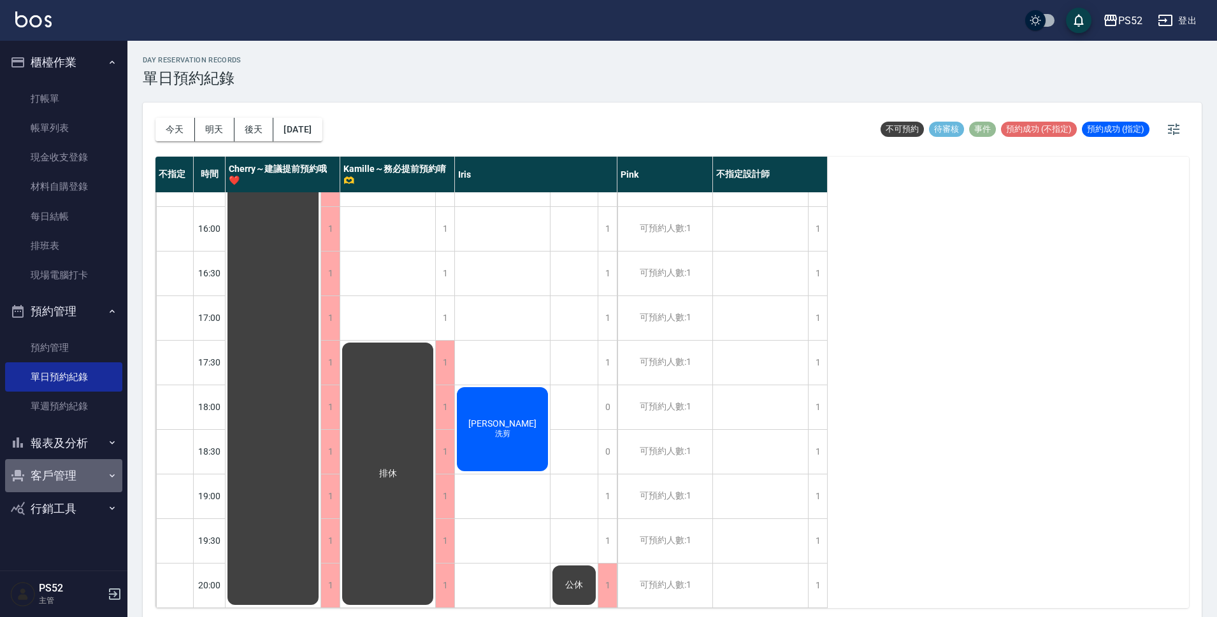
click at [62, 473] on button "客戶管理" at bounding box center [63, 475] width 117 height 33
click at [59, 517] on link "客戶列表" at bounding box center [63, 512] width 117 height 29
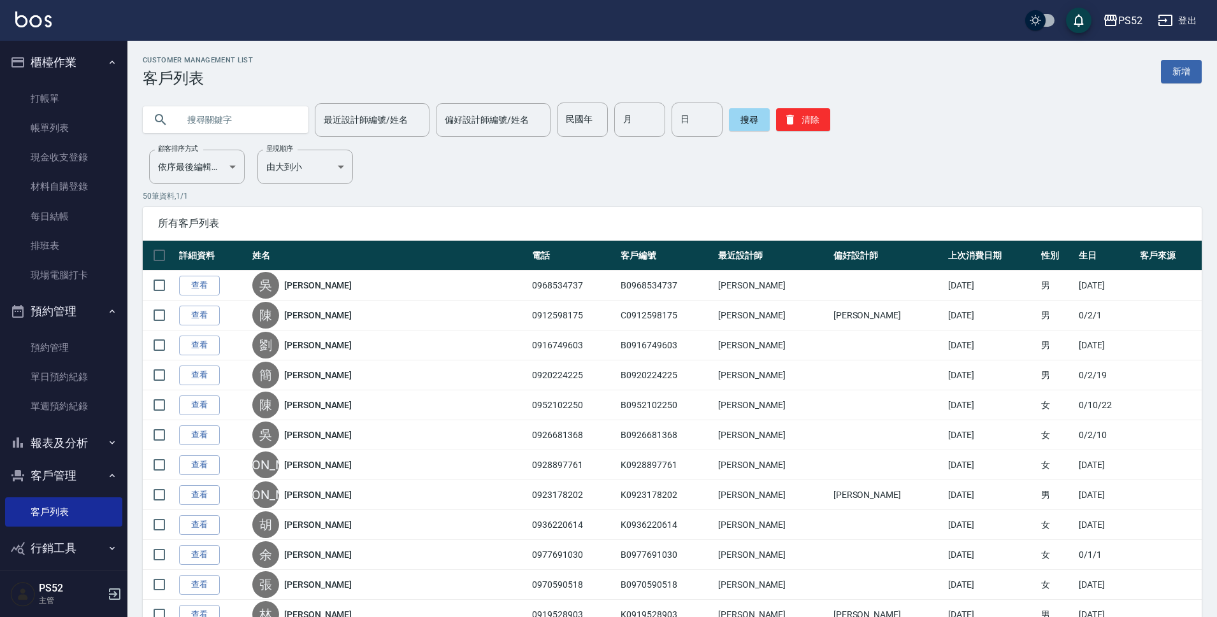
click at [245, 120] on input "text" at bounding box center [238, 120] width 120 height 34
type input "09269707"
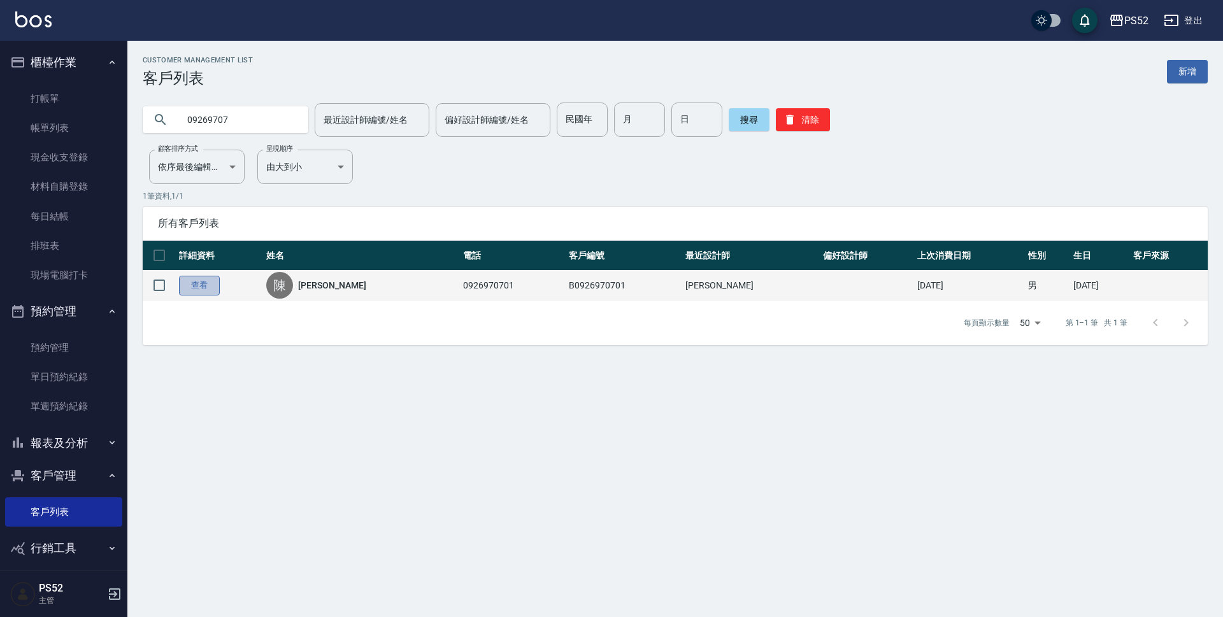
click at [192, 295] on link "查看" at bounding box center [199, 286] width 41 height 20
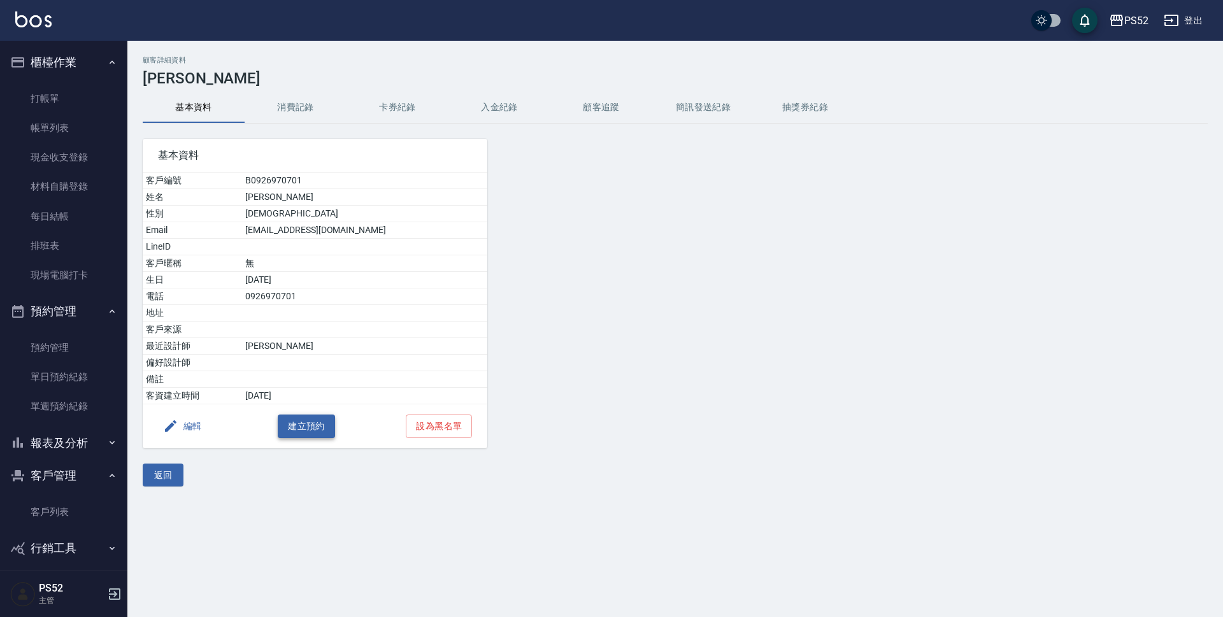
click at [290, 424] on button "建立預約" at bounding box center [306, 427] width 57 height 24
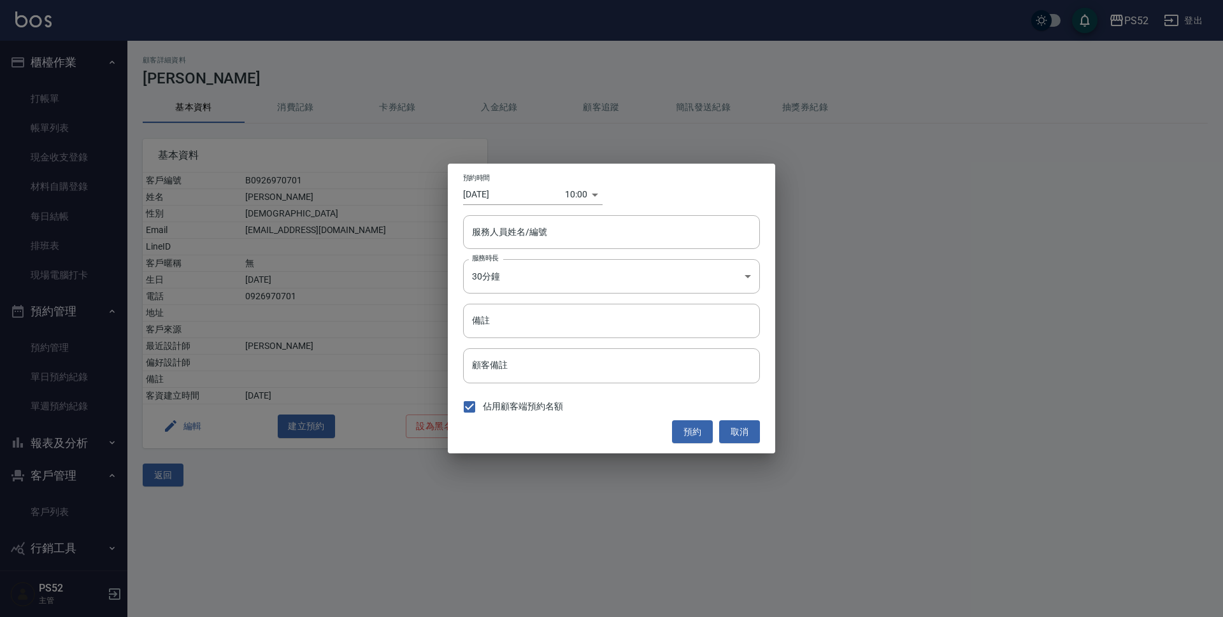
click at [573, 196] on body "PS52 登出 櫃檯作業 打帳單 帳單列表 現金收支登錄 材料自購登錄 每日結帳 排班表 現場電腦打卡 預約管理 預約管理 單日預約紀錄 單週預約紀錄 報表及…" at bounding box center [611, 308] width 1223 height 617
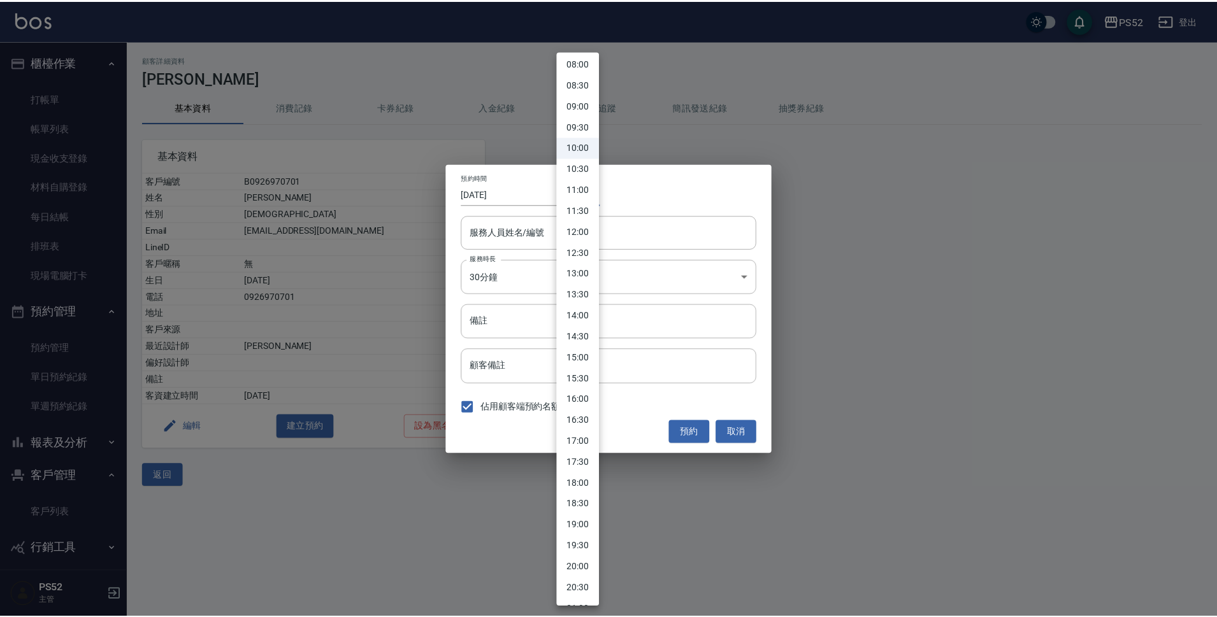
scroll to position [361, 0]
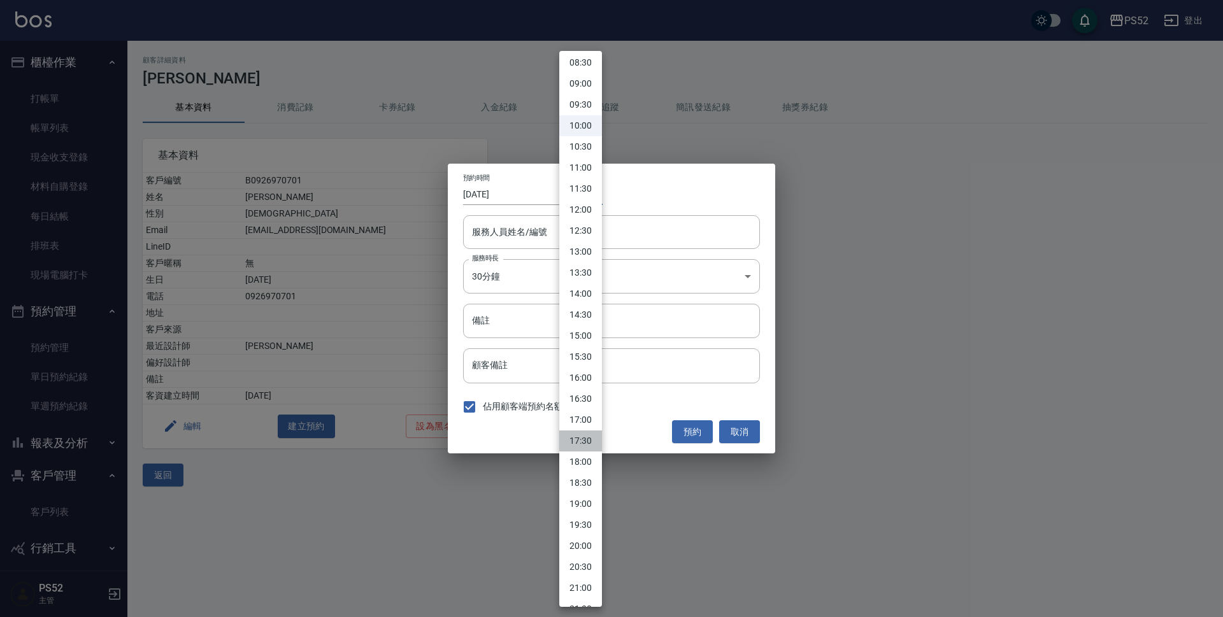
click at [583, 447] on li "17:30" at bounding box center [580, 441] width 43 height 21
type input "1754991000000"
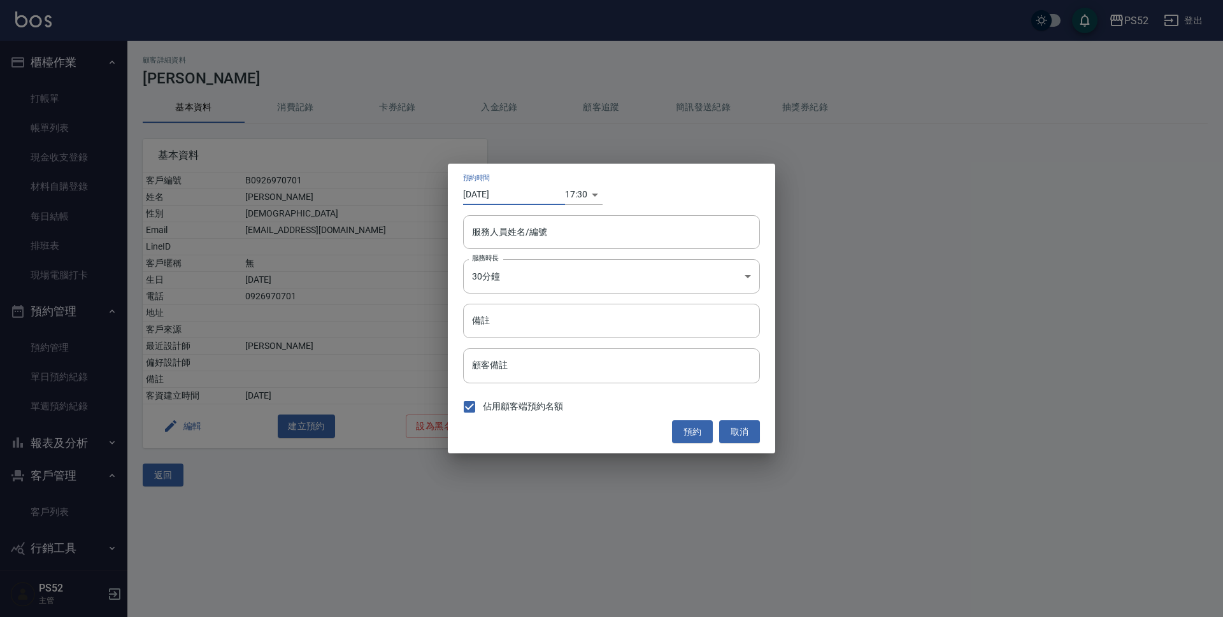
click at [505, 195] on input "[DATE]" at bounding box center [514, 194] width 102 height 21
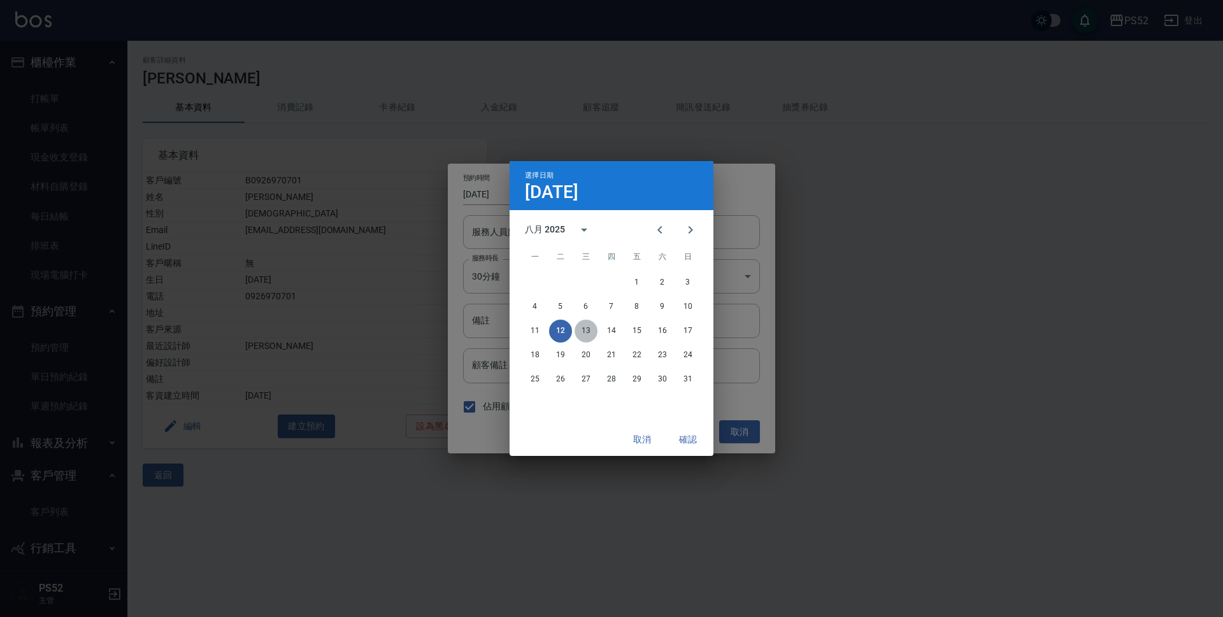
click at [584, 331] on button "13" at bounding box center [586, 331] width 23 height 23
type input "[DATE]"
type input "1755077400000"
click at [685, 441] on button "確認" at bounding box center [688, 440] width 41 height 24
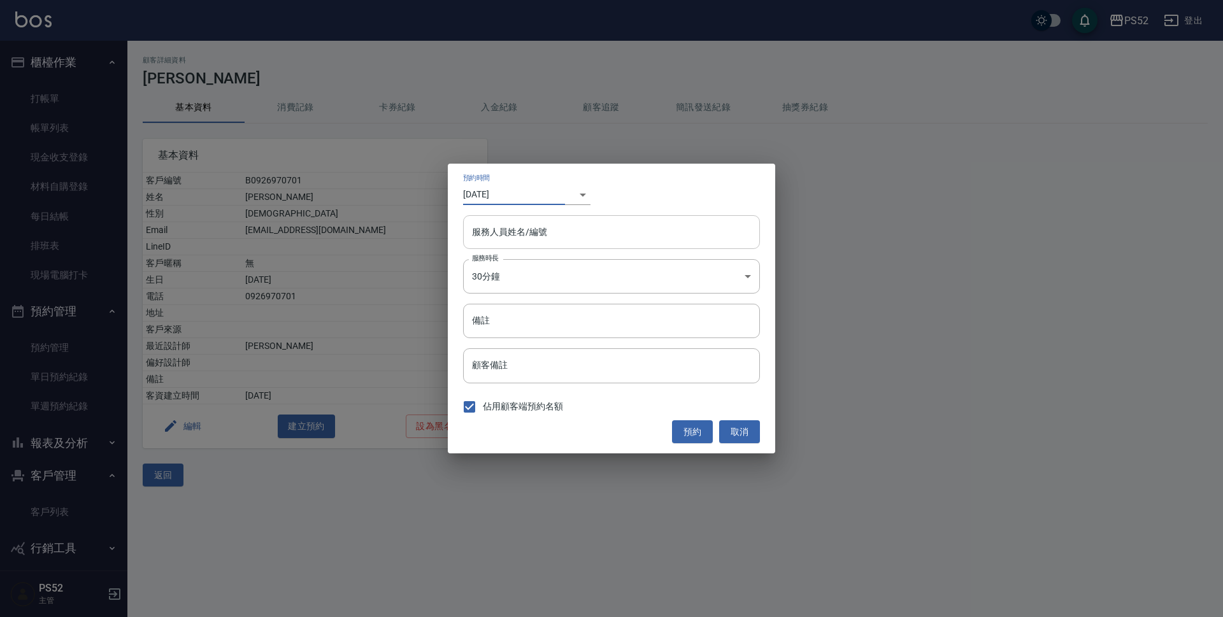
click at [598, 226] on input "服務人員姓名/編號" at bounding box center [611, 232] width 285 height 22
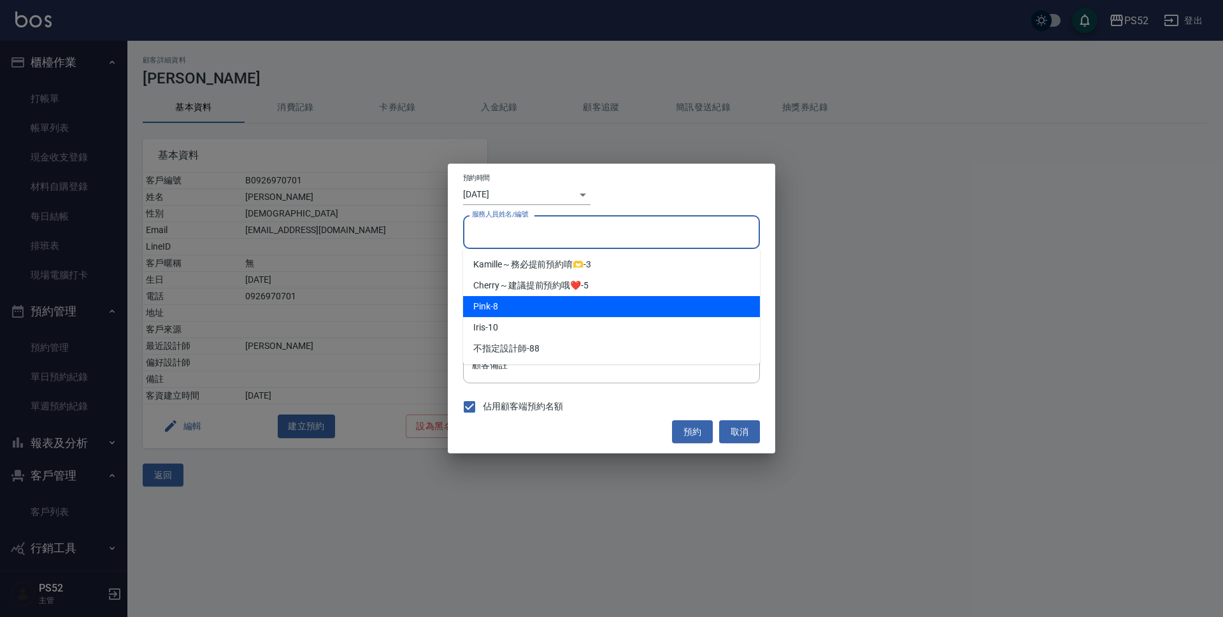
click at [582, 306] on div "Pink -8" at bounding box center [611, 306] width 297 height 21
type input "Pink-8"
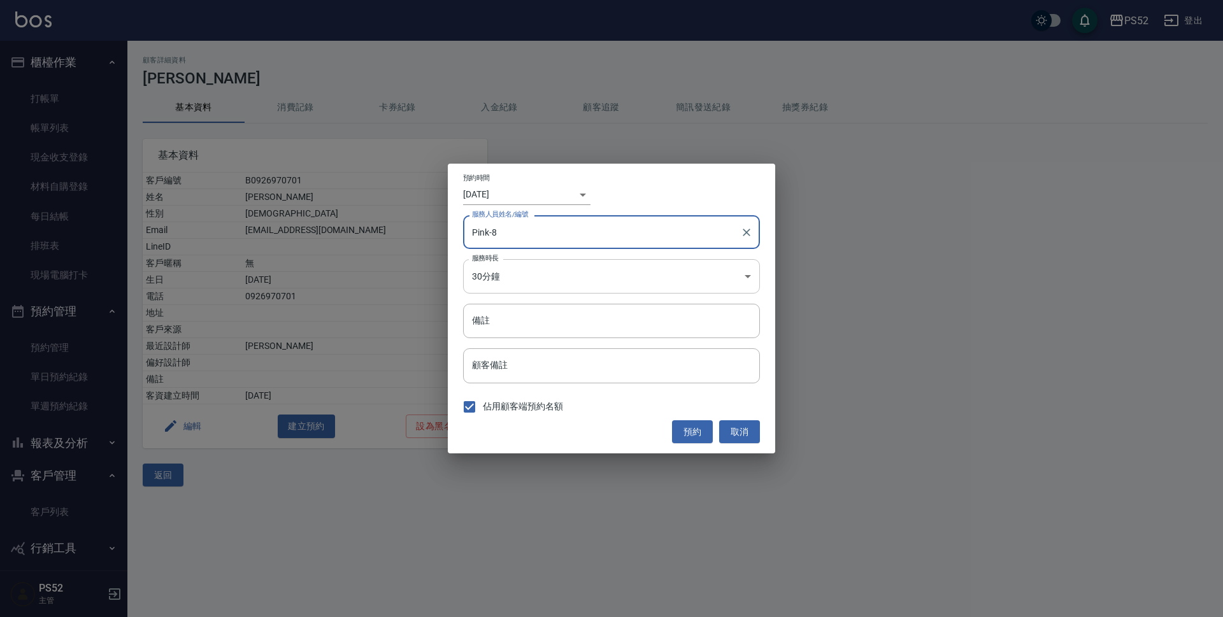
click at [584, 283] on body "PS52 登出 櫃檯作業 打帳單 帳單列表 現金收支登錄 材料自購登錄 每日結帳 排班表 現場電腦打卡 預約管理 預約管理 單日預約紀錄 單週預約紀錄 報表及…" at bounding box center [611, 308] width 1223 height 617
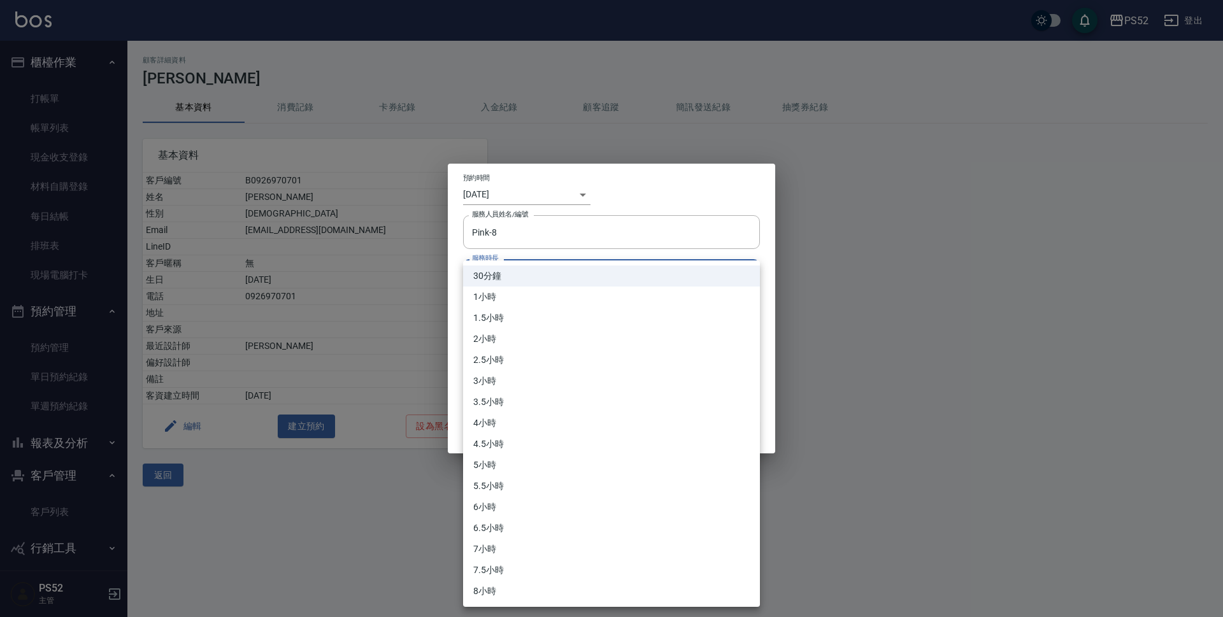
click at [597, 377] on li "3小時" at bounding box center [611, 381] width 297 height 21
type input "6"
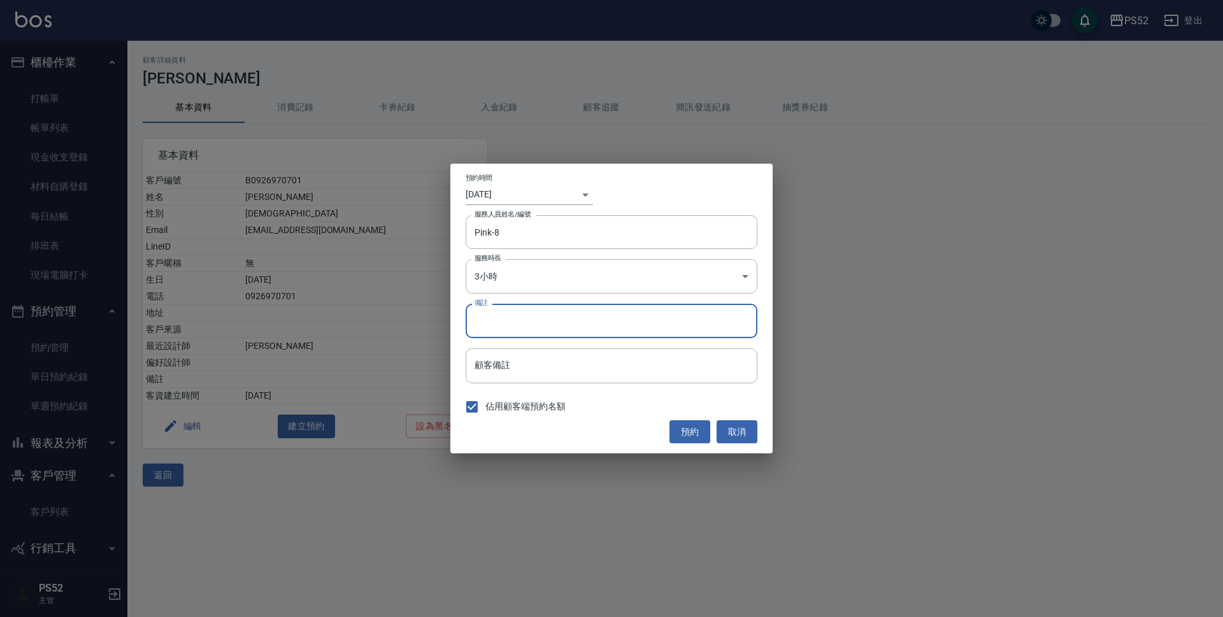
click at [600, 319] on input "備註" at bounding box center [612, 321] width 292 height 34
type input "P"
click at [678, 436] on button "預約" at bounding box center [690, 432] width 41 height 24
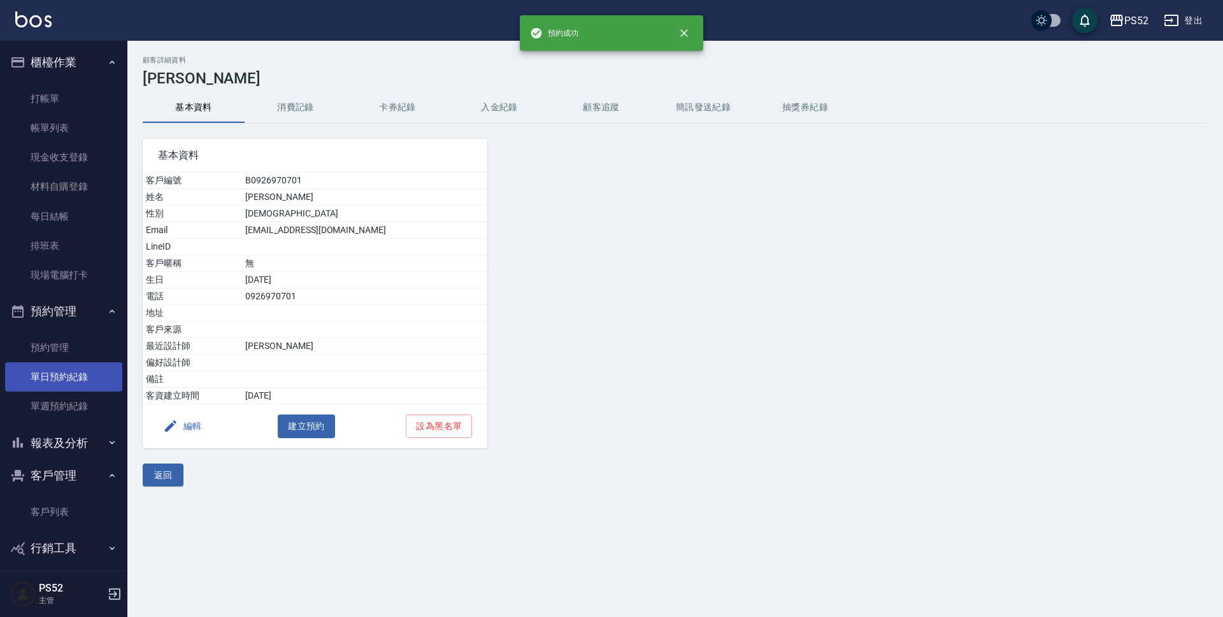
click at [86, 369] on link "單日預約紀錄" at bounding box center [63, 376] width 117 height 29
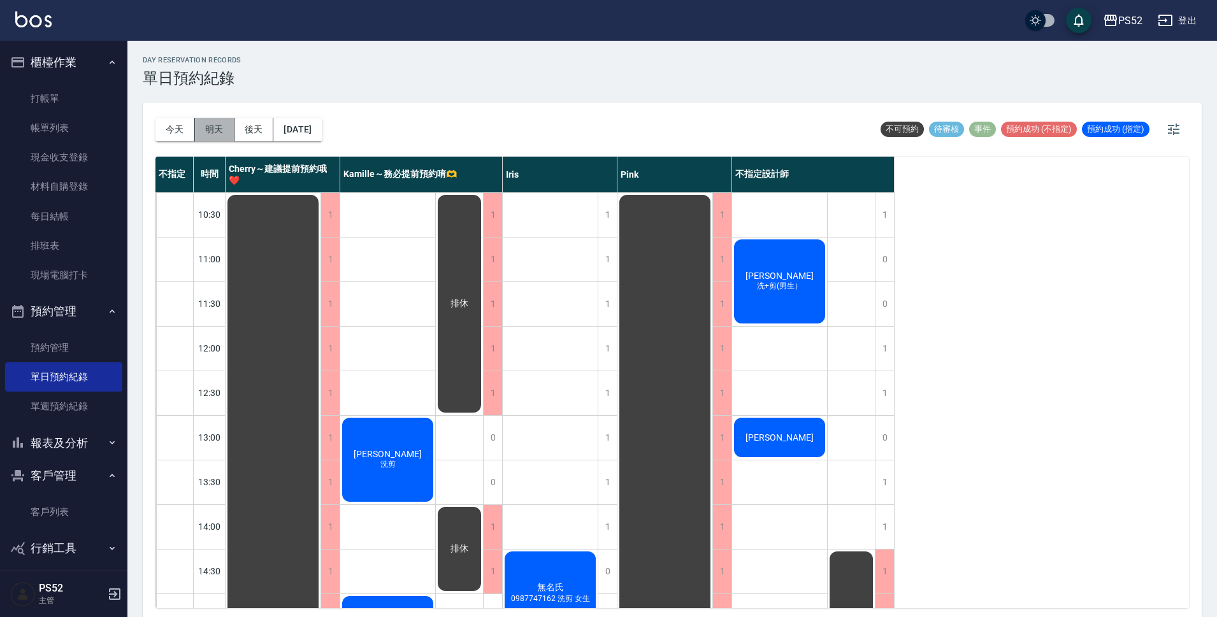
click at [211, 129] on button "明天" at bounding box center [214, 130] width 39 height 24
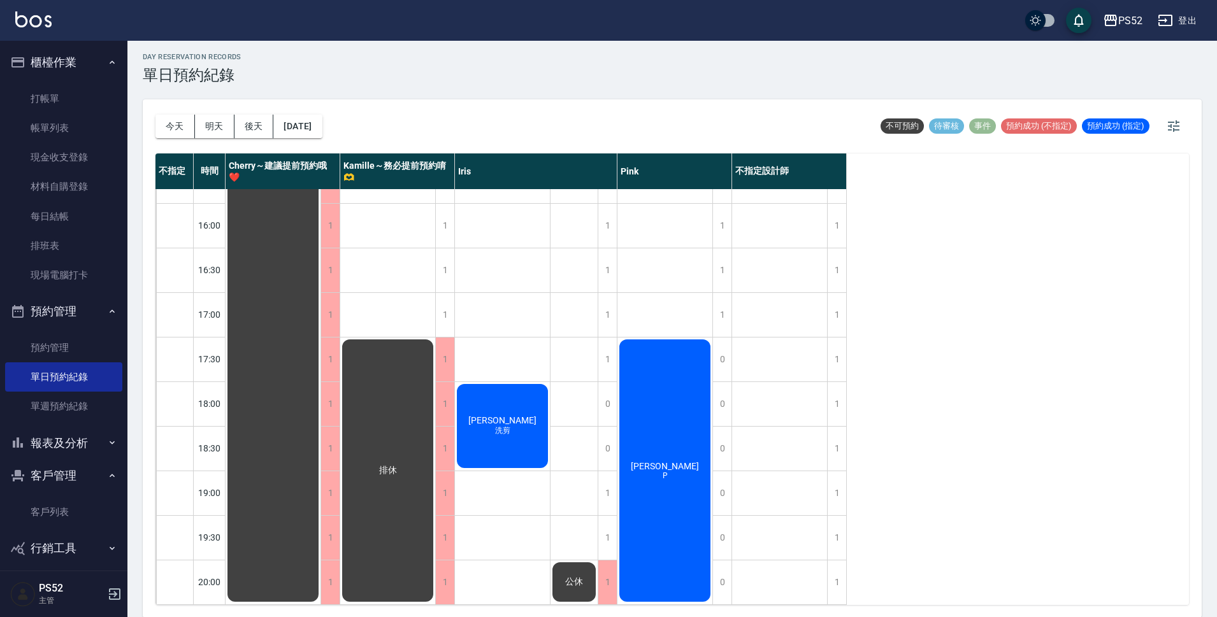
scroll to position [4, 0]
